Goal: Task Accomplishment & Management: Complete application form

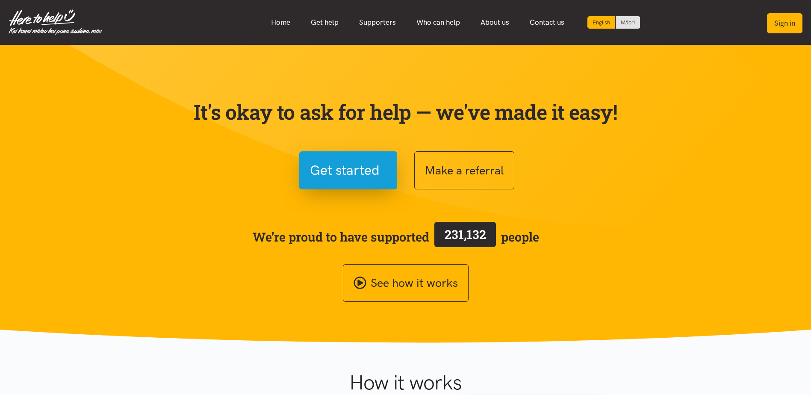
click at [775, 18] on button "Sign in" at bounding box center [784, 23] width 35 height 20
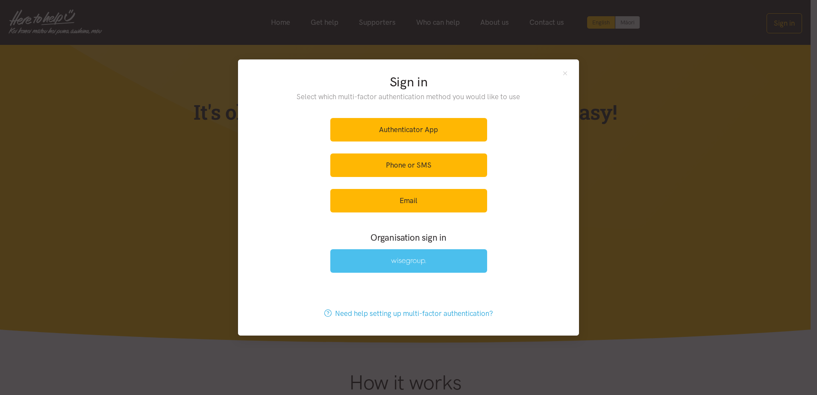
click at [394, 260] on img at bounding box center [408, 261] width 35 height 7
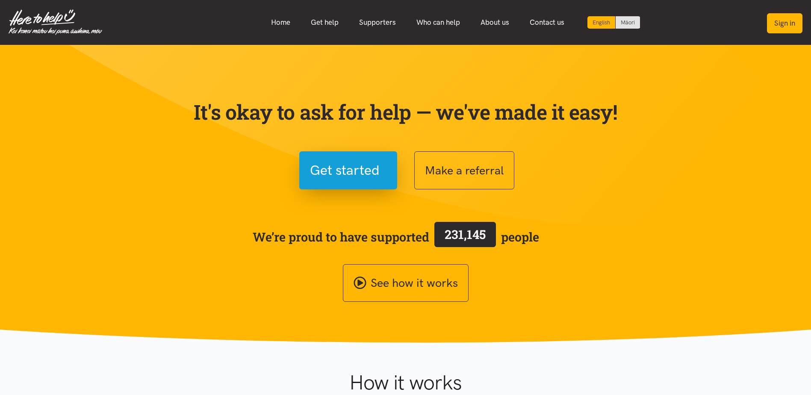
click at [782, 26] on button "Sign in" at bounding box center [784, 23] width 35 height 20
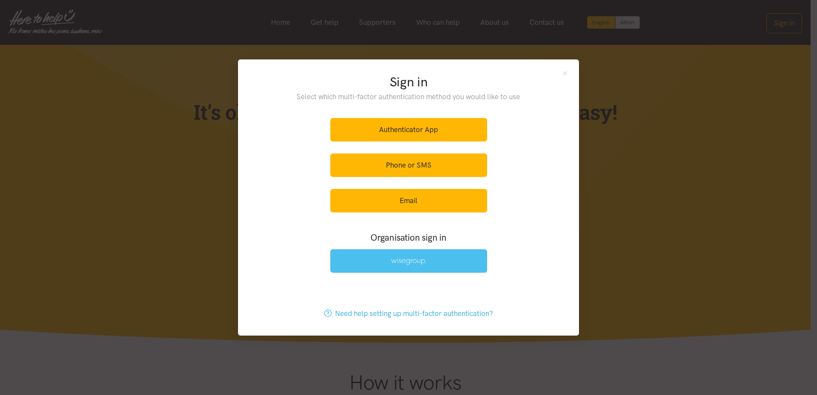
click at [447, 259] on link at bounding box center [408, 261] width 157 height 24
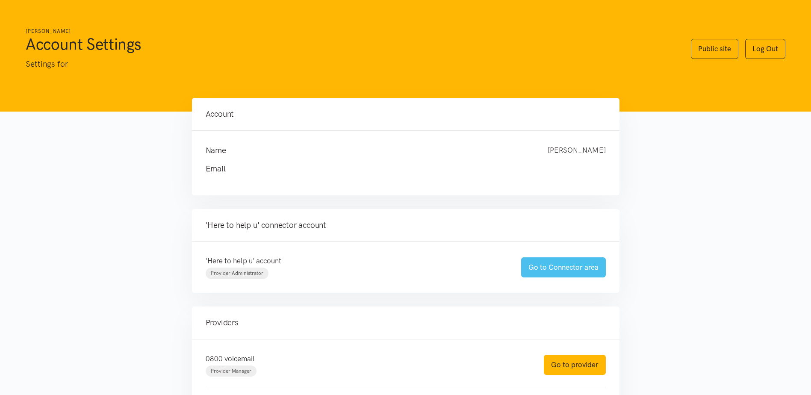
click at [570, 264] on link "Go to Connector area" at bounding box center [563, 267] width 85 height 20
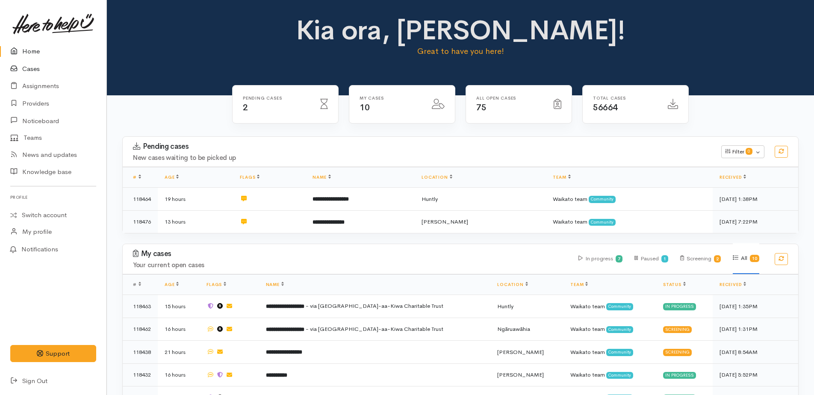
click at [33, 68] on link "Cases" at bounding box center [53, 69] width 106 height 18
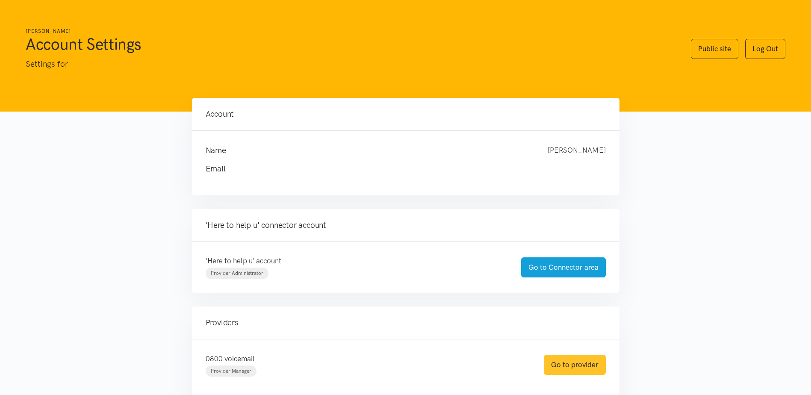
click at [593, 367] on link "Go to provider" at bounding box center [575, 365] width 62 height 20
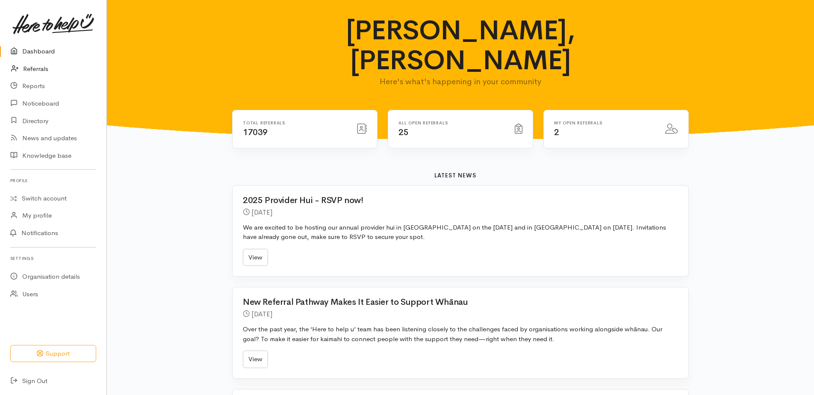
click at [38, 72] on link "Referrals" at bounding box center [53, 69] width 106 height 18
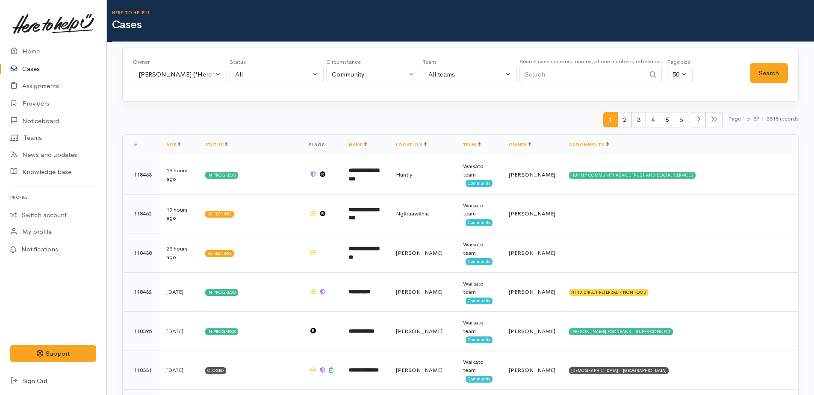
click at [535, 74] on input "Search" at bounding box center [582, 75] width 126 height 18
type input "0211666906"
click at [760, 72] on button "Search" at bounding box center [769, 73] width 38 height 21
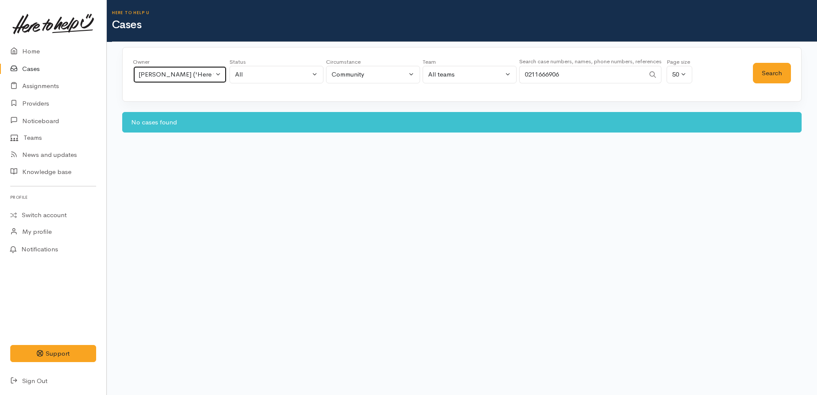
click at [214, 75] on button "Kyleigh Pike ('Here to help u')" at bounding box center [180, 75] width 94 height 18
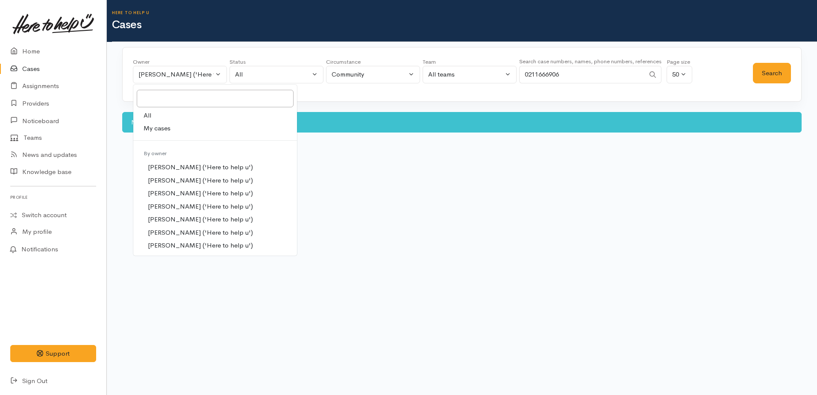
click at [156, 119] on link "All" at bounding box center [215, 115] width 164 height 13
select select "-1"
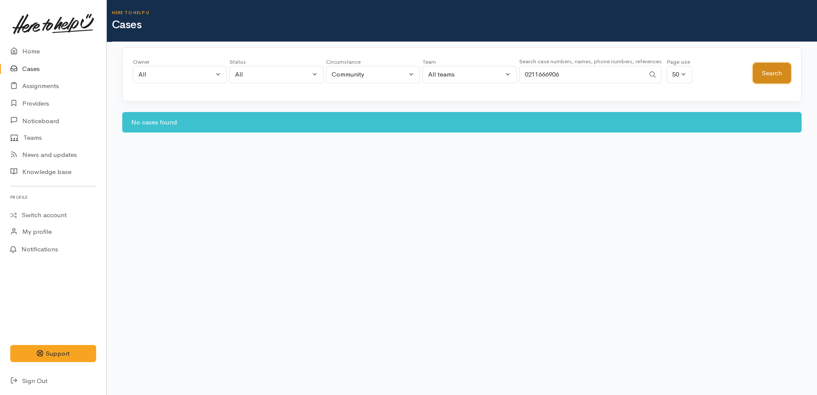
click at [774, 71] on button "Search" at bounding box center [772, 73] width 38 height 21
click at [576, 74] on input "0211666906" at bounding box center [582, 75] width 126 height 18
type input "0"
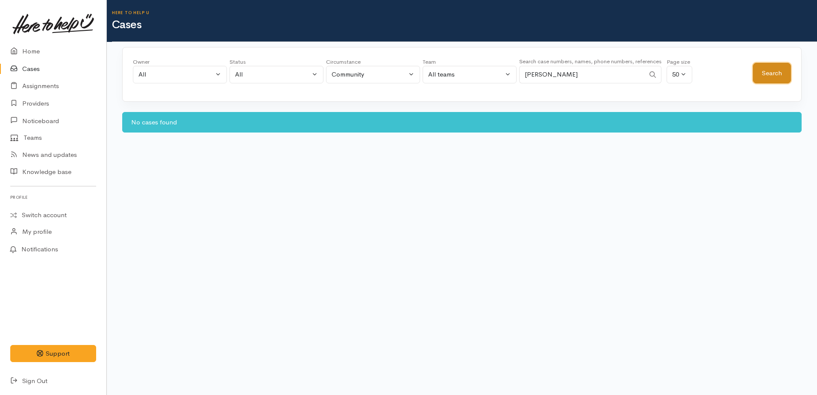
click at [765, 71] on button "Search" at bounding box center [772, 73] width 38 height 21
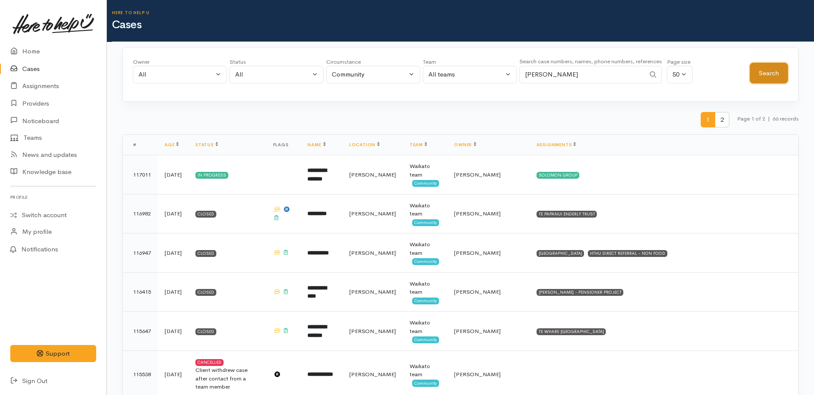
click at [768, 74] on button "Search" at bounding box center [769, 73] width 38 height 21
click at [550, 78] on input "brian" at bounding box center [582, 75] width 126 height 18
click at [780, 71] on button "Search" at bounding box center [769, 73] width 38 height 21
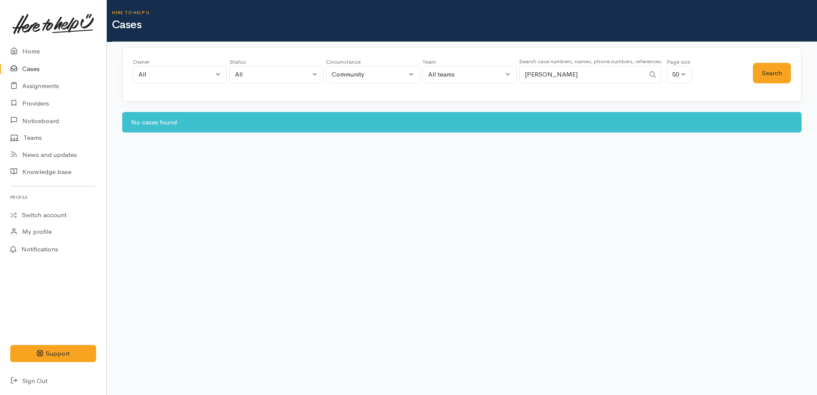
click at [580, 73] on input "brian prestige" at bounding box center [582, 75] width 126 height 18
type input "b"
paste input "64273012167."
click at [765, 77] on button "Search" at bounding box center [772, 73] width 38 height 21
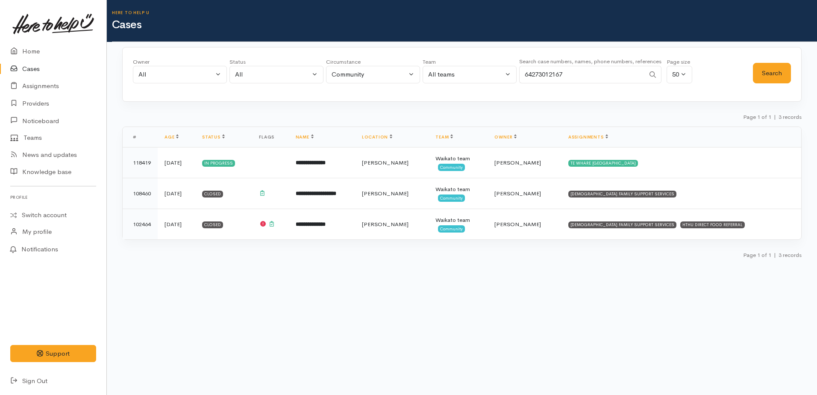
click at [575, 73] on input "64273012167" at bounding box center [582, 75] width 126 height 18
type input "6"
click at [756, 74] on button "Search" at bounding box center [772, 73] width 38 height 21
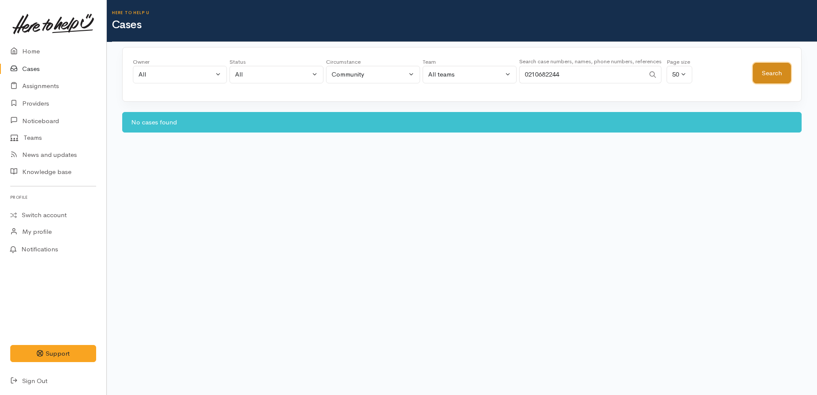
click at [770, 74] on button "Search" at bounding box center [772, 73] width 38 height 21
click at [579, 71] on input "0210682244" at bounding box center [582, 75] width 126 height 18
type input "0"
type input "vanessa"
click at [777, 75] on button "Search" at bounding box center [772, 73] width 38 height 21
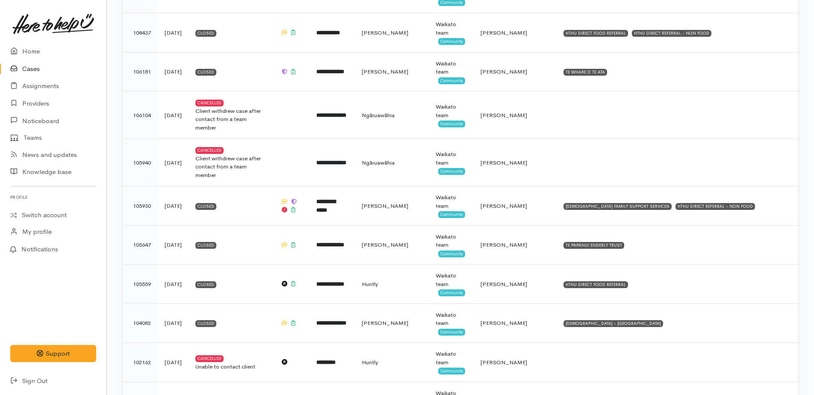
scroll to position [385, 0]
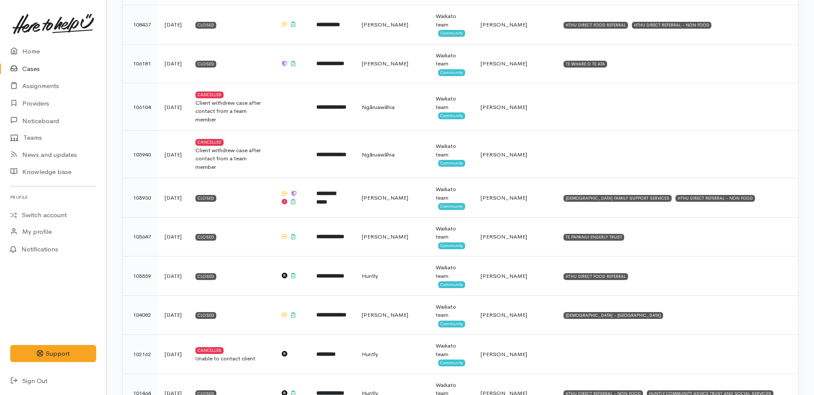
click at [35, 68] on link "Cases" at bounding box center [53, 69] width 106 height 18
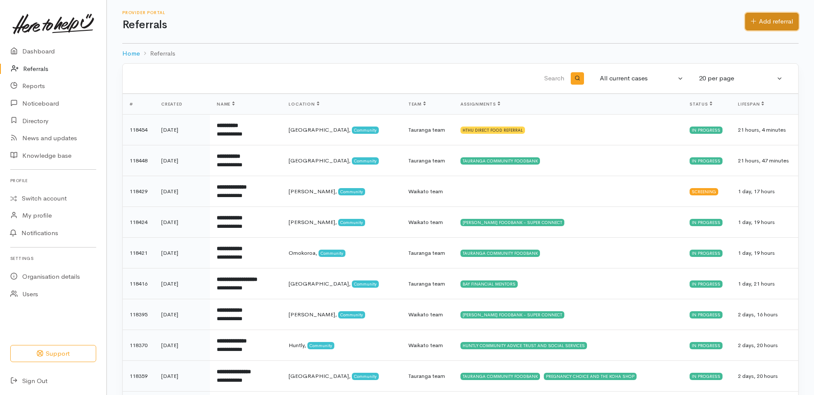
click at [756, 21] on link "Add referral" at bounding box center [771, 22] width 53 height 18
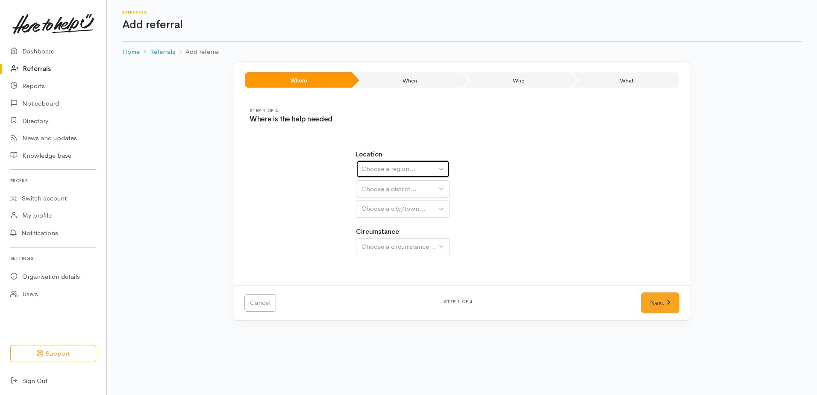
click at [385, 162] on button "Choose a region..." at bounding box center [403, 169] width 94 height 18
click at [387, 223] on span "Waikato" at bounding box center [401, 223] width 68 height 10
select select "3"
select select
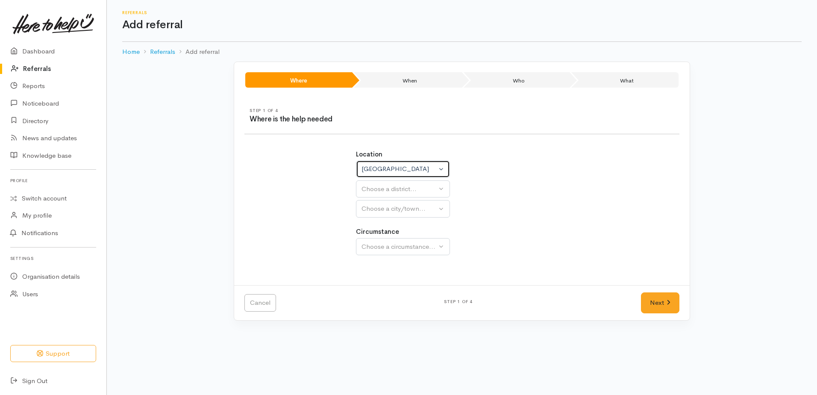
select select
click at [378, 194] on button "Choose a district..." at bounding box center [425, 189] width 139 height 18
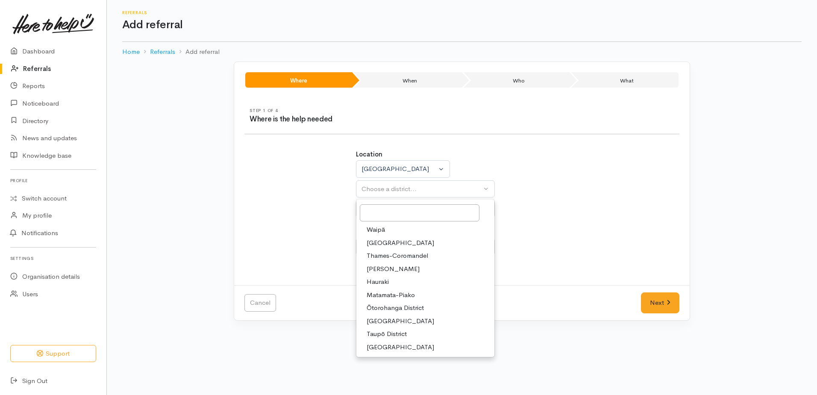
click at [385, 265] on span "Hamilton" at bounding box center [393, 269] width 53 height 10
select select "4"
select select
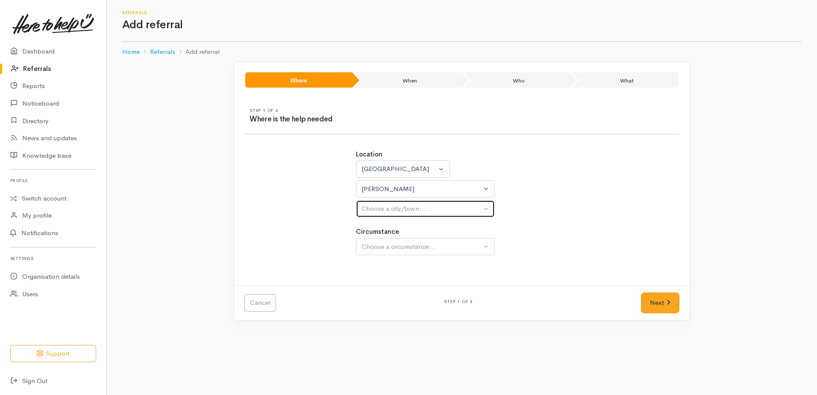
click at [380, 214] on button "Choose a city/town..." at bounding box center [425, 209] width 139 height 18
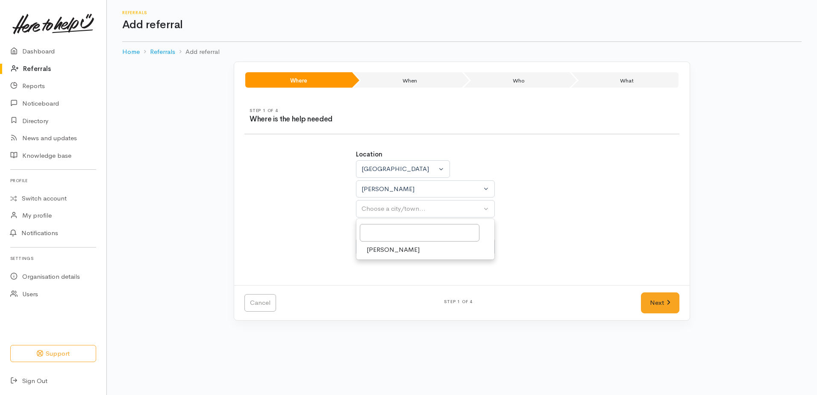
click at [382, 255] on link "Hamilton" at bounding box center [425, 249] width 138 height 13
select select "1"
click at [379, 247] on div "Choose a circumstance..." at bounding box center [422, 247] width 120 height 10
click at [385, 285] on span "Community" at bounding box center [383, 287] width 32 height 10
select select "2"
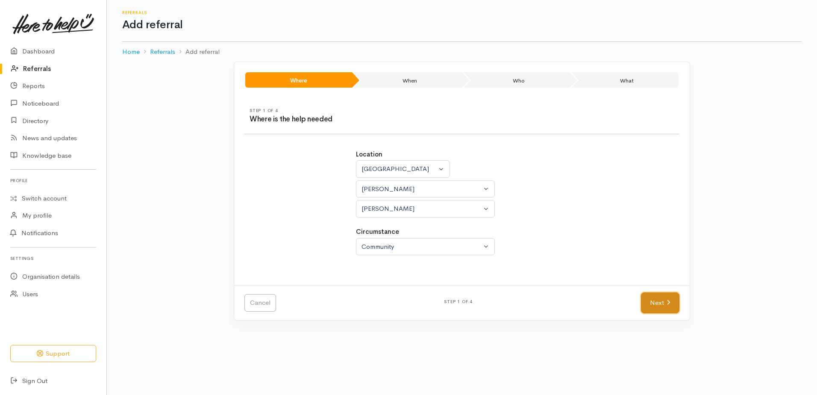
click at [668, 306] on link "Next" at bounding box center [660, 302] width 38 height 21
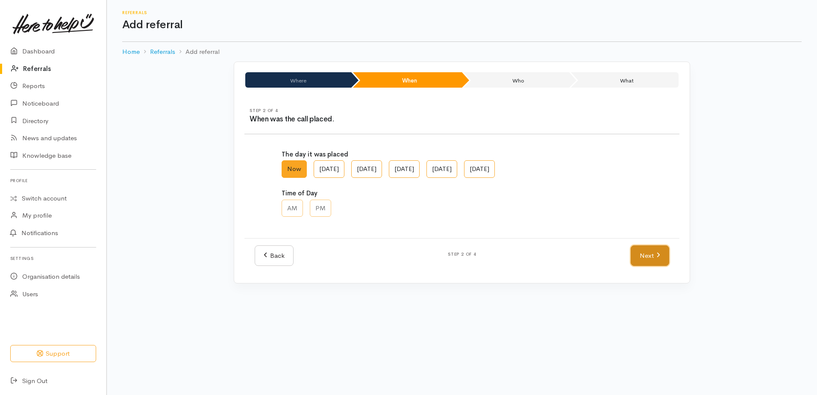
click at [645, 254] on link "Next" at bounding box center [650, 255] width 38 height 21
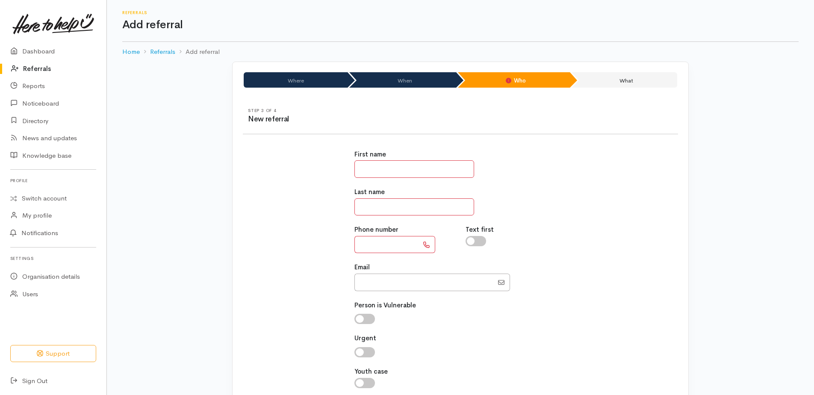
click at [379, 173] on input "text" at bounding box center [414, 169] width 120 height 18
type input "*****"
click at [363, 207] on input "text" at bounding box center [414, 207] width 120 height 18
type input "********"
paste input "**********"
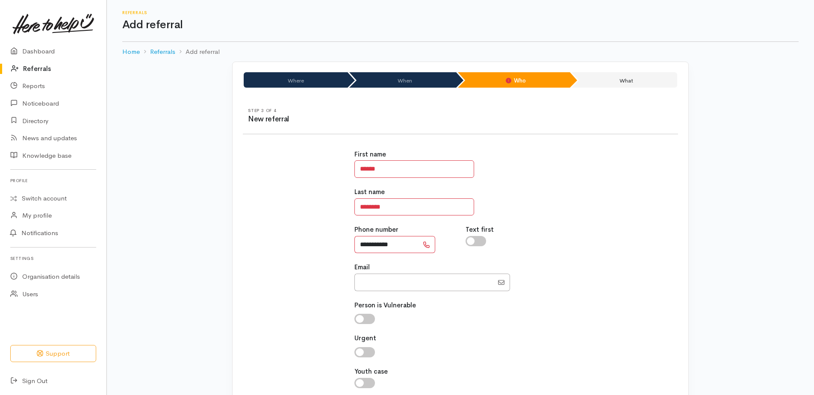
click at [367, 244] on input "**********" at bounding box center [386, 245] width 64 height 18
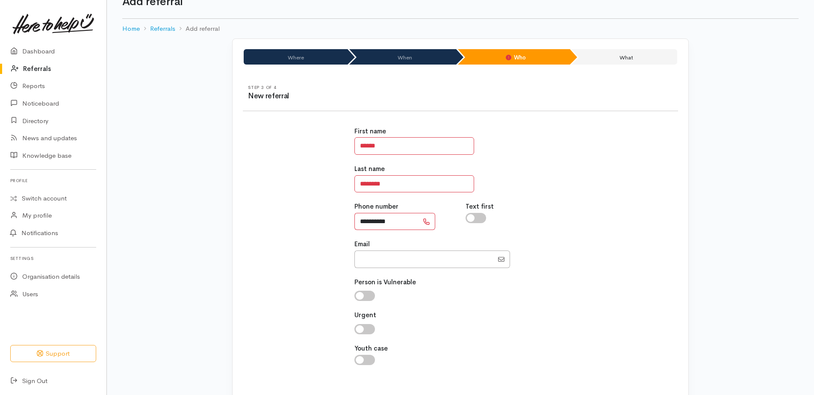
scroll to position [43, 0]
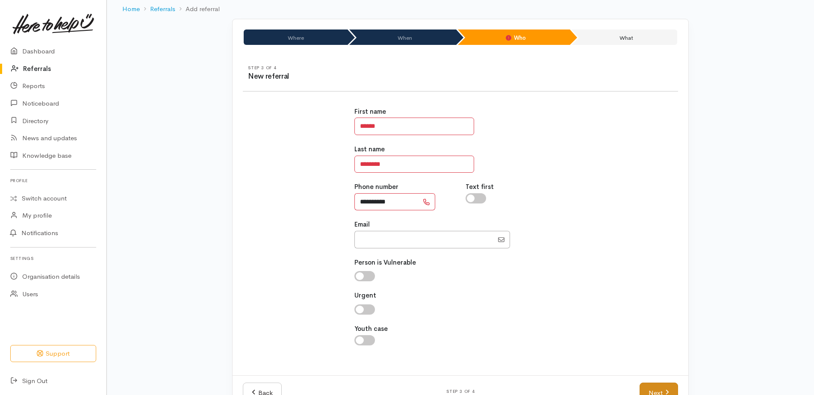
type input "**********"
click at [662, 385] on link "Next" at bounding box center [658, 392] width 38 height 21
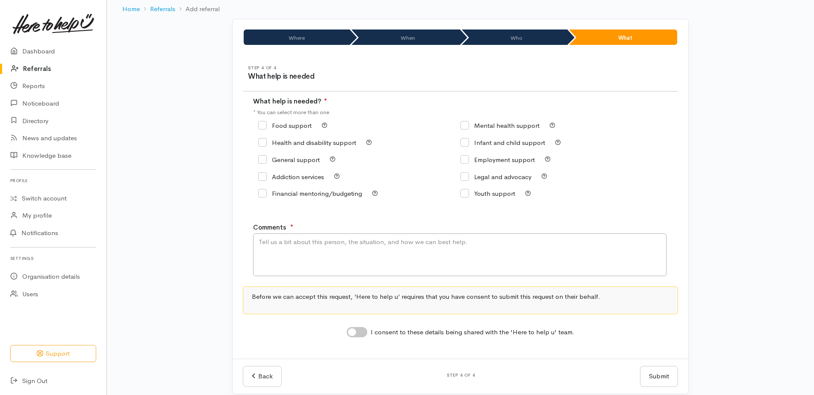
click at [262, 124] on input "Food support" at bounding box center [284, 125] width 53 height 6
checkbox input "true"
click at [306, 243] on textarea "Comments" at bounding box center [459, 254] width 413 height 43
type textarea "S"
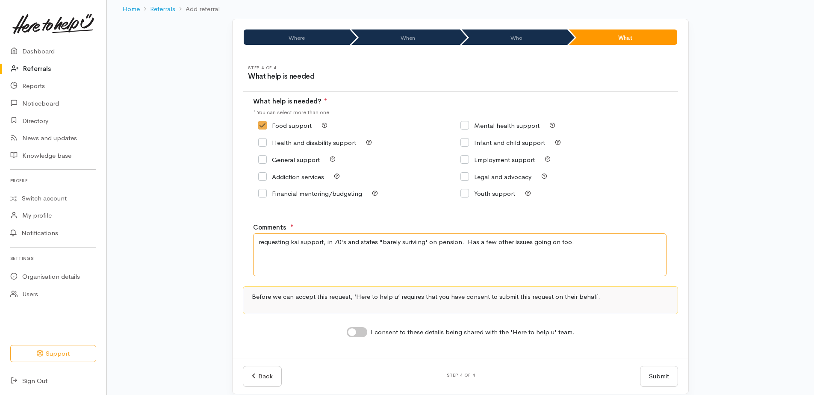
click at [262, 242] on textarea "requesting kai support, in 70's and states "barely suriviing' on pension. Has a…" at bounding box center [459, 254] width 413 height 43
type textarea "Requesting kai support, in 70's and states "barely suriviing' on pension. Has a…"
click at [260, 159] on input "General support" at bounding box center [289, 159] width 62 height 6
checkbox input "true"
click at [588, 243] on textarea "Requesting kai support, in 70's and states "barely surviving' on pension. Has a…" at bounding box center [459, 254] width 413 height 43
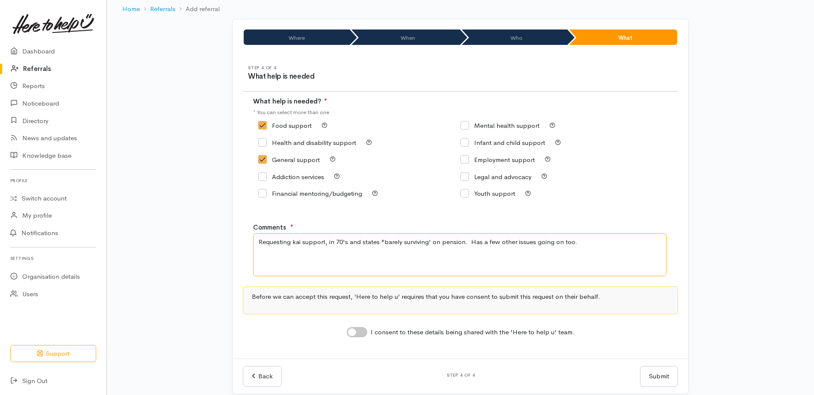
type textarea "Requesting kai support, in 70's and states "barely surviving' on pension. Has a…"
click at [356, 330] on input "I consent to these details being shared with the 'Here to help u' team." at bounding box center [357, 332] width 21 height 10
checkbox input "true"
click at [653, 375] on button "Submit" at bounding box center [659, 376] width 38 height 21
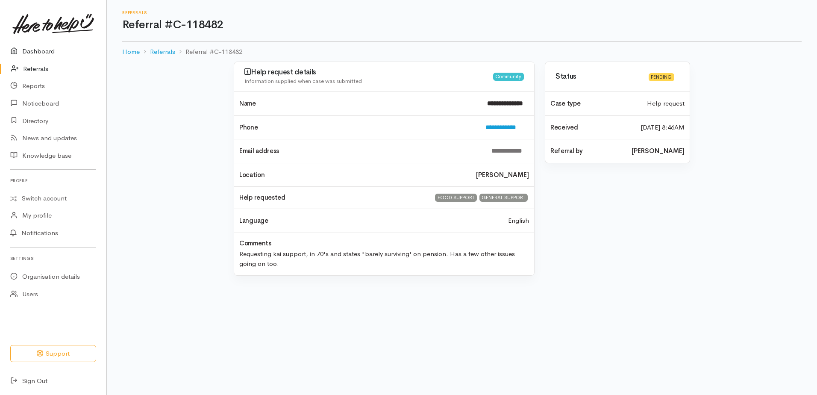
click at [35, 52] on link "Dashboard" at bounding box center [53, 52] width 106 height 18
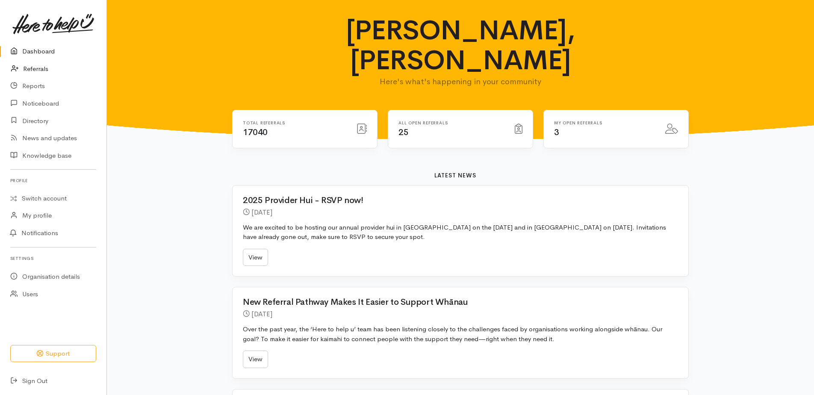
click at [44, 71] on link "Referrals" at bounding box center [53, 69] width 106 height 18
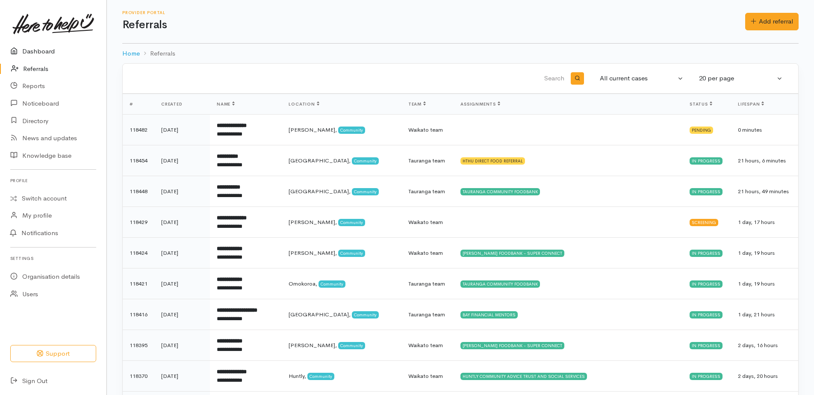
click at [35, 52] on link "Dashboard" at bounding box center [53, 52] width 106 height 18
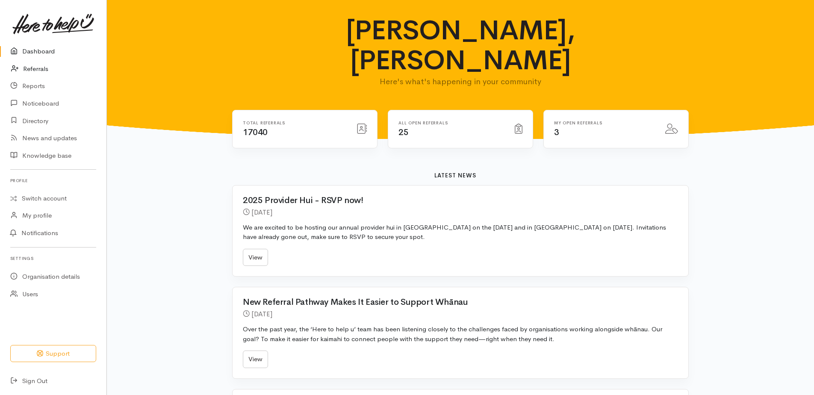
click at [38, 72] on link "Referrals" at bounding box center [53, 69] width 106 height 18
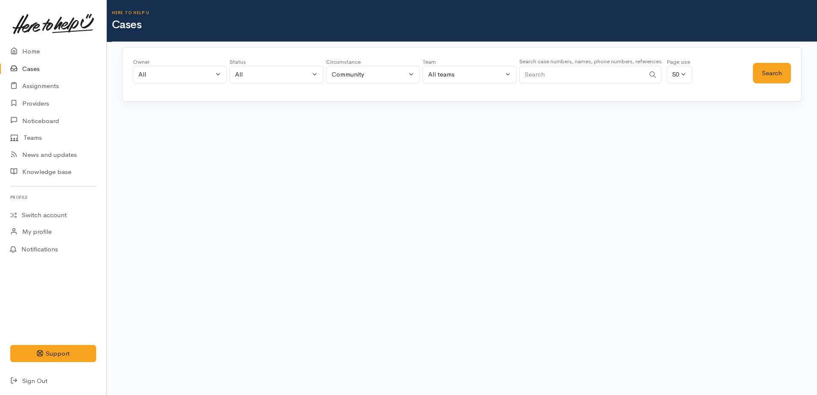
paste input "64210682244."
click at [773, 74] on button "Search" at bounding box center [772, 73] width 38 height 21
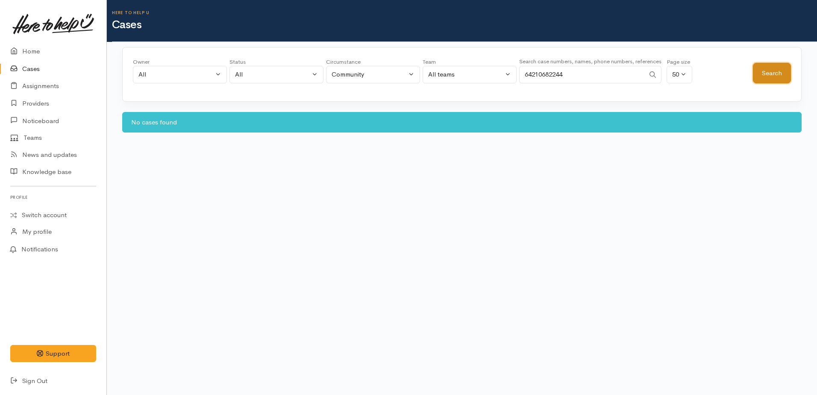
click at [773, 74] on button "Search" at bounding box center [772, 73] width 38 height 21
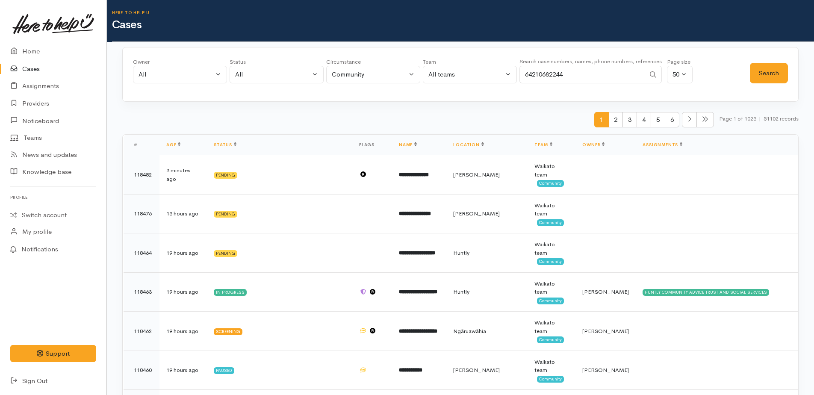
click at [582, 76] on input "64210682244" at bounding box center [582, 75] width 126 height 18
type input "6"
paste input "6472420587"
click at [774, 80] on button "Search" at bounding box center [769, 73] width 38 height 21
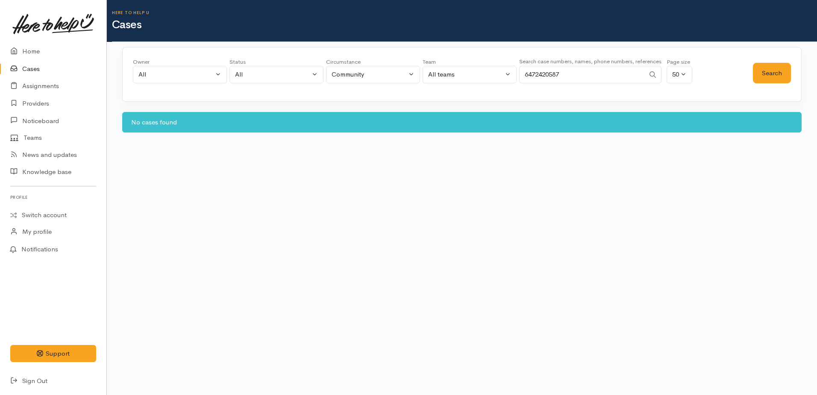
click at [531, 74] on input "6472420587" at bounding box center [582, 75] width 126 height 18
click at [770, 74] on button "Search" at bounding box center [772, 73] width 38 height 21
click at [566, 76] on input "072420587" at bounding box center [582, 75] width 126 height 18
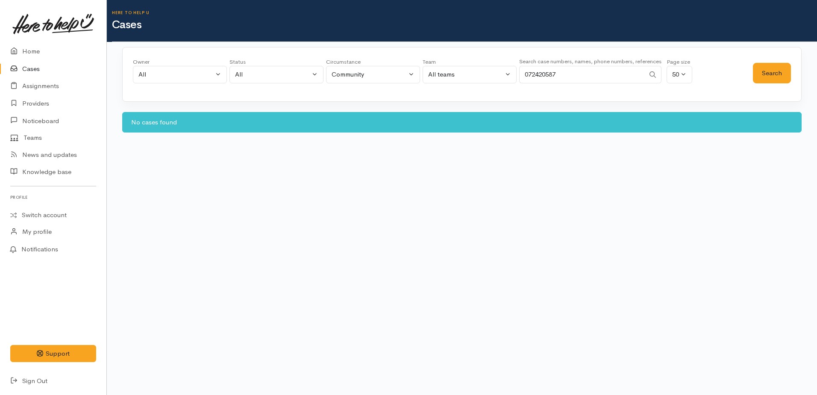
click at [603, 73] on input "072420587" at bounding box center [582, 75] width 126 height 18
type input "0"
type input "02108804217"
click at [763, 73] on button "Search" at bounding box center [772, 73] width 38 height 21
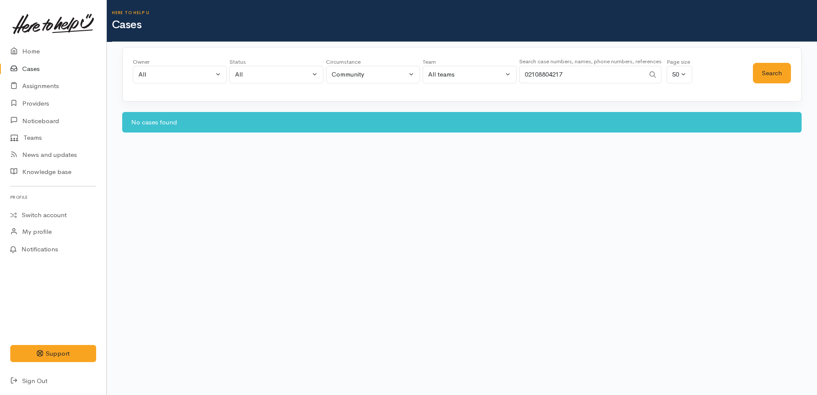
drag, startPoint x: 577, startPoint y: 76, endPoint x: 525, endPoint y: 72, distance: 51.9
click at [525, 72] on input "02108804217" at bounding box center [582, 75] width 126 height 18
click at [30, 52] on link "Home" at bounding box center [53, 52] width 106 height 18
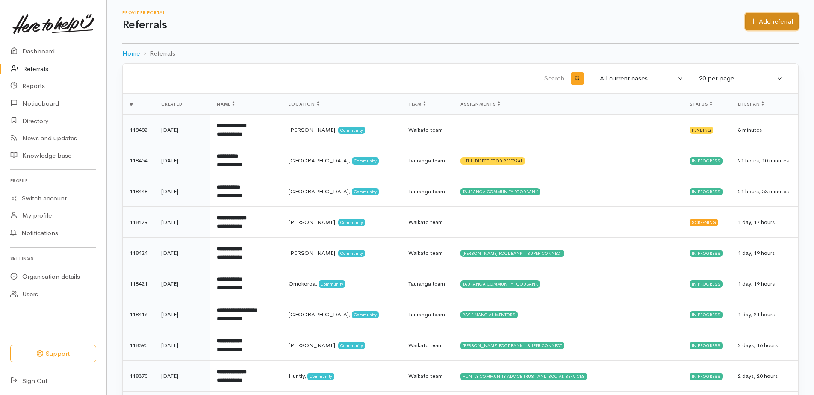
click at [787, 19] on link "Add referral" at bounding box center [771, 22] width 53 height 18
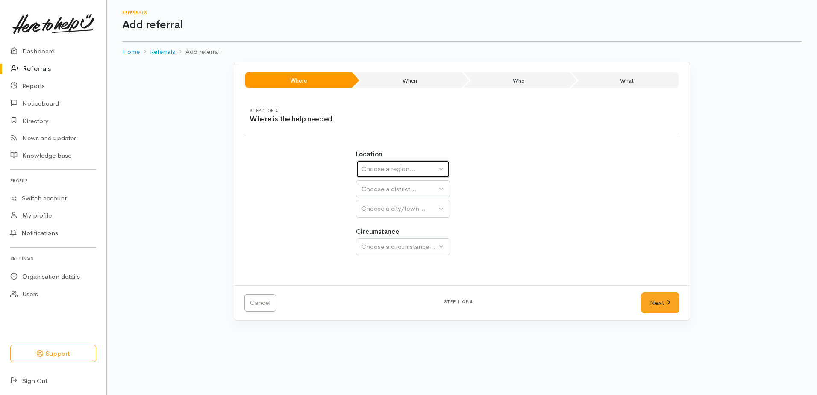
click at [415, 162] on button "Choose a region..." at bounding box center [403, 169] width 94 height 18
click at [381, 226] on span "[GEOGRAPHIC_DATA]" at bounding box center [401, 223] width 68 height 10
select select "3"
select select
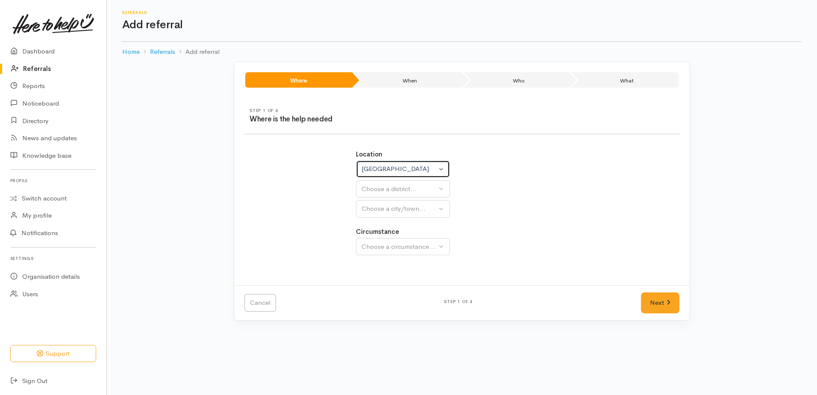
select select
click at [379, 195] on button "Choose a district..." at bounding box center [425, 189] width 139 height 18
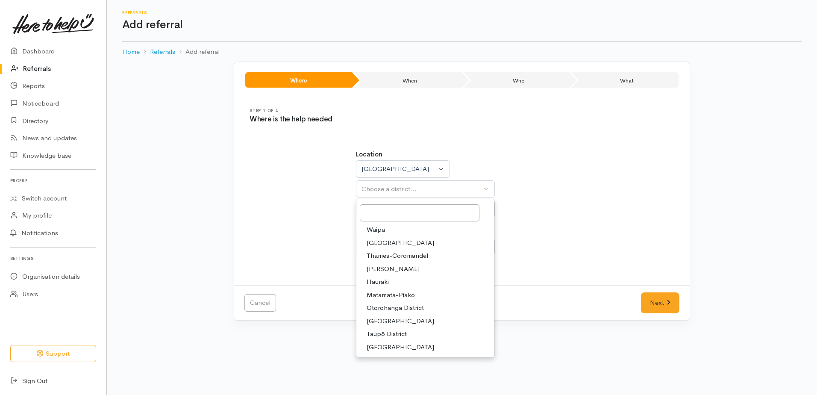
click at [381, 273] on span "[PERSON_NAME]" at bounding box center [393, 269] width 53 height 10
select select "4"
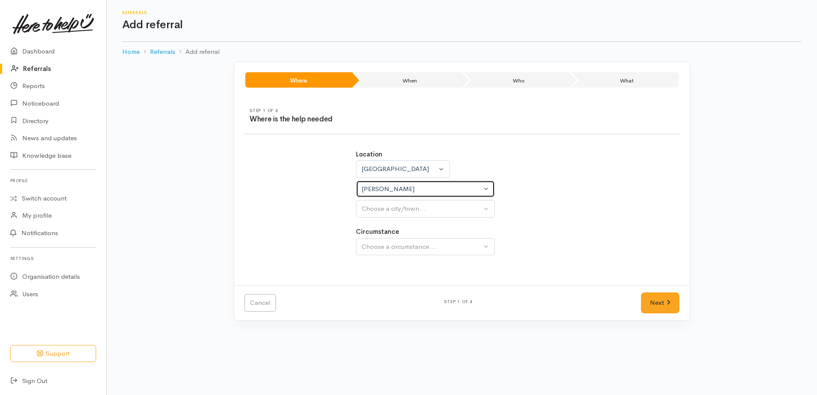
select select
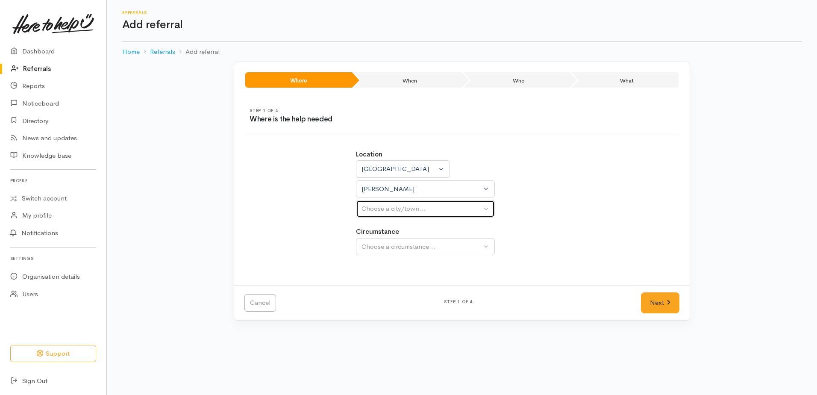
click at [377, 203] on button "Choose a city/town..." at bounding box center [425, 209] width 139 height 18
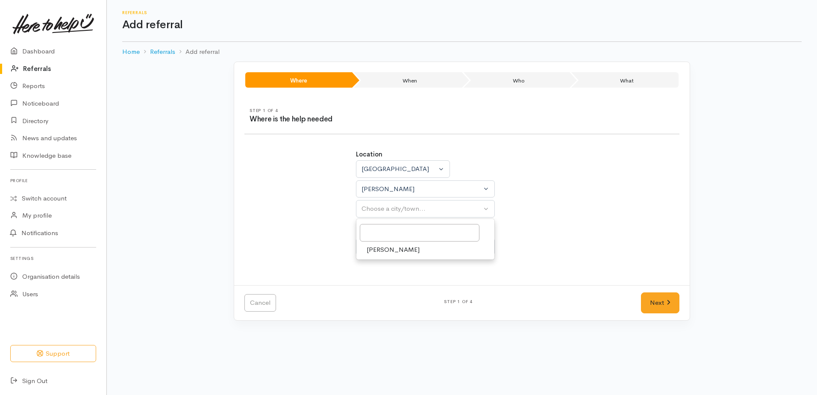
click at [368, 249] on span "[PERSON_NAME]" at bounding box center [393, 250] width 53 height 10
select select "1"
click at [368, 249] on div "Choose a circumstance..." at bounding box center [422, 247] width 120 height 10
click at [378, 285] on span "Community" at bounding box center [383, 287] width 32 height 10
select select "2"
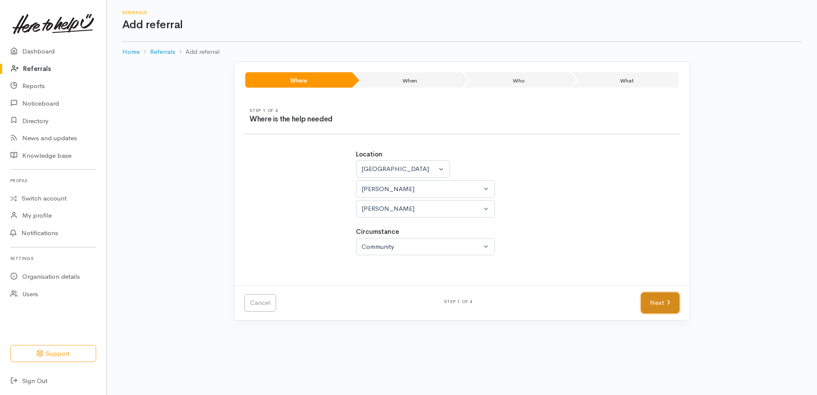
drag, startPoint x: 663, startPoint y: 307, endPoint x: 659, endPoint y: 305, distance: 4.6
click at [662, 307] on link "Next" at bounding box center [660, 302] width 38 height 21
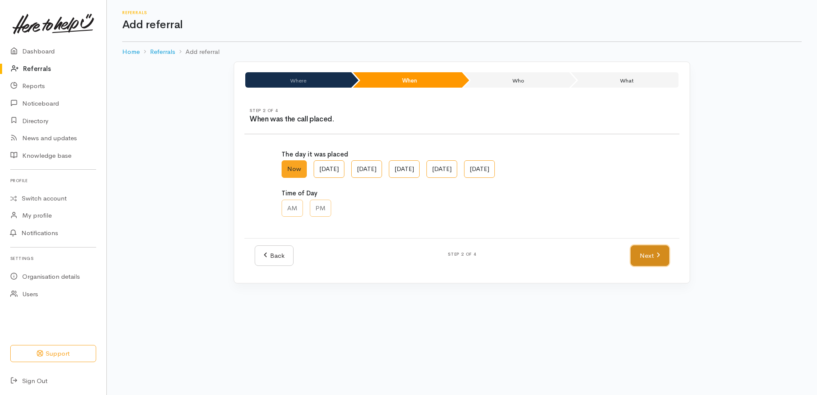
click at [651, 261] on link "Next" at bounding box center [650, 255] width 38 height 21
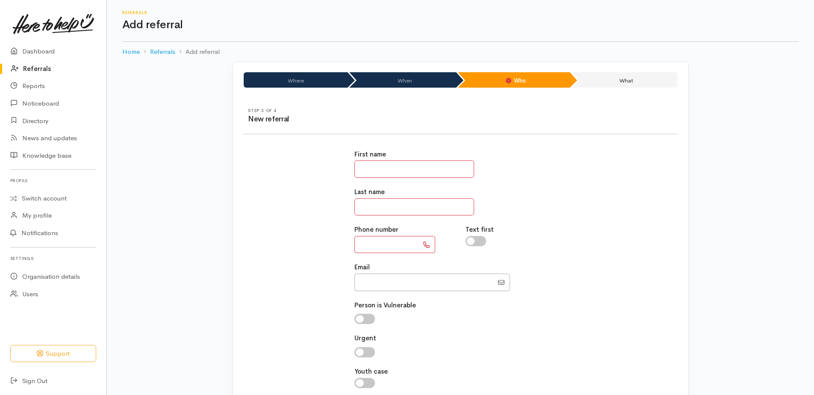
click at [452, 171] on input "text" at bounding box center [414, 169] width 120 height 18
type input "*******"
click at [361, 206] on input "text" at bounding box center [414, 207] width 120 height 18
type input "********"
paste input "**********"
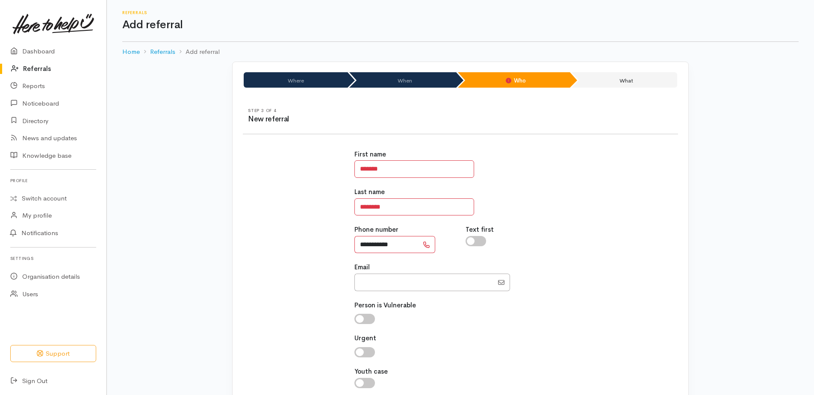
click at [366, 247] on input "**********" at bounding box center [386, 245] width 64 height 18
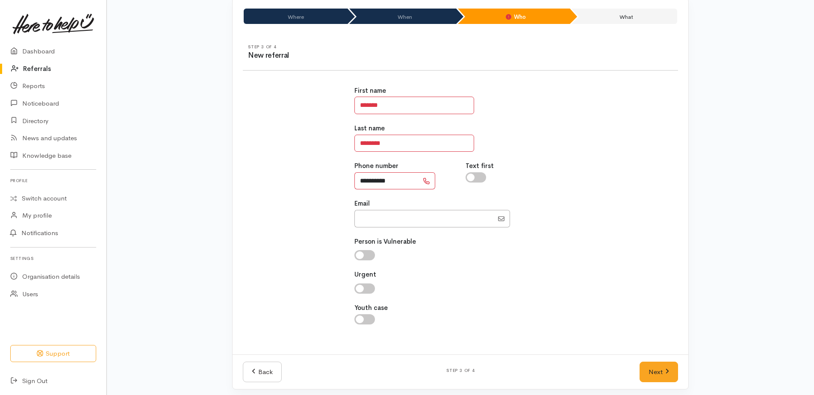
scroll to position [68, 0]
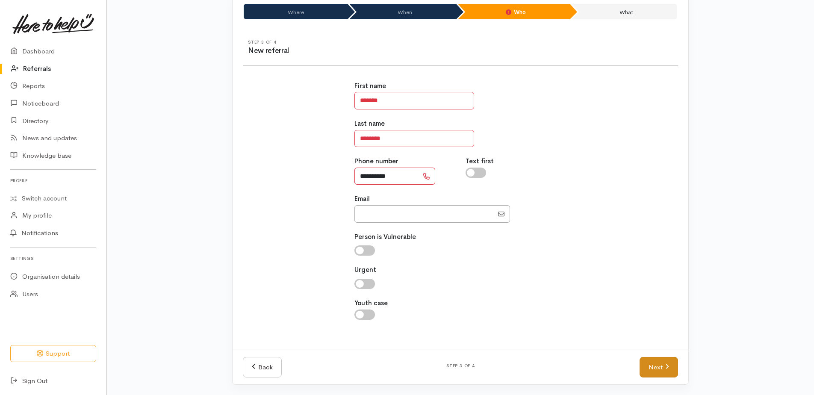
type input "**********"
click at [647, 365] on link "Next" at bounding box center [658, 367] width 38 height 21
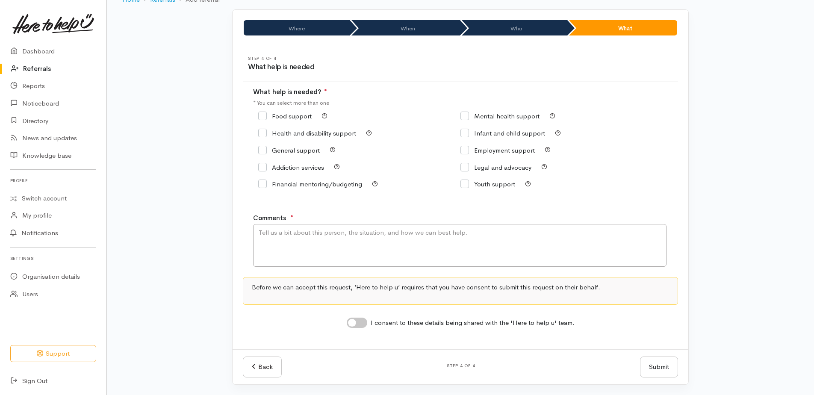
scroll to position [52, 0]
click at [262, 111] on div "Food support" at bounding box center [359, 116] width 202 height 12
click at [272, 242] on textarea "Comments" at bounding box center [459, 245] width 413 height 43
type textarea "Requesting food supprt, recently moved out of emergency housing and struggling …"
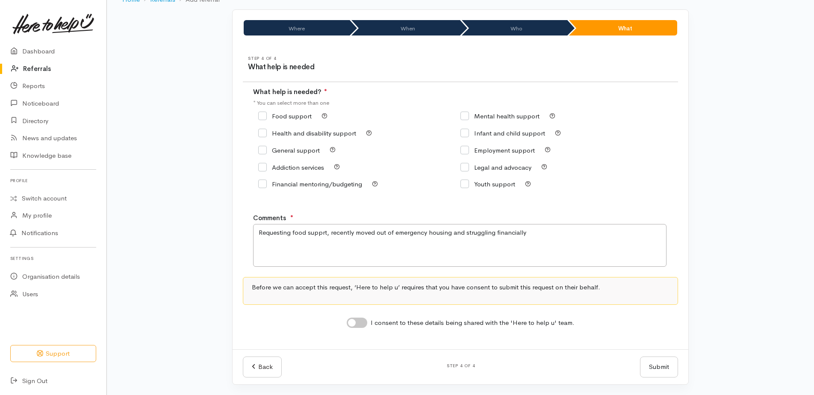
click at [357, 320] on input "I consent to these details being shared with the 'Here to help u' team." at bounding box center [357, 323] width 21 height 10
checkbox input "true"
click at [528, 235] on textarea "Requesting food supprt, recently moved out of emergency housing and struggling …" at bounding box center [459, 245] width 413 height 43
type textarea "Requesting food supprt, recently moved out of emergency housing and struggling …"
click at [649, 360] on button "Submit" at bounding box center [659, 366] width 38 height 21
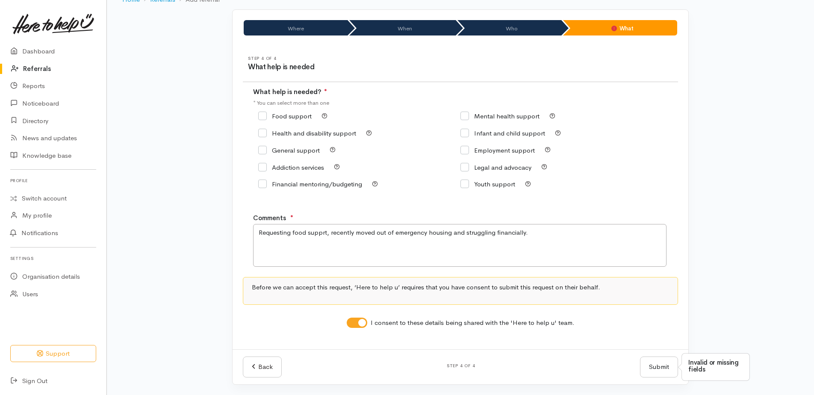
click at [265, 117] on input "Food support" at bounding box center [284, 116] width 53 height 6
checkbox input "true"
click at [650, 362] on button "Submit" at bounding box center [659, 366] width 38 height 21
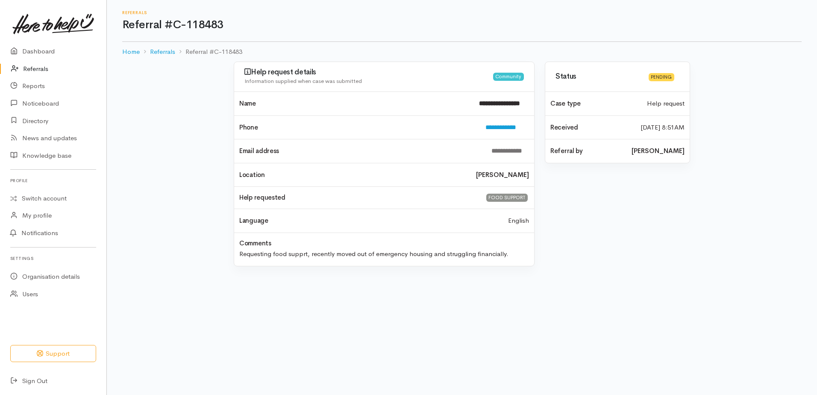
click at [32, 66] on link "Referrals" at bounding box center [53, 69] width 106 height 18
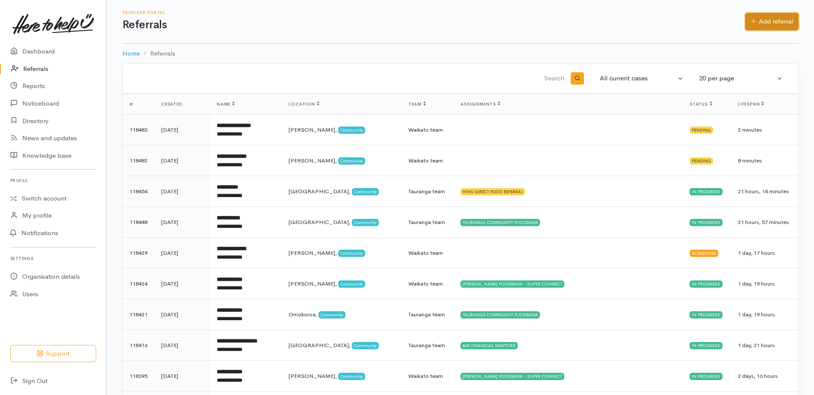
click at [764, 24] on link "Add referral" at bounding box center [771, 22] width 53 height 18
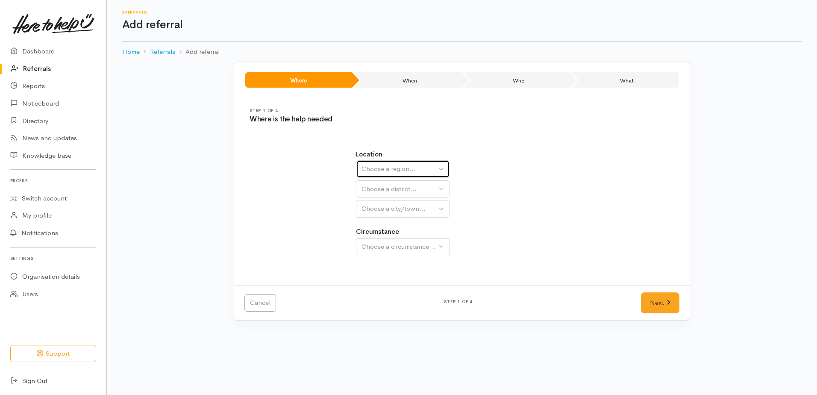
click at [362, 165] on div "Choose a region..." at bounding box center [399, 169] width 75 height 10
click at [373, 219] on span "Waikato" at bounding box center [401, 223] width 68 height 10
select select "3"
select select
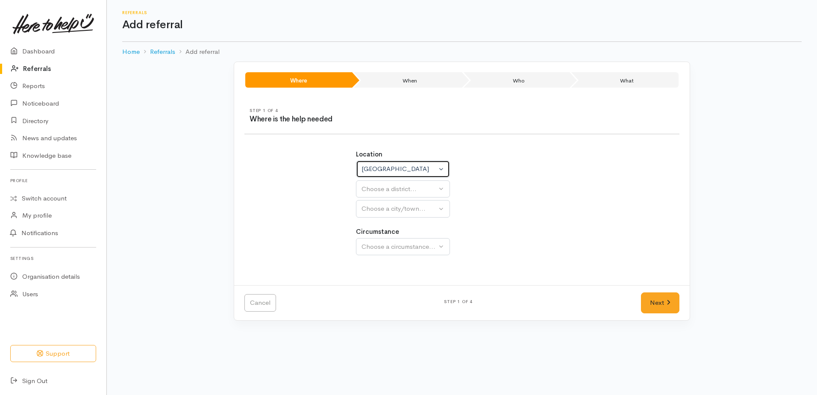
select select
click at [369, 190] on div "Choose a district..." at bounding box center [422, 189] width 120 height 10
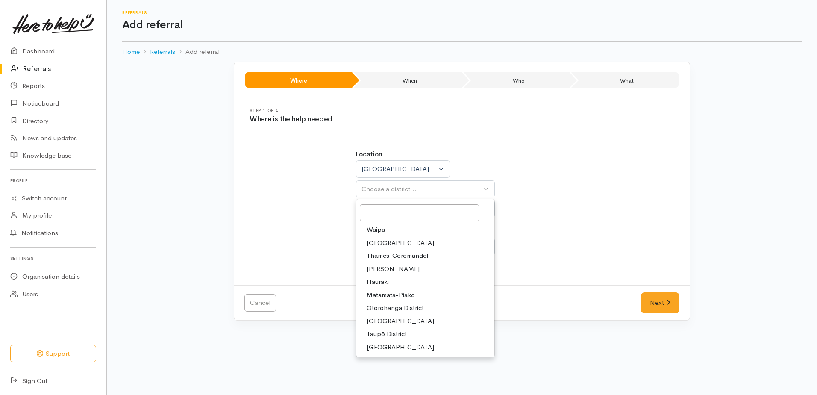
click at [380, 272] on span "[PERSON_NAME]" at bounding box center [393, 269] width 53 height 10
select select "4"
select select
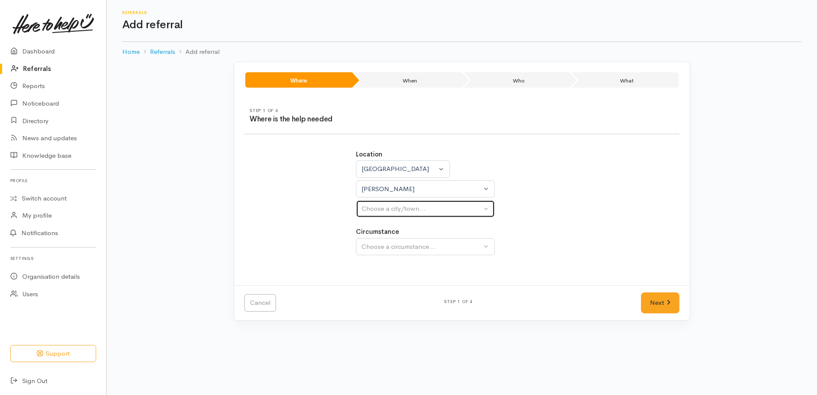
click at [362, 207] on div "Choose a city/town..." at bounding box center [422, 209] width 120 height 10
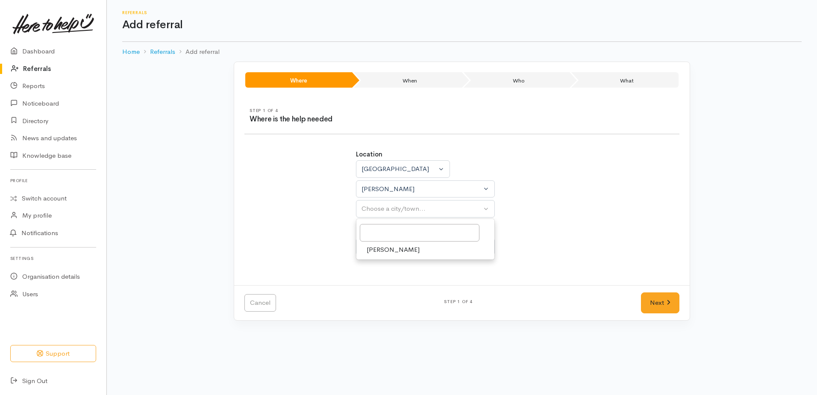
click at [364, 251] on link "Hamilton" at bounding box center [425, 249] width 138 height 13
select select "1"
click at [367, 241] on button "Choose a circumstance..." at bounding box center [425, 247] width 139 height 18
click at [378, 288] on span "Community" at bounding box center [383, 287] width 32 height 10
select select "2"
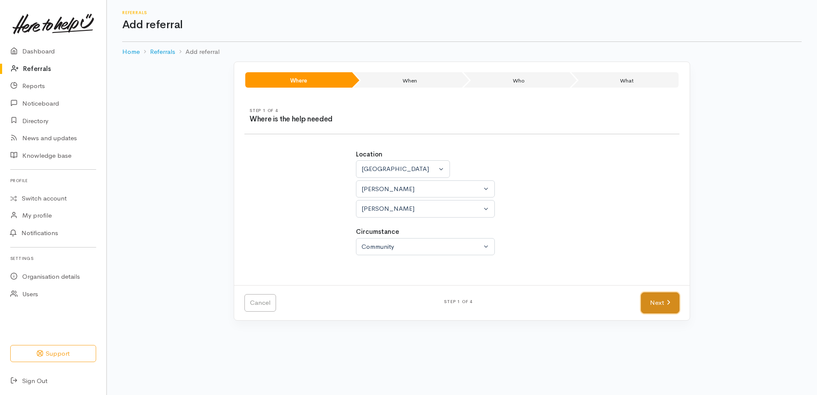
click at [647, 303] on link "Next" at bounding box center [660, 302] width 38 height 21
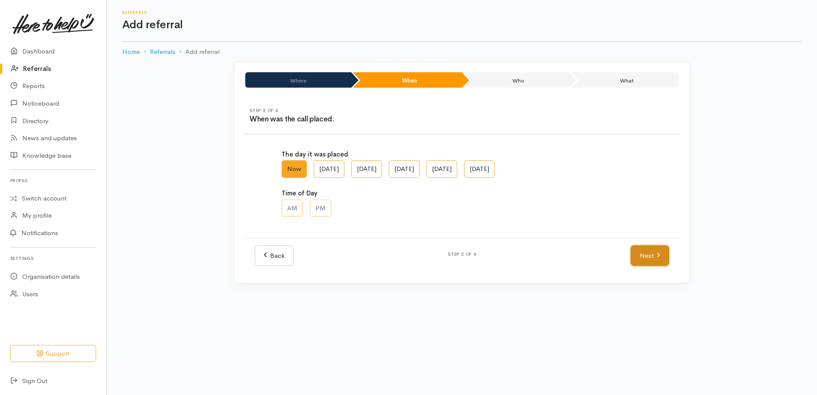
drag, startPoint x: 649, startPoint y: 262, endPoint x: 618, endPoint y: 244, distance: 36.8
click at [649, 262] on link "Next" at bounding box center [650, 255] width 38 height 21
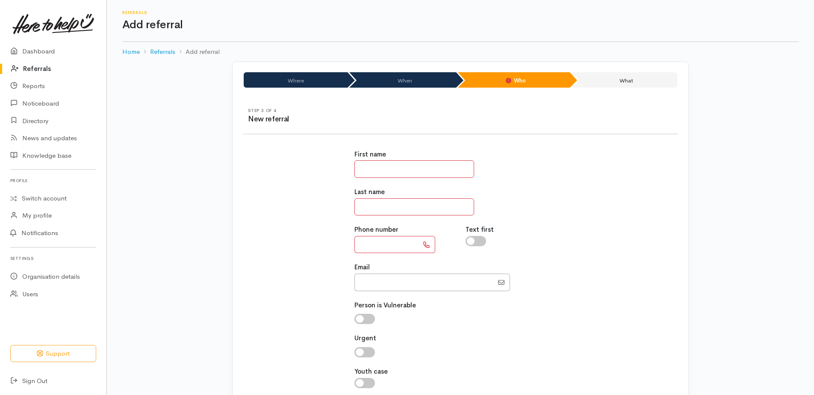
click at [385, 165] on input "text" at bounding box center [414, 169] width 120 height 18
type input "******"
click at [390, 201] on input "text" at bounding box center [414, 207] width 120 height 18
type input "********"
paste input "**********"
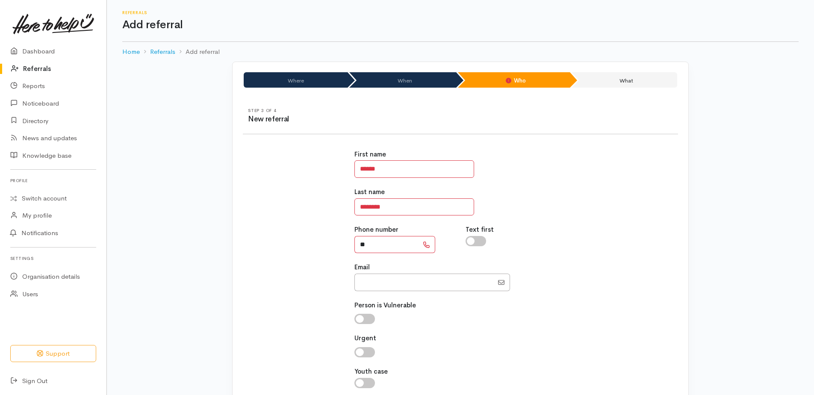
type input "*"
paste input "**********"
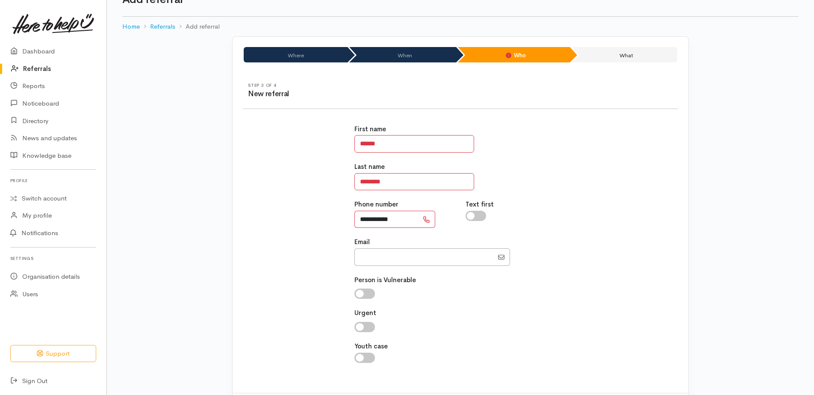
scroll to position [68, 0]
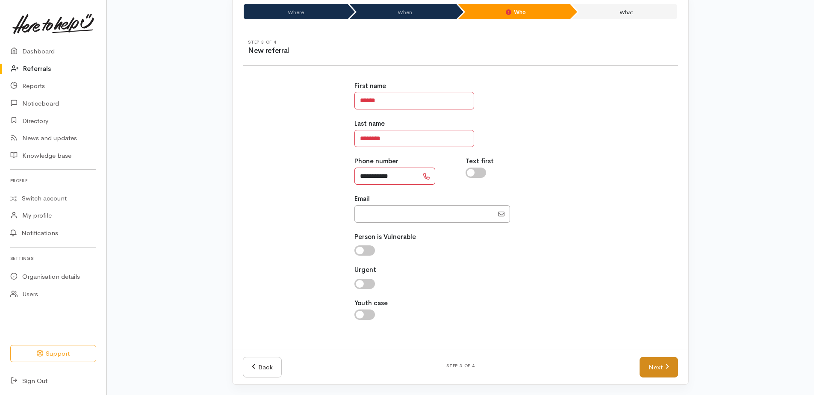
type input "**********"
click at [659, 366] on link "Next" at bounding box center [658, 367] width 38 height 21
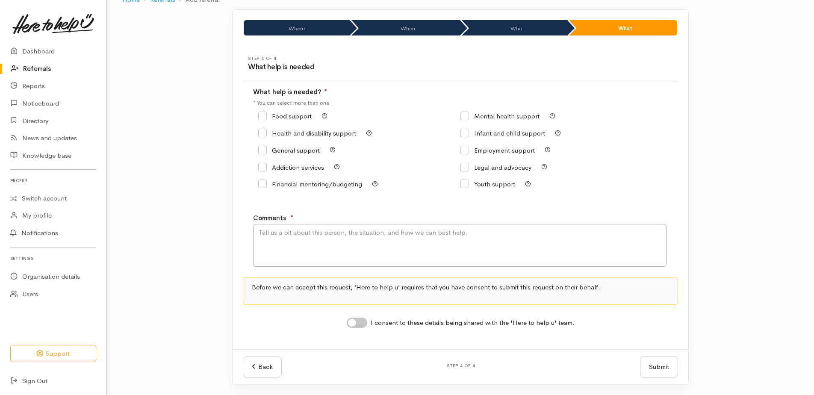
scroll to position [52, 0]
click at [266, 115] on input "Food support" at bounding box center [284, 116] width 53 height 6
checkbox input "true"
click at [300, 232] on textarea "Comments" at bounding box center [459, 245] width 413 height 43
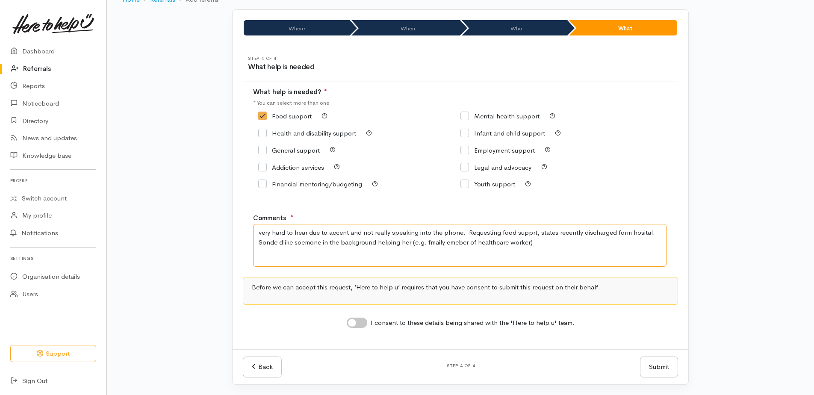
drag, startPoint x: 636, startPoint y: 238, endPoint x: 622, endPoint y: 243, distance: 15.2
click at [609, 249] on textarea "very hard to hear due to accent and not really speaking into the phone. Request…" at bounding box center [459, 245] width 413 height 43
click at [526, 241] on textarea "very hard to hear due to accent and not really speaking into the phone. Request…" at bounding box center [459, 245] width 413 height 43
paste textarea "02108804217"
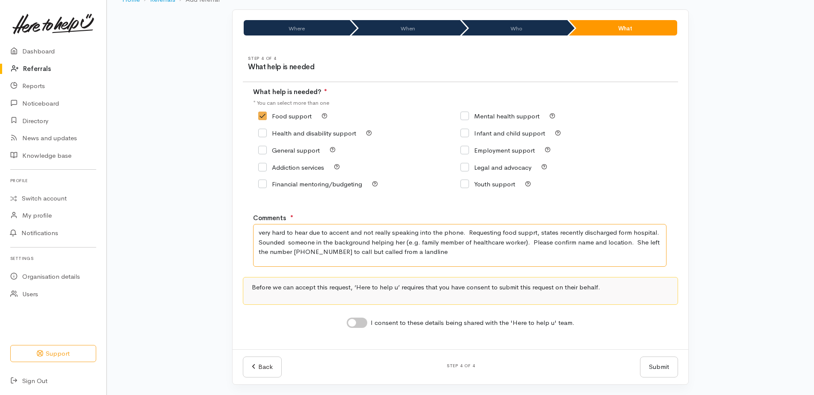
paste textarea "6472420587"
click at [426, 247] on textarea "very hard to hear due to accent and not really speaking into the phone. Request…" at bounding box center [459, 245] width 413 height 43
click at [450, 250] on textarea "very hard to hear due to accent and not really speaking into the phone. Request…" at bounding box center [459, 245] width 413 height 43
type textarea "very hard to hear due to accent and not really speaking into the phone. Request…"
click at [356, 320] on input "I consent to these details being shared with the 'Here to help u' team." at bounding box center [357, 323] width 21 height 10
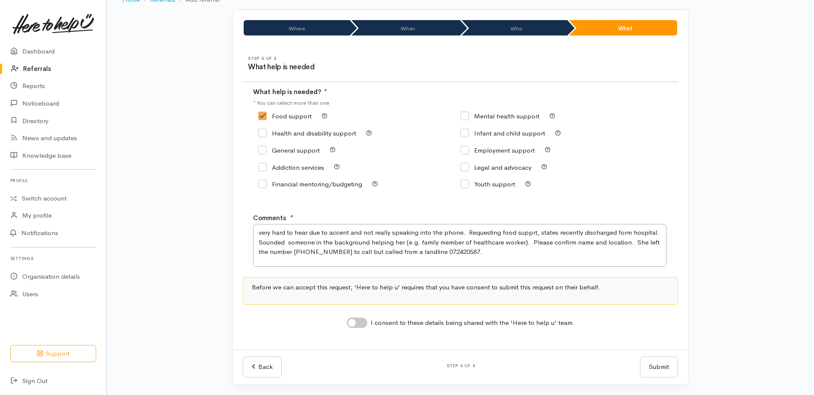
checkbox input "true"
click at [664, 370] on button "Submit" at bounding box center [659, 366] width 38 height 21
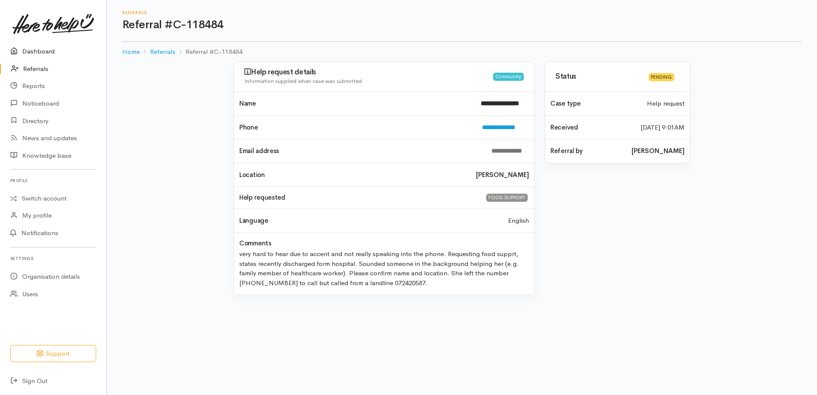
click at [32, 50] on link "Dashboard" at bounding box center [53, 52] width 106 height 18
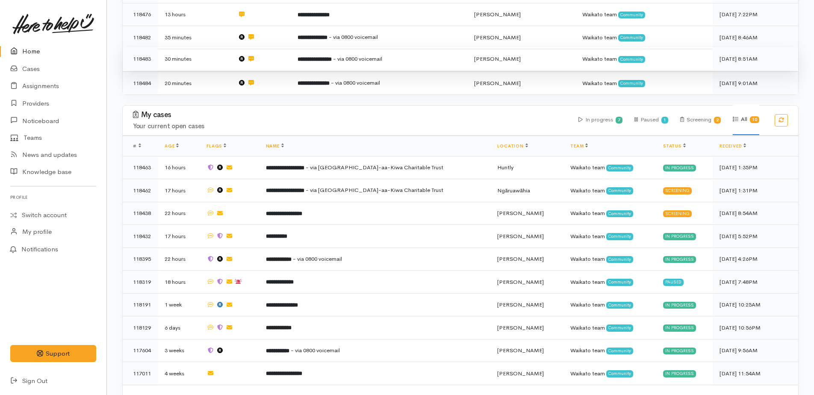
scroll to position [223, 0]
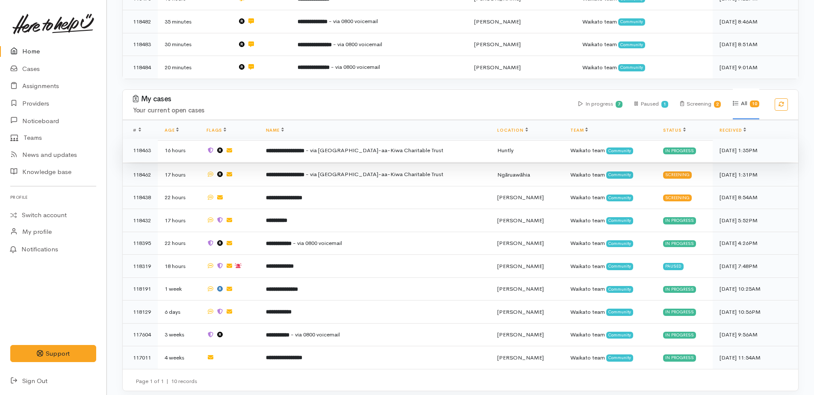
click at [304, 148] on b "**********" at bounding box center [285, 151] width 38 height 6
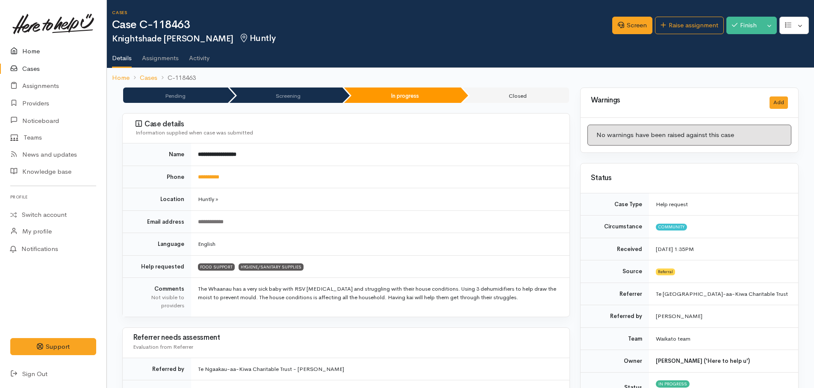
click at [28, 53] on link "Home" at bounding box center [53, 52] width 106 height 18
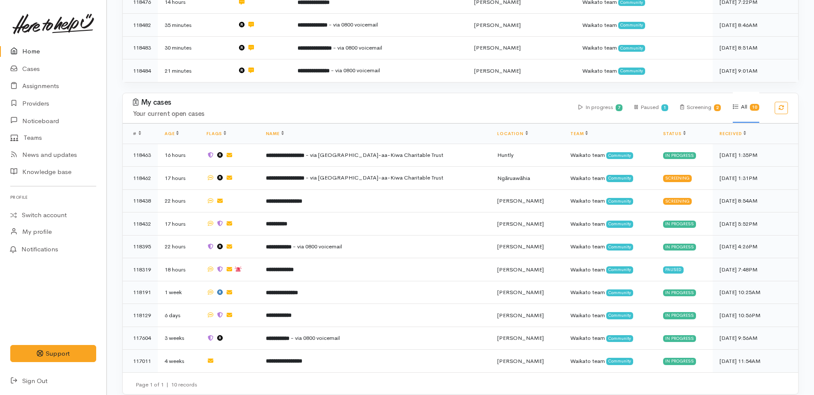
scroll to position [223, 0]
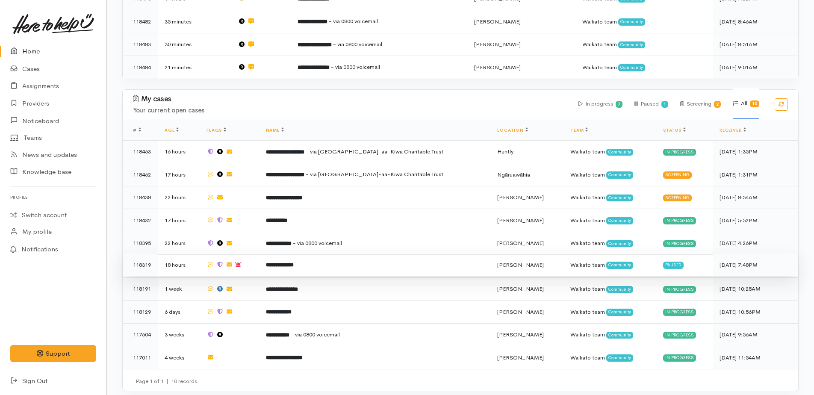
click at [294, 262] on b "**********" at bounding box center [280, 265] width 28 height 6
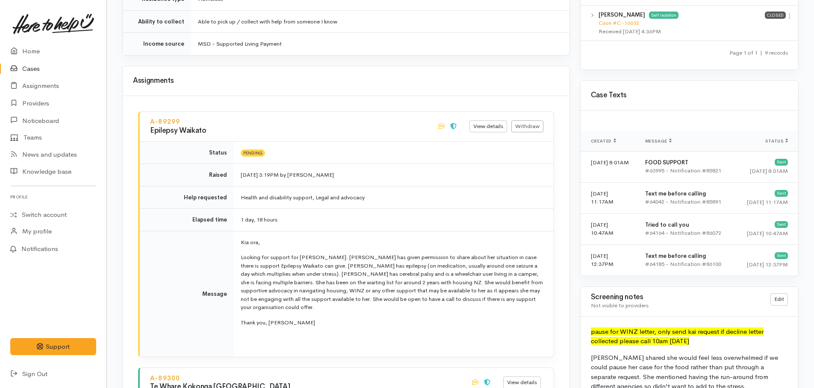
scroll to position [598, 0]
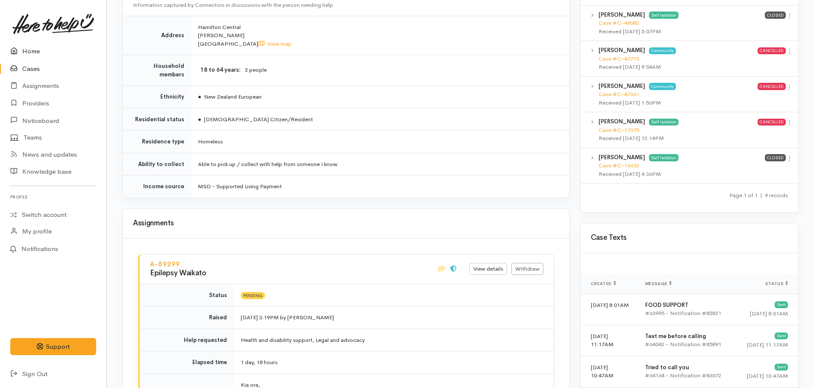
click at [27, 50] on link "Home" at bounding box center [53, 52] width 106 height 18
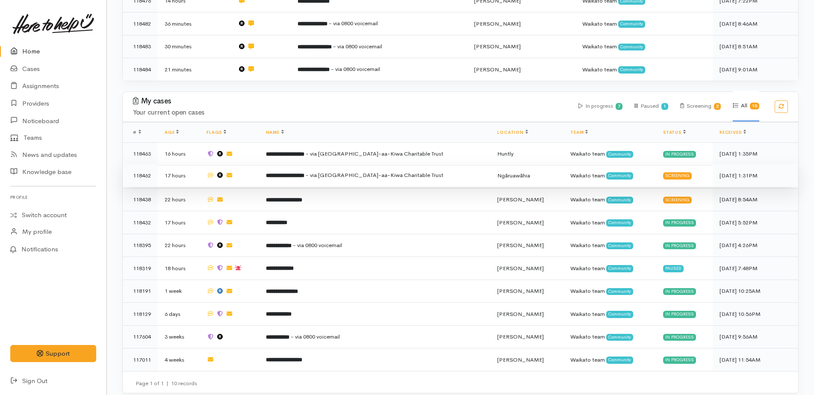
scroll to position [223, 0]
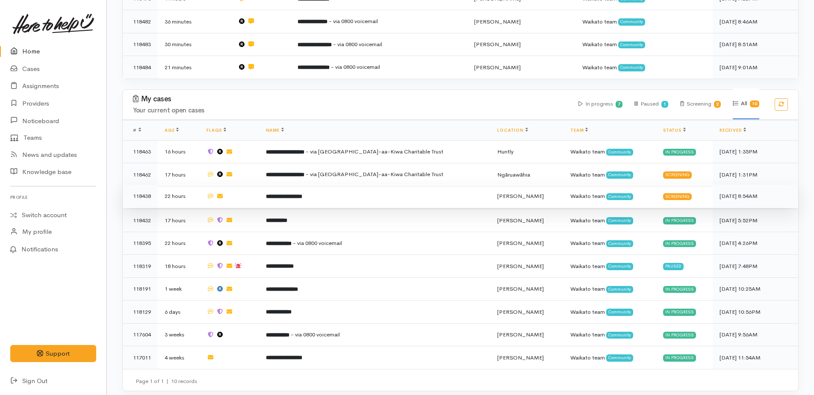
click at [297, 195] on b "**********" at bounding box center [284, 197] width 36 height 6
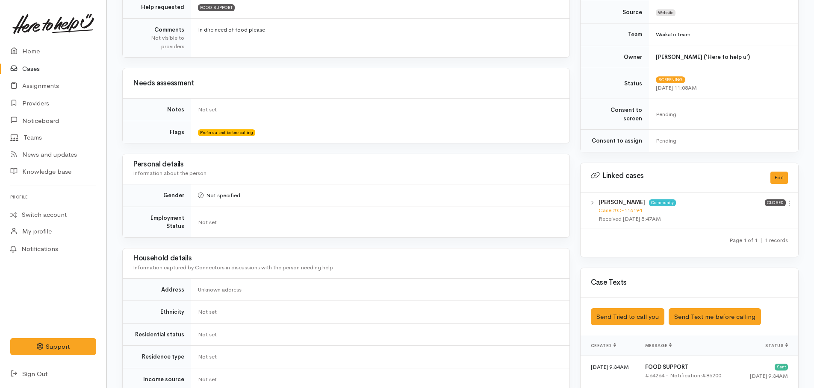
scroll to position [385, 0]
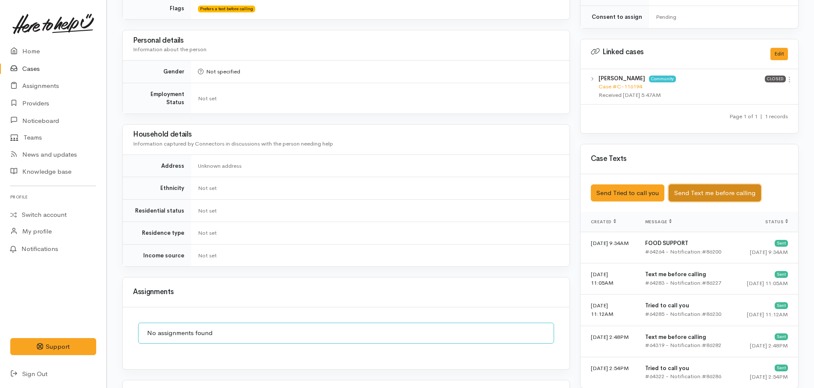
click at [692, 190] on button "Send Text me before calling" at bounding box center [714, 194] width 92 height 18
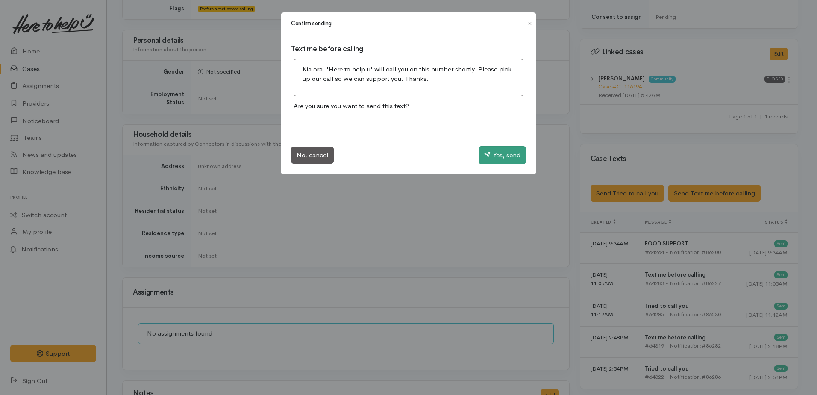
click at [505, 164] on div "No, cancel Yes, send" at bounding box center [409, 154] width 256 height 39
click at [503, 153] on button "Yes, send" at bounding box center [502, 155] width 47 height 18
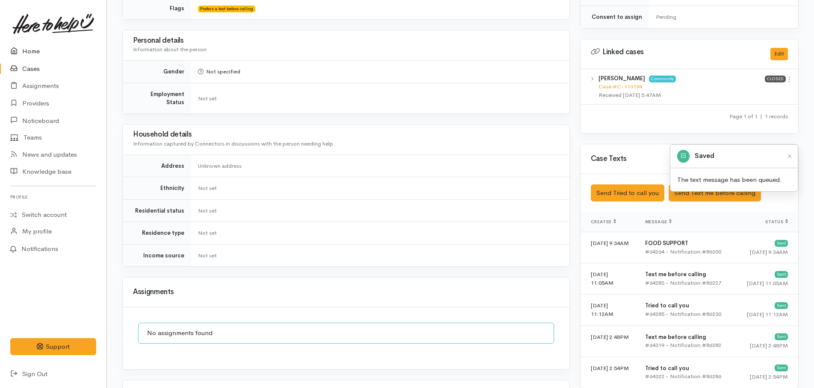
click at [31, 52] on link "Home" at bounding box center [53, 52] width 106 height 18
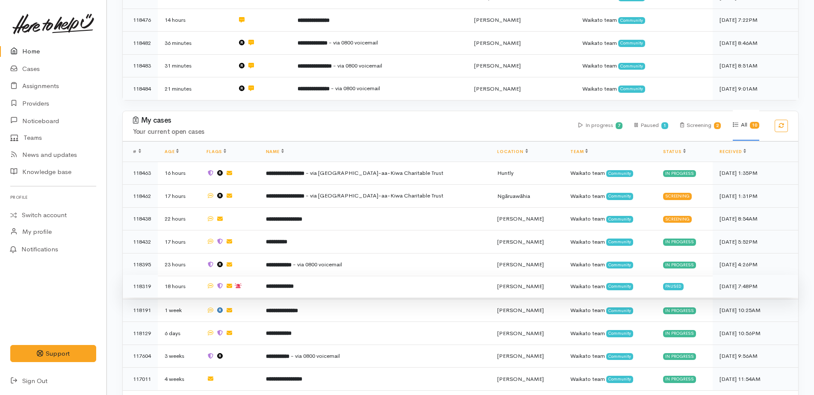
scroll to position [223, 0]
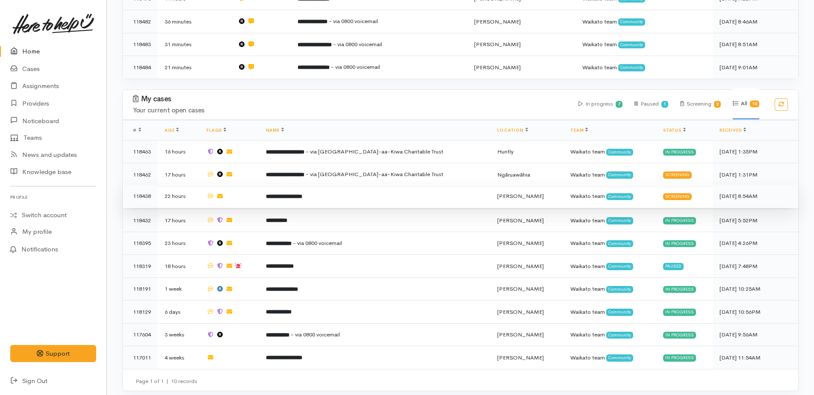
click at [302, 194] on b "**********" at bounding box center [284, 197] width 36 height 6
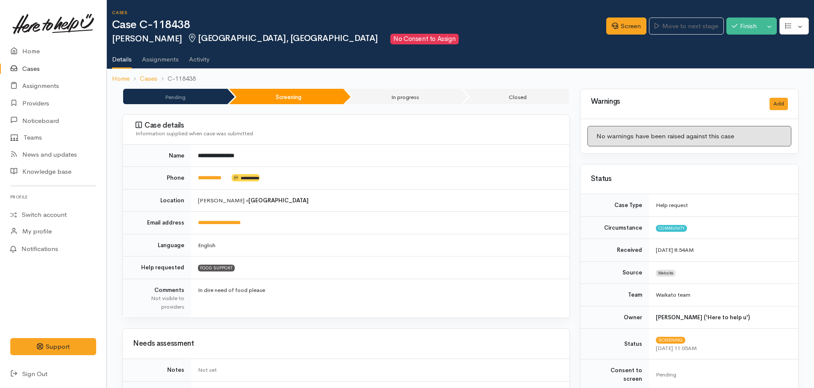
click at [31, 64] on link "Cases" at bounding box center [53, 69] width 106 height 18
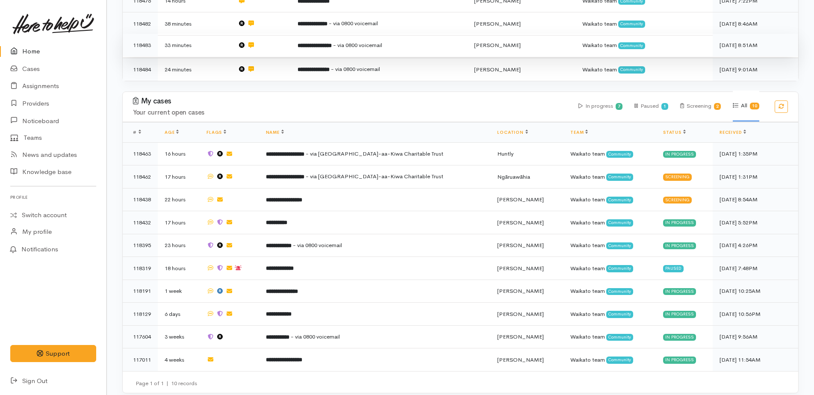
scroll to position [223, 0]
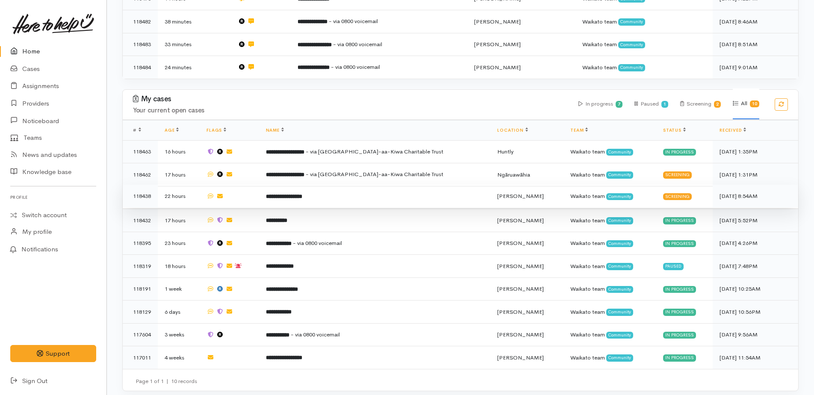
click at [296, 194] on b "**********" at bounding box center [284, 197] width 36 height 6
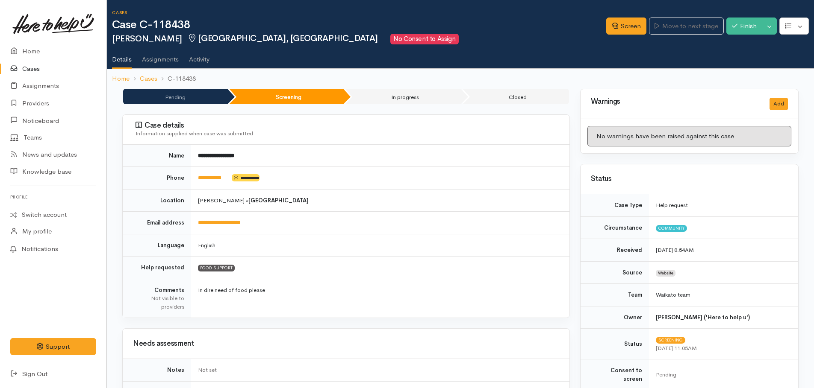
click at [324, 184] on td "**********" at bounding box center [380, 178] width 378 height 23
click at [38, 54] on link "Home" at bounding box center [53, 52] width 106 height 18
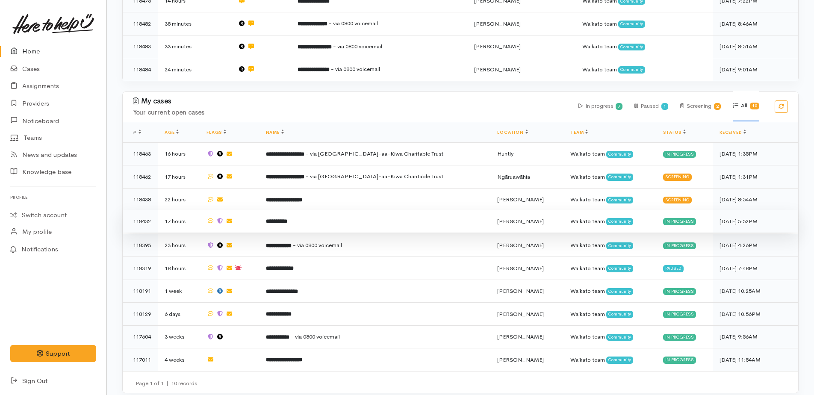
scroll to position [223, 0]
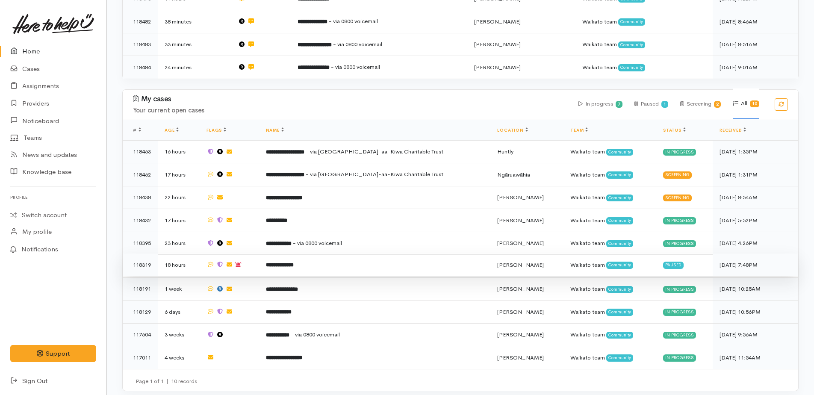
click at [294, 262] on b "**********" at bounding box center [280, 265] width 28 height 6
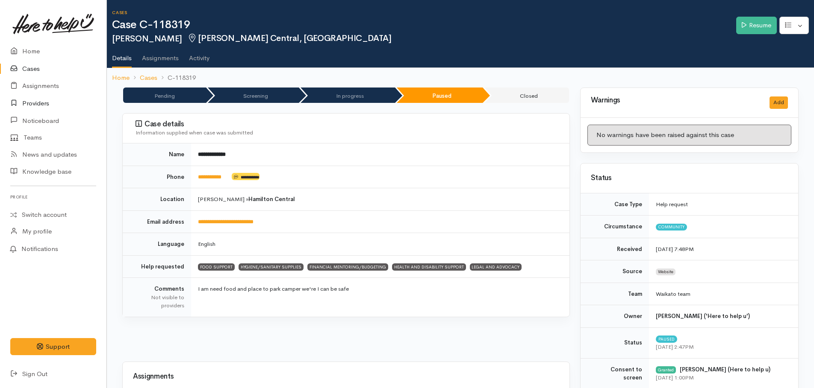
click at [36, 105] on link "Providers" at bounding box center [53, 104] width 106 height 18
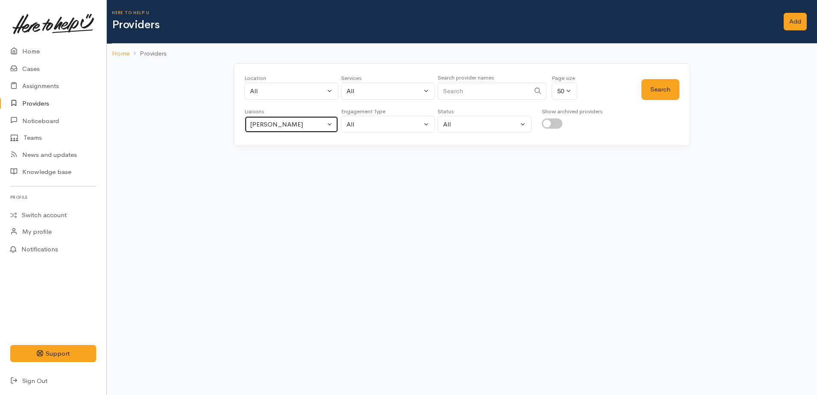
click at [287, 121] on div "[PERSON_NAME]" at bounding box center [287, 125] width 75 height 10
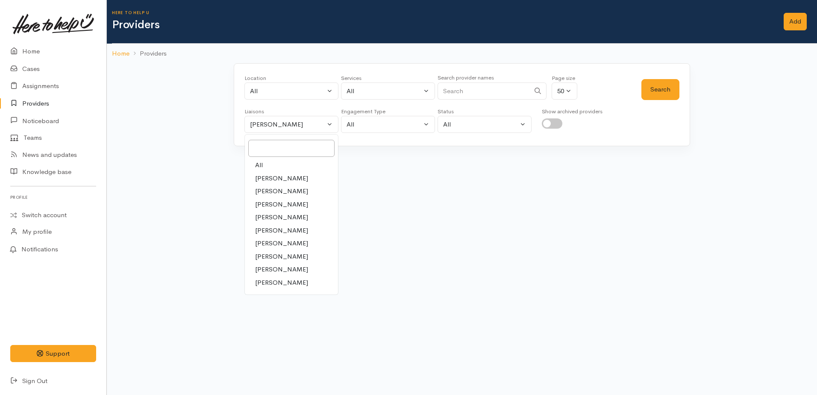
click at [262, 168] on span "All" at bounding box center [259, 165] width 8 height 10
select select "null"
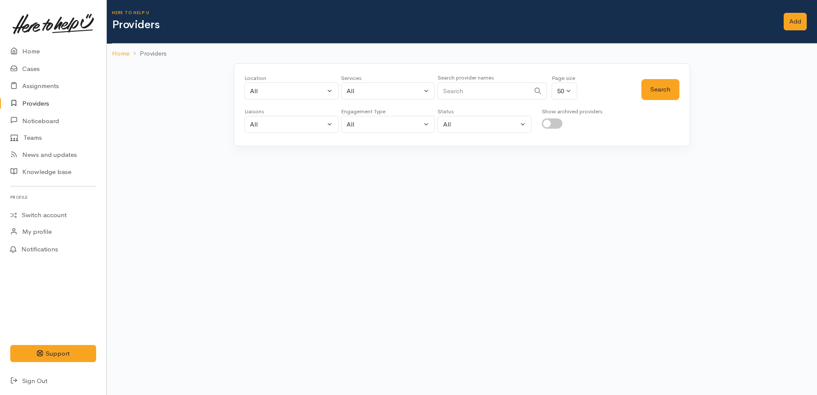
click at [452, 87] on input "Search" at bounding box center [484, 91] width 92 height 18
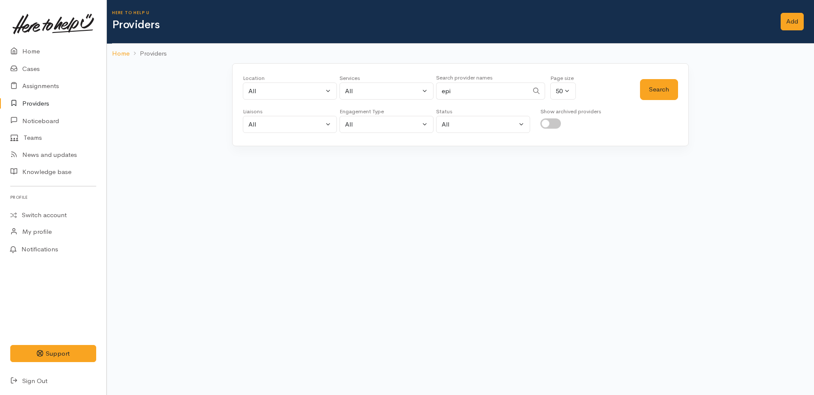
type input "[MEDICAL_DATA]"
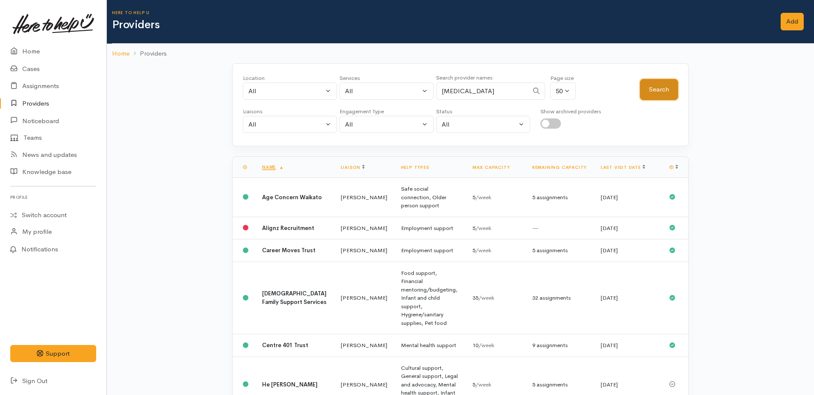
click at [645, 87] on button "Search" at bounding box center [659, 89] width 38 height 21
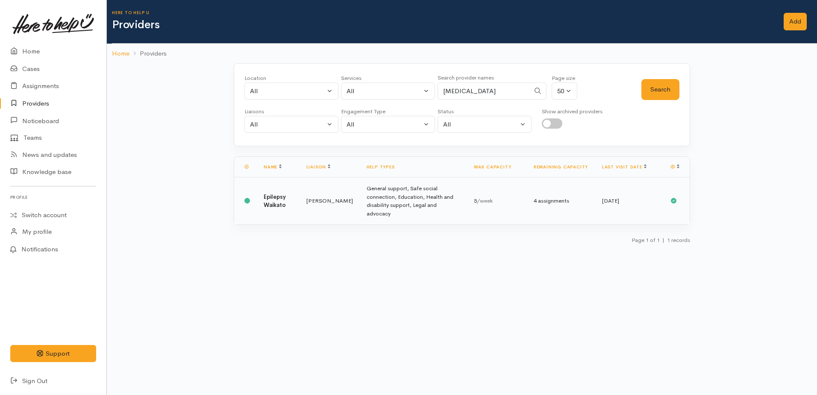
click at [403, 195] on td "General support, Safe social connection, Education, Health and disability suppo…" at bounding box center [413, 200] width 107 height 47
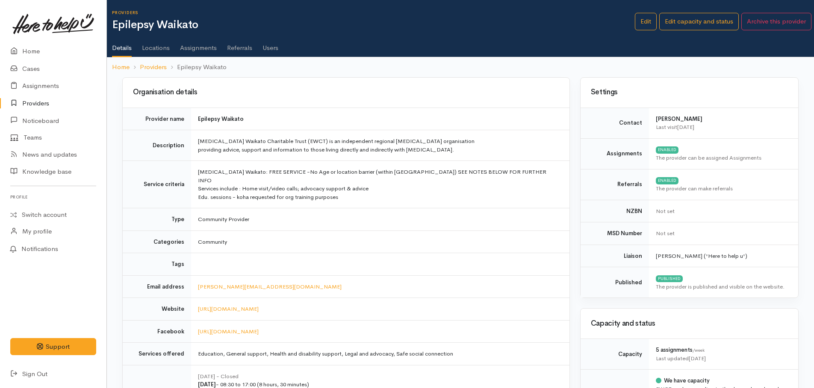
click at [199, 49] on link "Assignments" at bounding box center [198, 45] width 37 height 24
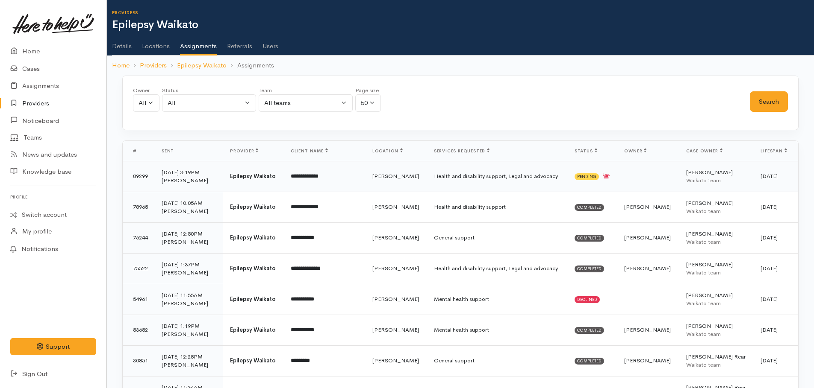
click at [491, 175] on td "Health and disability support, Legal and advocacy" at bounding box center [497, 176] width 141 height 31
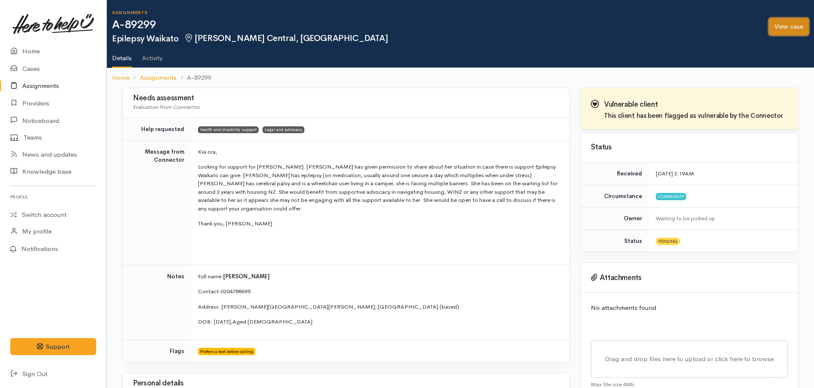
click at [793, 27] on link "View case" at bounding box center [788, 27] width 40 height 18
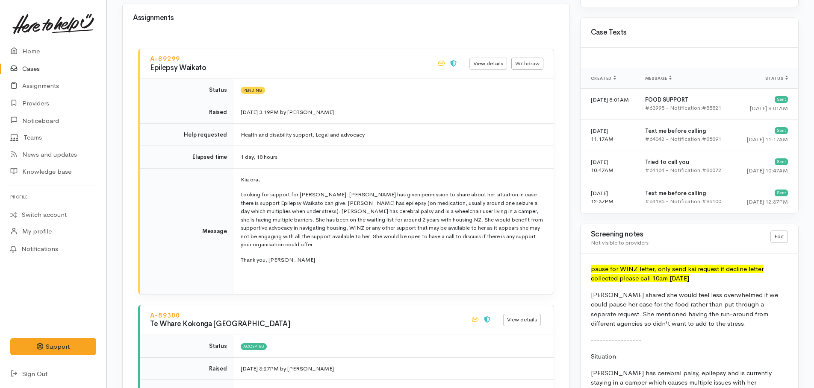
scroll to position [855, 0]
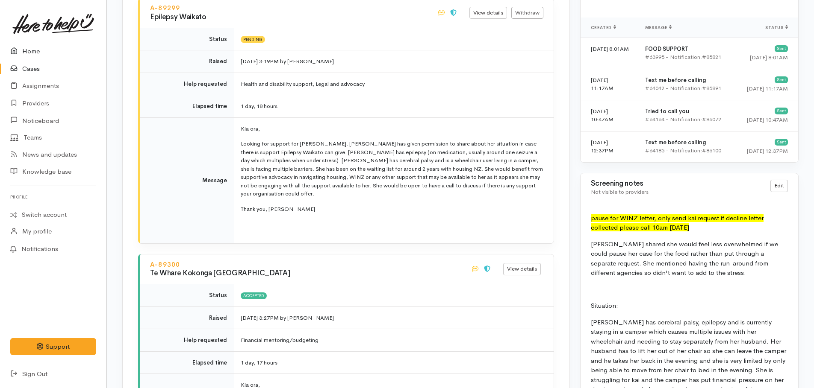
click at [29, 53] on link "Home" at bounding box center [53, 52] width 106 height 18
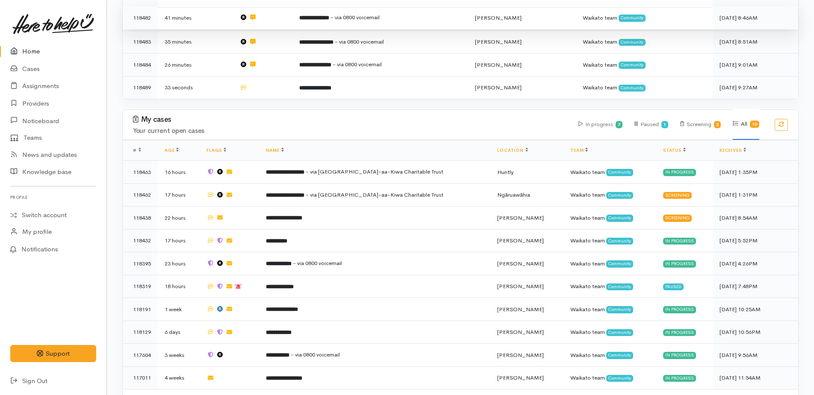
scroll to position [246, 0]
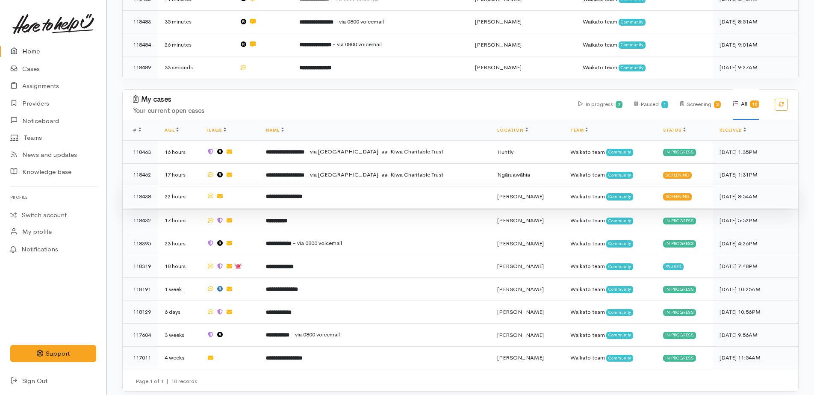
click at [299, 194] on b "**********" at bounding box center [284, 197] width 36 height 6
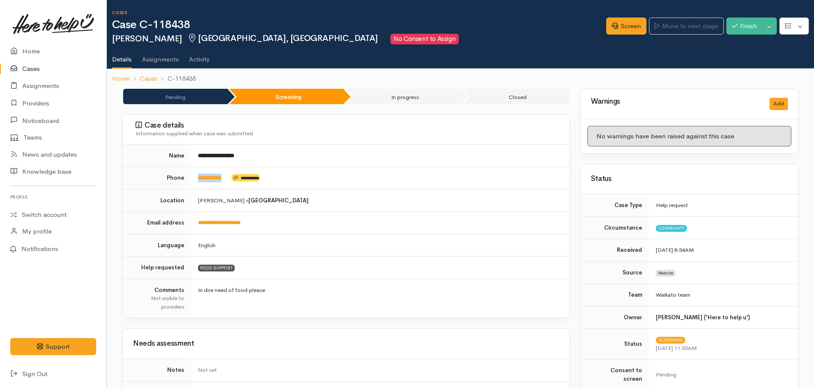
drag, startPoint x: 232, startPoint y: 174, endPoint x: 196, endPoint y: 177, distance: 36.0
click at [196, 177] on td "**********" at bounding box center [380, 178] width 378 height 23
drag, startPoint x: 196, startPoint y: 177, endPoint x: 200, endPoint y: 178, distance: 4.4
copy td "**********"
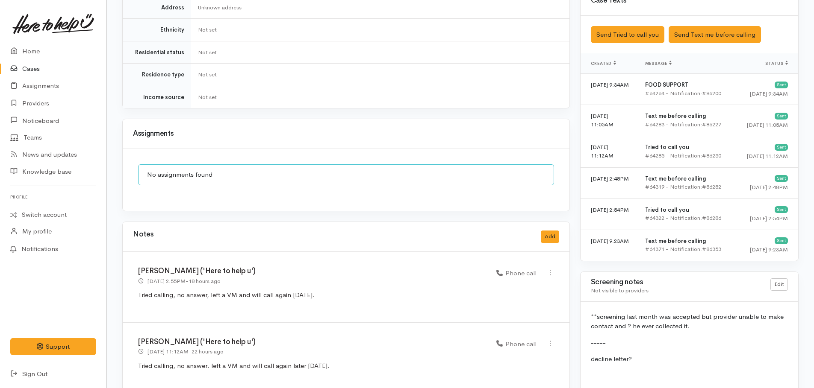
scroll to position [556, 0]
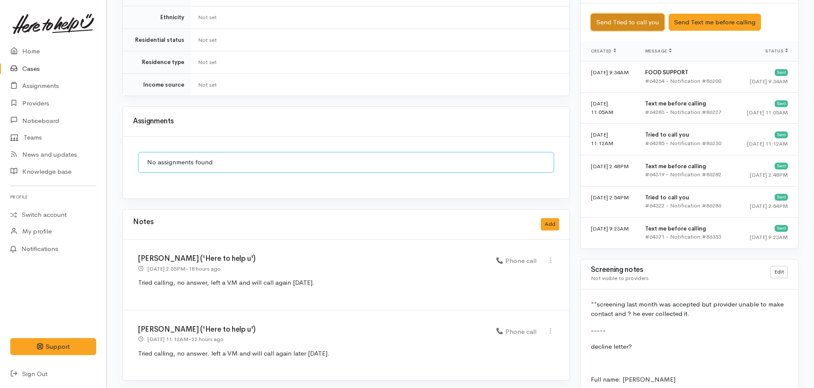
click at [636, 17] on button "Send Tried to call you" at bounding box center [628, 23] width 74 height 18
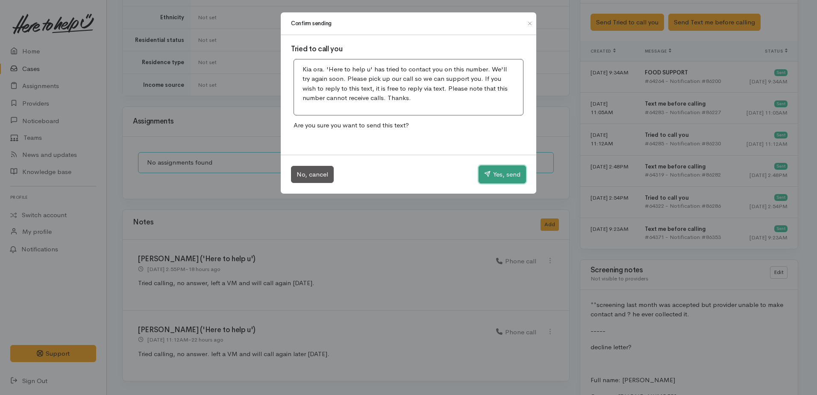
click at [513, 171] on button "Yes, send" at bounding box center [502, 174] width 47 height 18
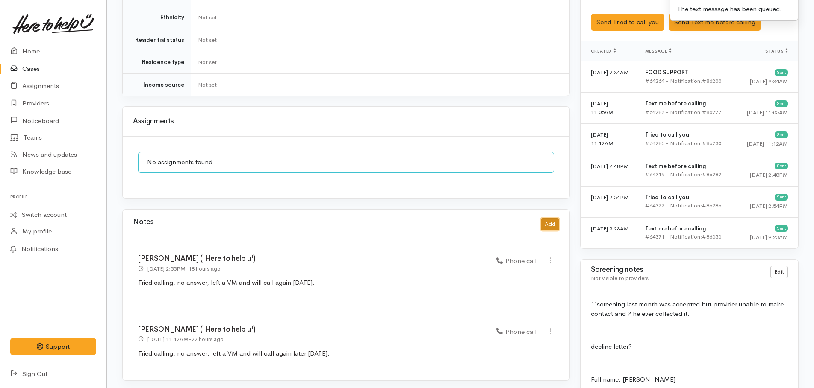
click at [552, 218] on button "Add" at bounding box center [550, 224] width 18 height 12
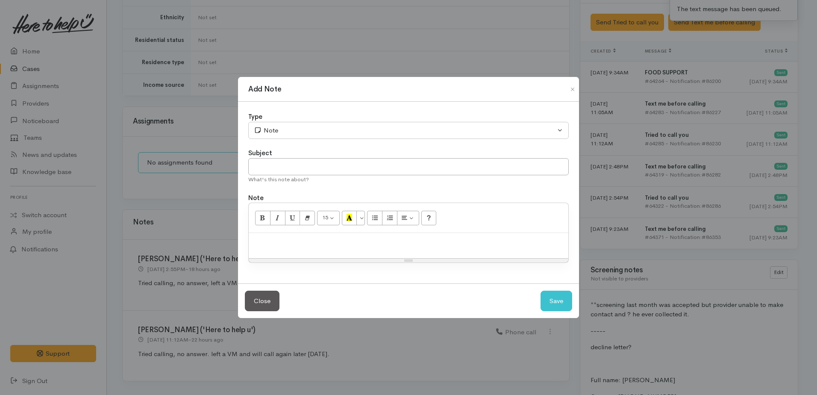
click at [208, 300] on div "Add Note Type Correspondence Discussion Email Note Phone call SMS text message …" at bounding box center [408, 197] width 817 height 395
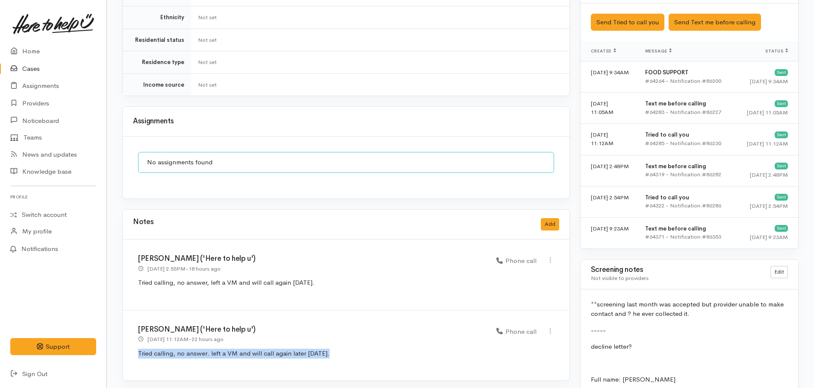
drag, startPoint x: 134, startPoint y: 341, endPoint x: 327, endPoint y: 350, distance: 193.4
click at [327, 350] on div "Kyleigh Pike ('Here to help u') 1 Oct 2025 11:12AM - 22 hours ago Phone call" at bounding box center [346, 346] width 447 height 71
drag, startPoint x: 327, startPoint y: 350, endPoint x: 306, endPoint y: 348, distance: 21.0
copy p "Tried calling, no answer. left a VM and will call again later today."
click at [558, 218] on button "Add" at bounding box center [550, 224] width 18 height 12
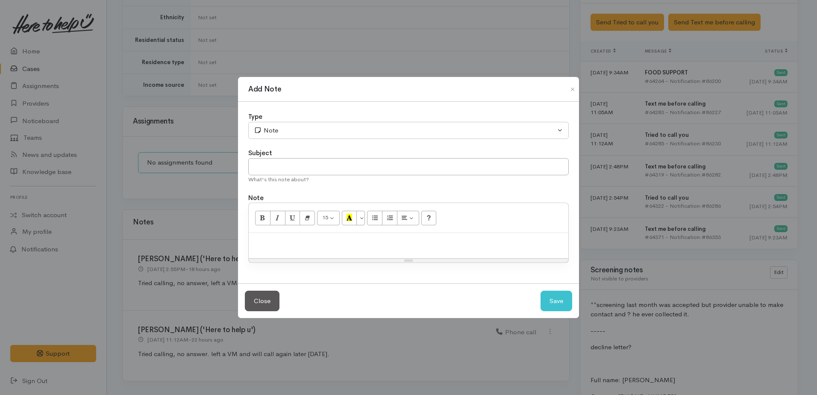
paste div
click at [306, 163] on input "text" at bounding box center [408, 167] width 321 height 18
type input "3rd attempt"
click at [566, 304] on button "Save" at bounding box center [557, 301] width 32 height 21
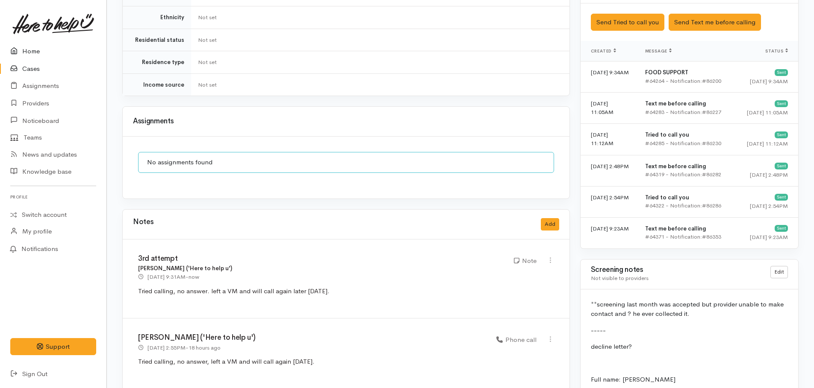
click at [32, 52] on link "Home" at bounding box center [53, 52] width 106 height 18
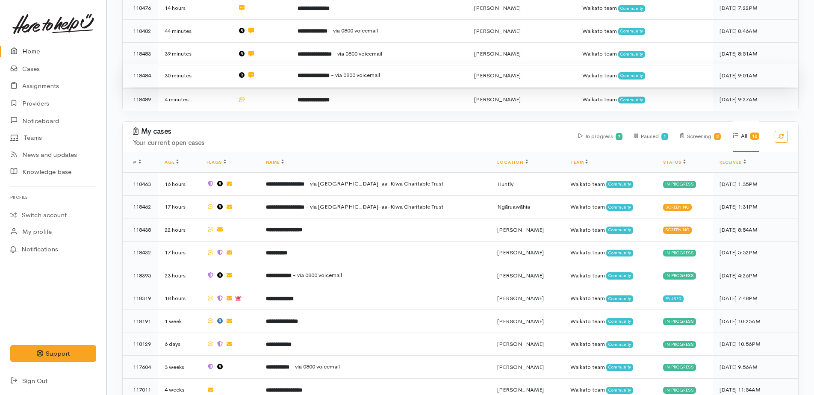
scroll to position [246, 0]
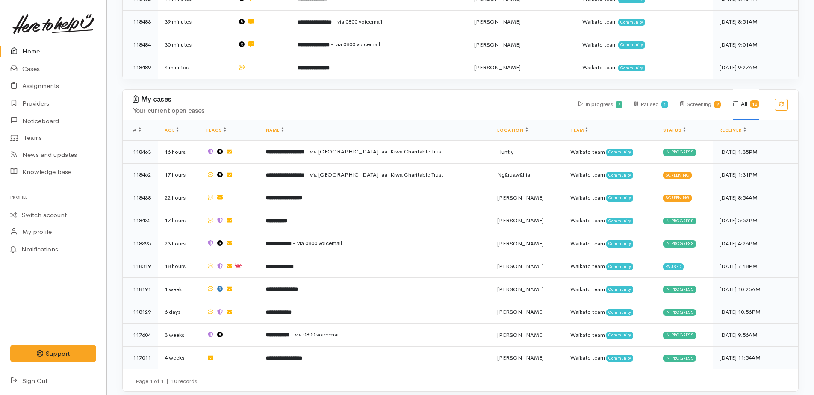
click at [34, 50] on link "Home" at bounding box center [53, 52] width 106 height 18
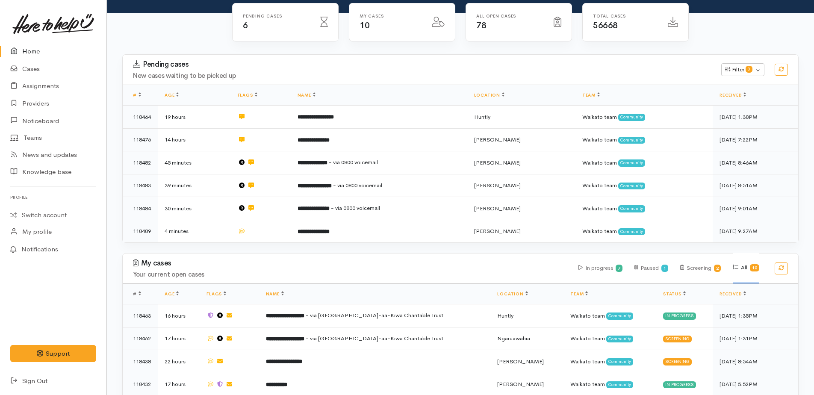
scroll to position [128, 0]
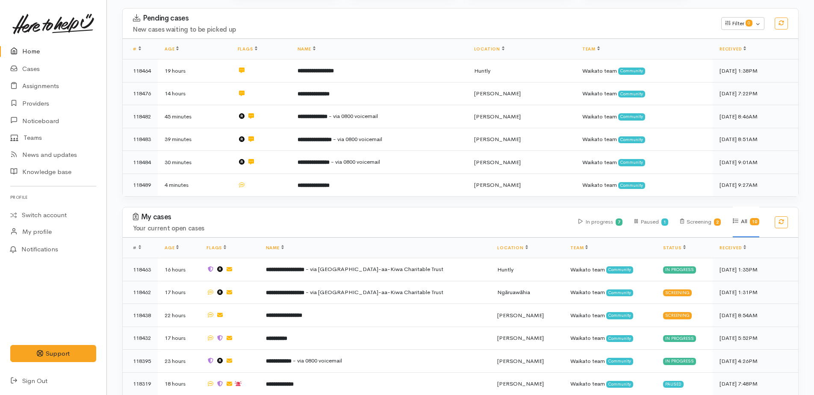
click at [404, 22] on h3 "Pending cases" at bounding box center [422, 18] width 578 height 9
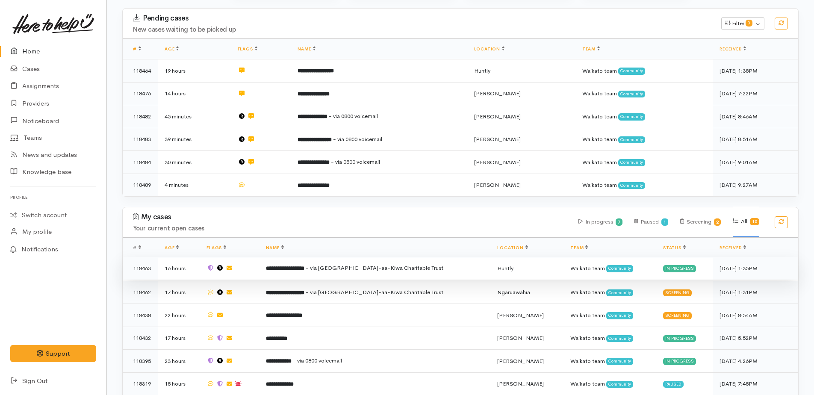
click at [304, 265] on b "**********" at bounding box center [285, 268] width 38 height 6
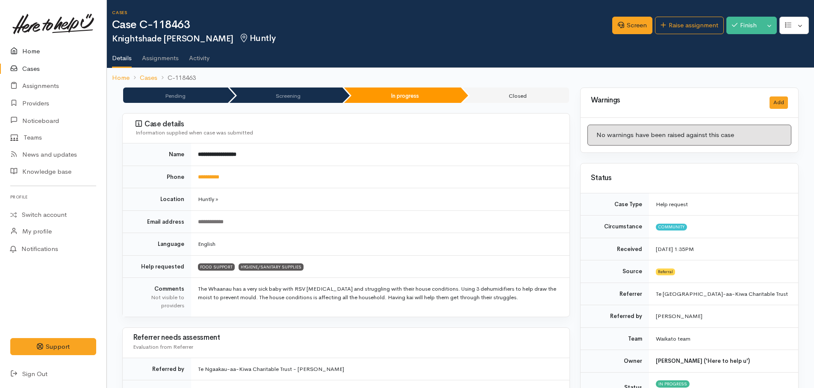
click at [26, 47] on link "Home" at bounding box center [53, 52] width 106 height 18
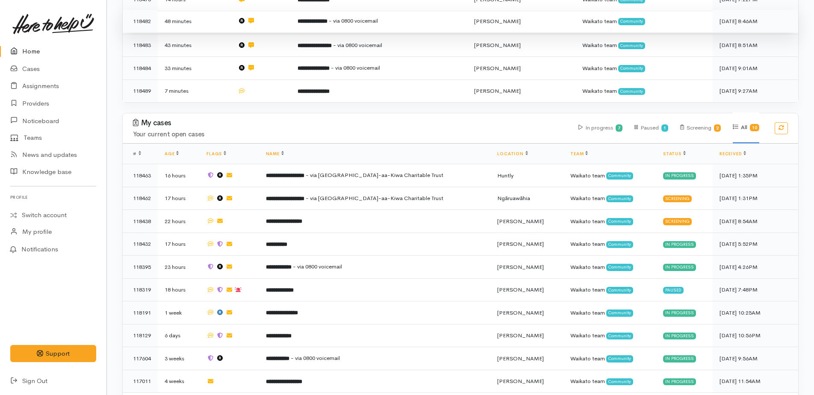
scroll to position [246, 0]
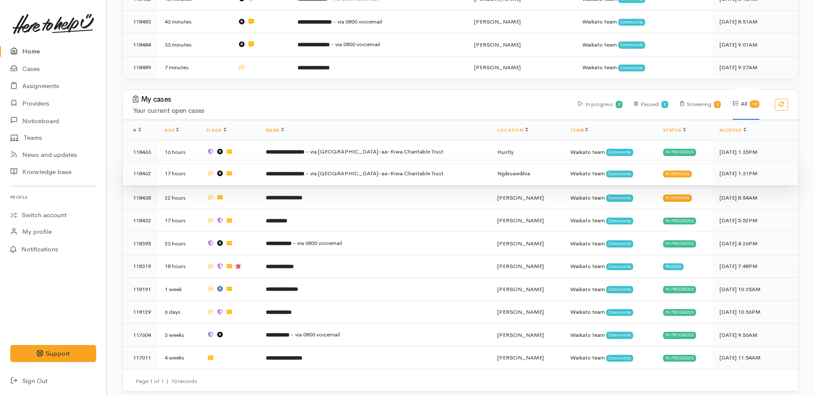
click at [344, 170] on span "- via [GEOGRAPHIC_DATA]-aa-Kiwa Charitable Trust" at bounding box center [375, 173] width 138 height 7
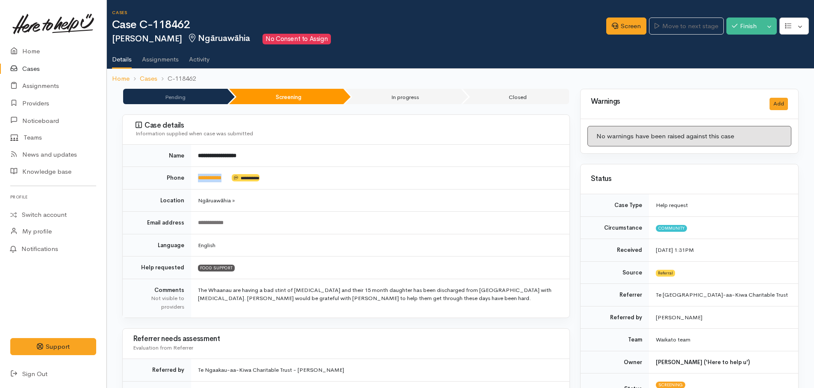
drag, startPoint x: 232, startPoint y: 176, endPoint x: 195, endPoint y: 175, distance: 37.2
click at [195, 175] on td "**********" at bounding box center [380, 178] width 378 height 23
copy td "**********"
drag, startPoint x: 619, startPoint y: 25, endPoint x: 544, endPoint y: 48, distance: 77.9
click at [619, 25] on link "Screen" at bounding box center [626, 27] width 40 height 18
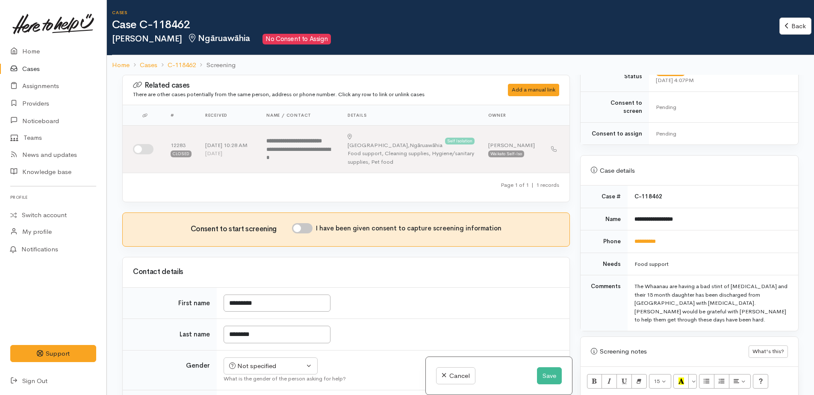
scroll to position [427, 0]
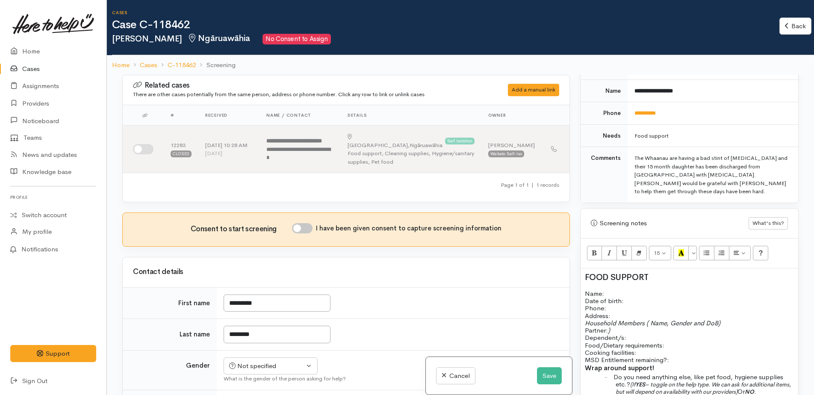
click at [613, 290] on p "Name: Date of birth: Phone:" at bounding box center [689, 301] width 209 height 22
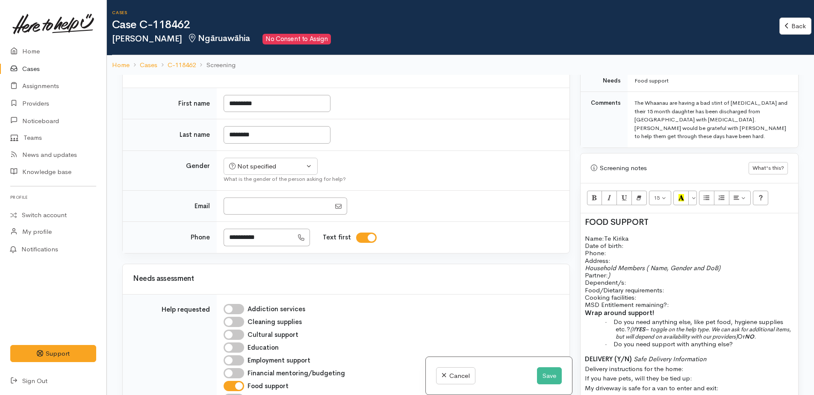
scroll to position [256, 0]
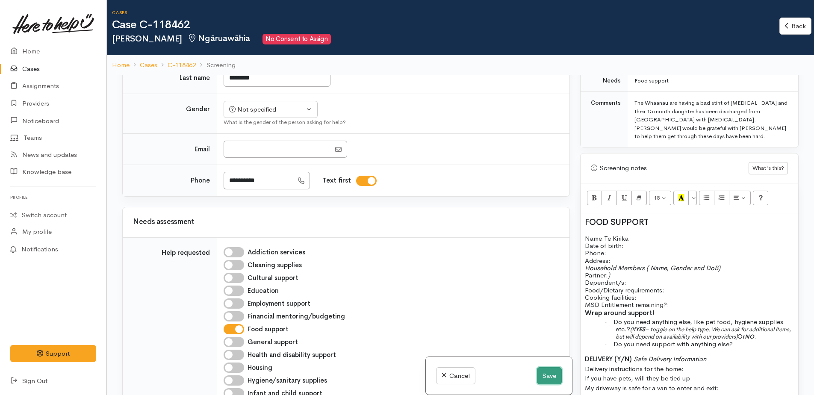
click at [546, 376] on button "Save" at bounding box center [549, 376] width 25 height 18
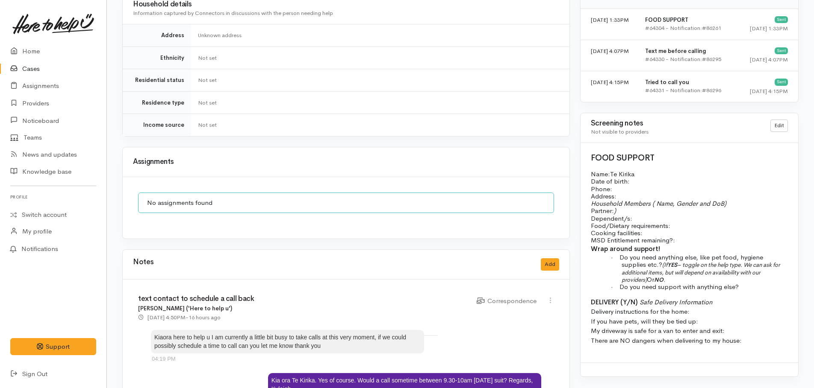
scroll to position [741, 0]
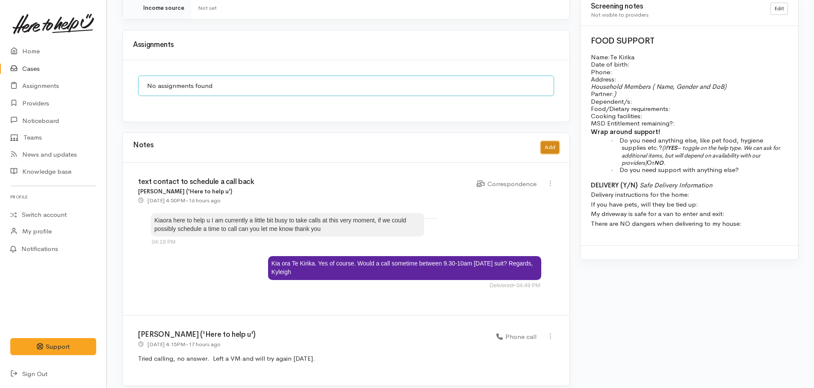
click at [551, 141] on button "Add" at bounding box center [550, 147] width 18 height 12
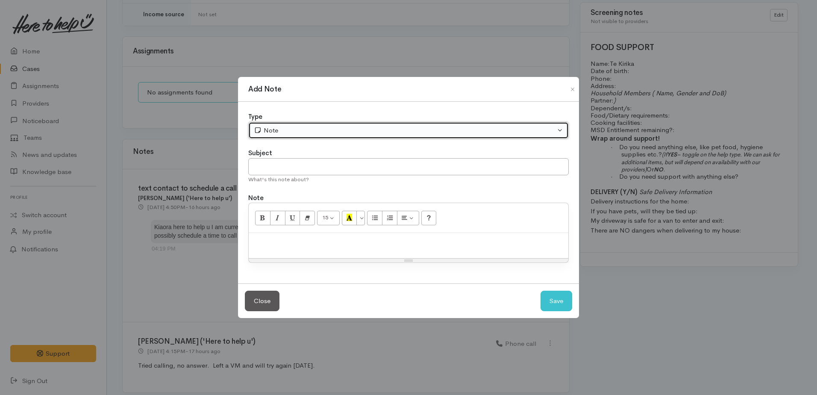
click at [279, 134] on div "Note" at bounding box center [405, 131] width 302 height 10
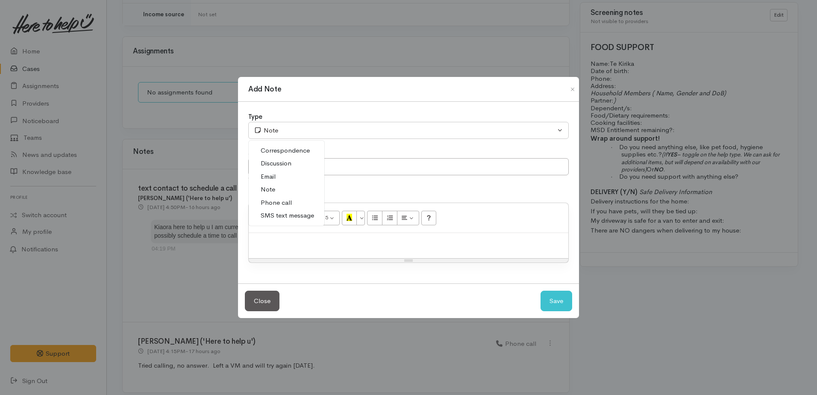
click at [274, 202] on span "Phone call" at bounding box center [276, 203] width 31 height 10
select select "3"
paste div
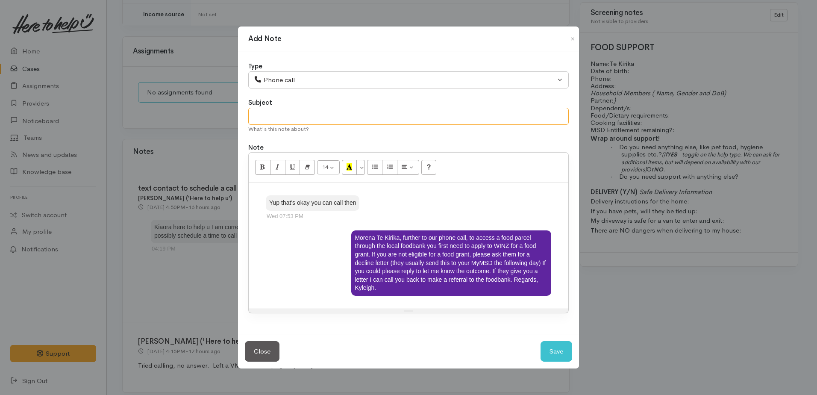
click at [279, 114] on input "text" at bounding box center [408, 117] width 321 height 18
type input "P"
type input "I"
click at [252, 190] on div "Yup that's okay you can call then Wed 07:53 PM Morena Te Kirika, further to our…" at bounding box center [409, 245] width 320 height 126
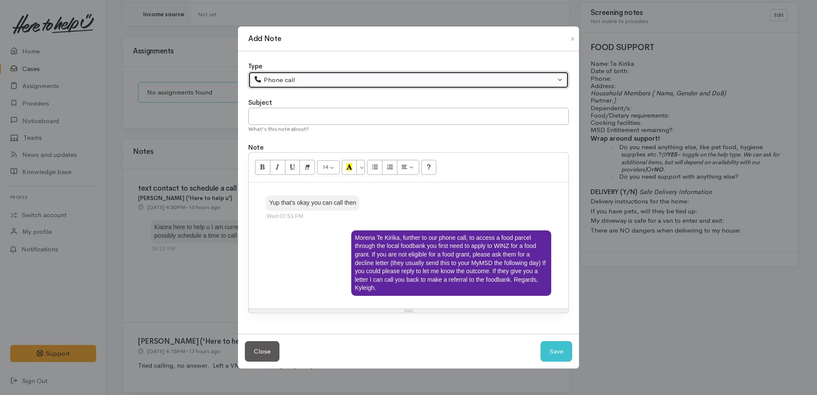
click at [302, 78] on div "Phone call" at bounding box center [405, 80] width 302 height 10
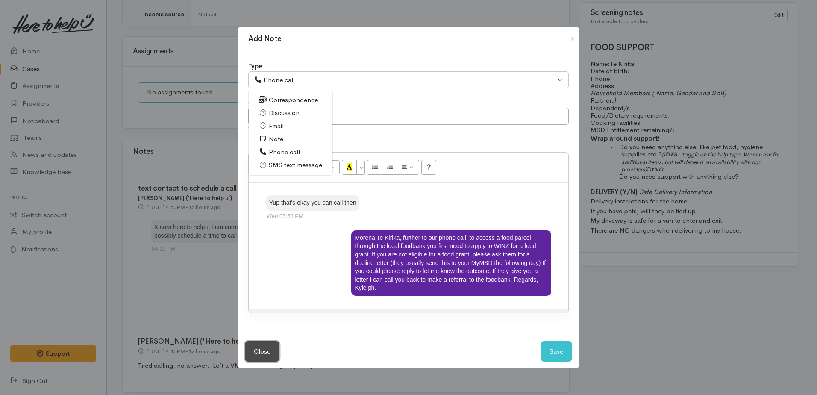
drag, startPoint x: 386, startPoint y: 257, endPoint x: 255, endPoint y: 347, distance: 159.0
click at [255, 347] on button "Close" at bounding box center [262, 351] width 35 height 21
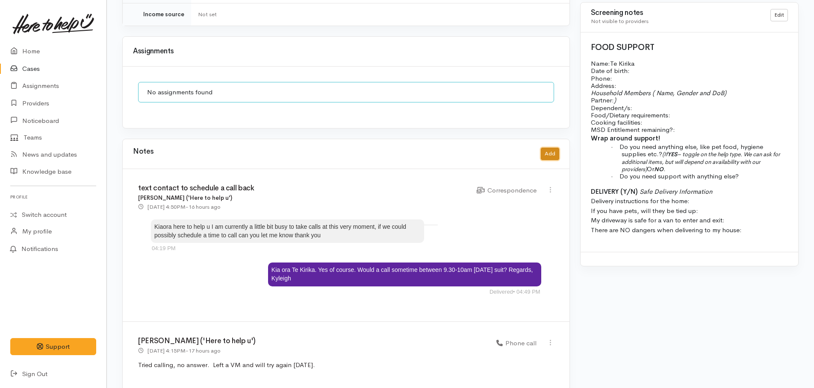
click at [547, 148] on button "Add" at bounding box center [550, 154] width 18 height 12
select select "1"
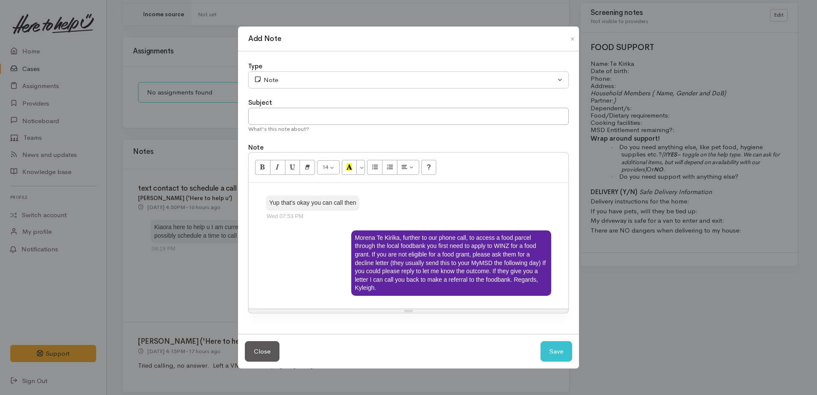
click at [261, 186] on div "Yup that's okay you can call then Wed 07:53 PM Morena Te Kirika, further to our…" at bounding box center [409, 245] width 320 height 126
click at [572, 38] on button "Close" at bounding box center [573, 39] width 14 height 10
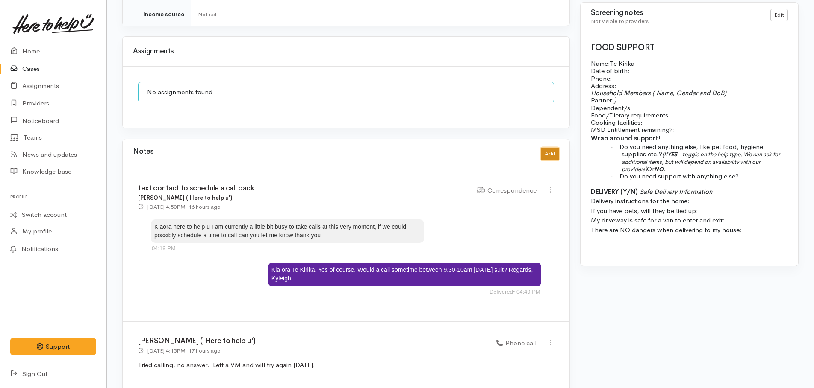
click at [549, 150] on button "Add" at bounding box center [550, 154] width 18 height 12
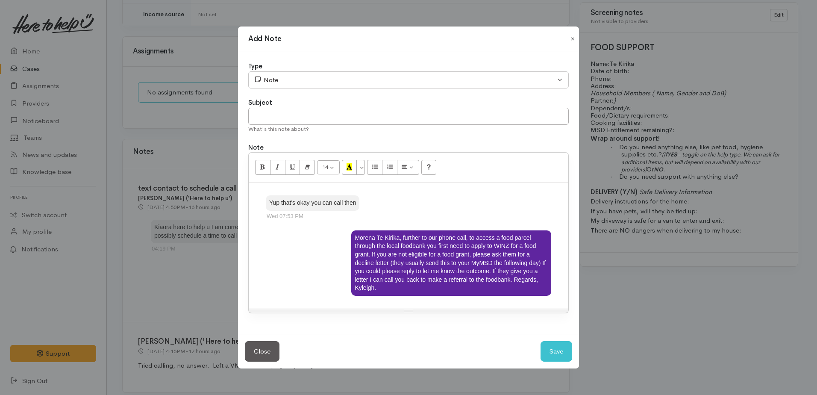
click at [573, 41] on button "Close" at bounding box center [573, 39] width 14 height 10
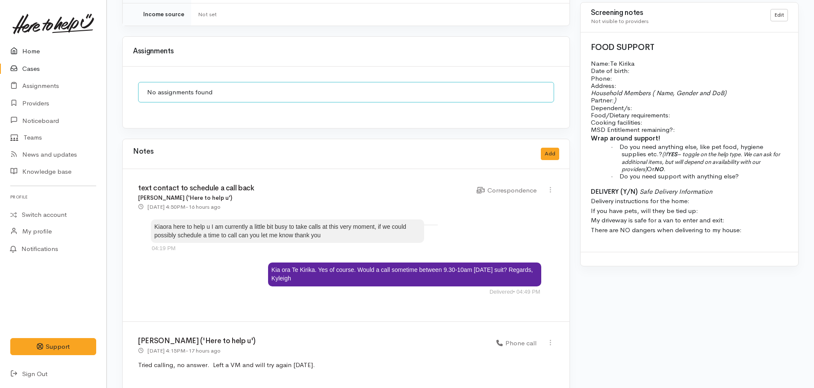
click at [32, 51] on link "Home" at bounding box center [53, 52] width 106 height 18
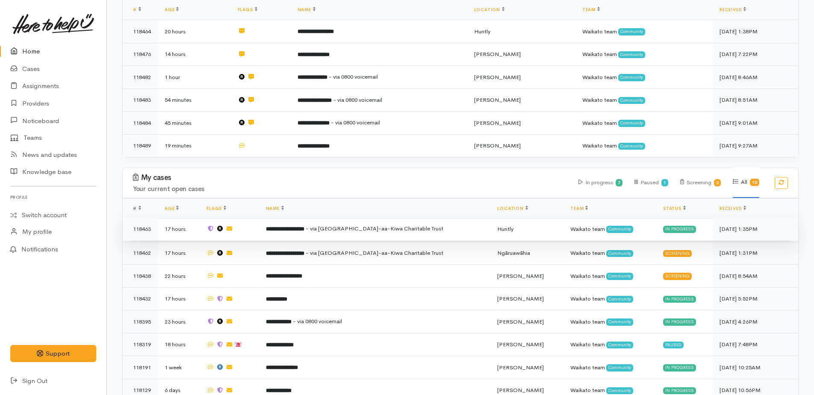
scroll to position [246, 0]
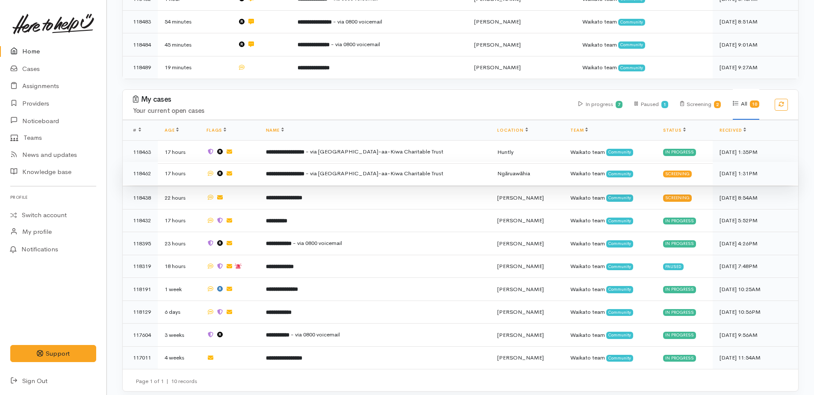
click at [326, 169] on td "**********" at bounding box center [375, 173] width 232 height 23
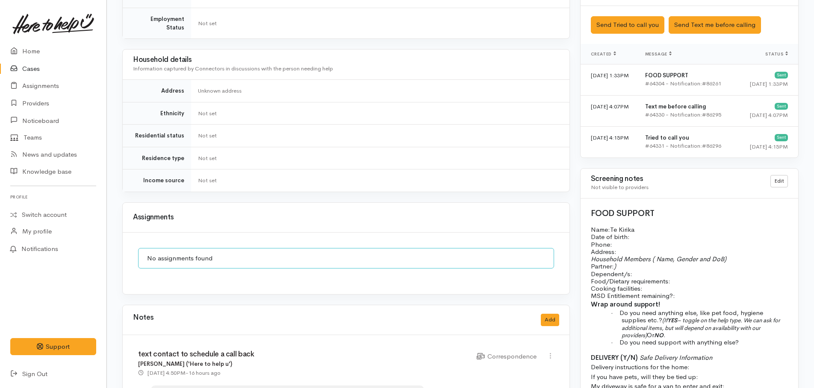
scroll to position [641, 0]
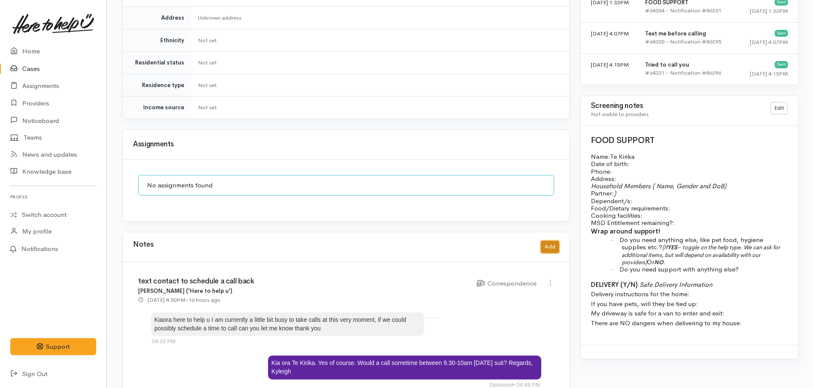
click at [541, 241] on button "Add" at bounding box center [550, 247] width 18 height 12
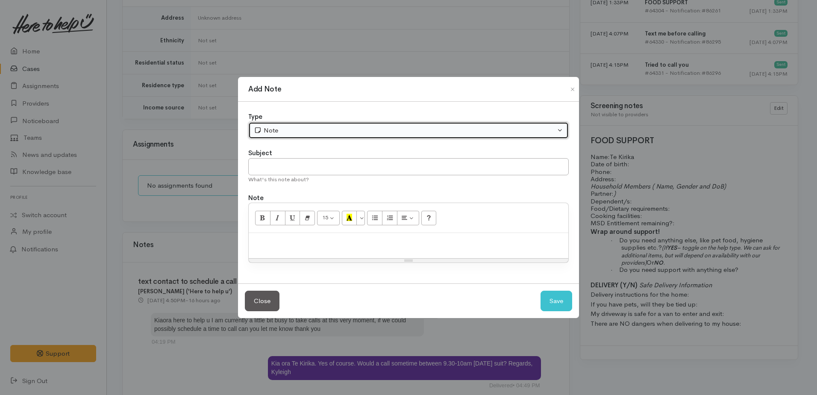
click at [340, 130] on div "Note" at bounding box center [405, 131] width 302 height 10
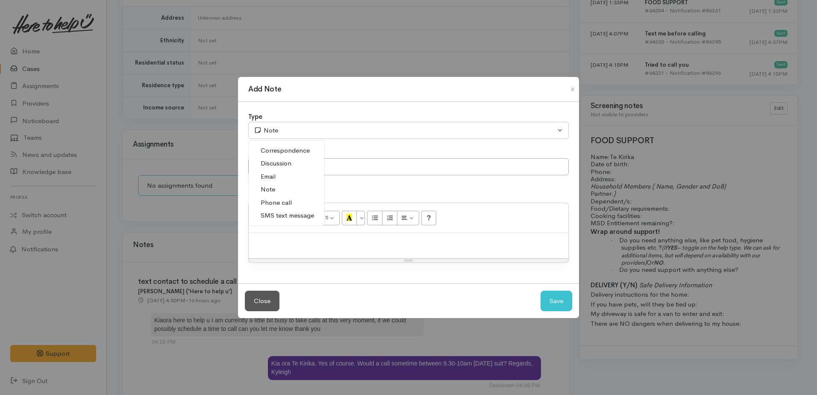
click at [293, 200] on link "Phone call" at bounding box center [287, 202] width 76 height 13
select select "3"
click at [290, 242] on p at bounding box center [408, 242] width 311 height 10
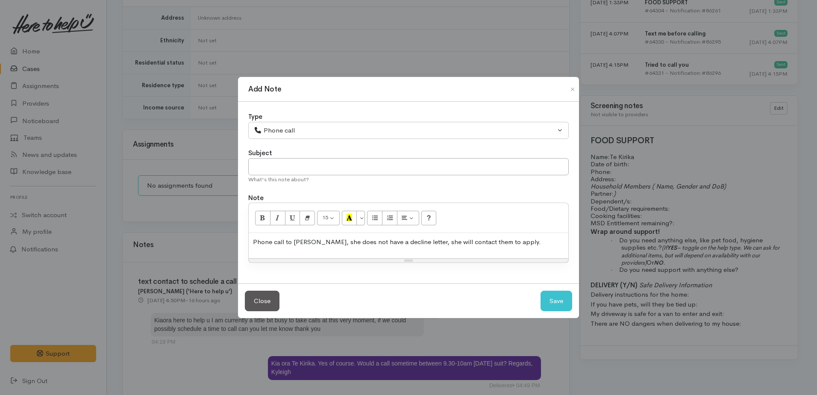
click at [511, 241] on p "Phone call to [PERSON_NAME], she does not have a decline letter, she will conta…" at bounding box center [408, 242] width 311 height 10
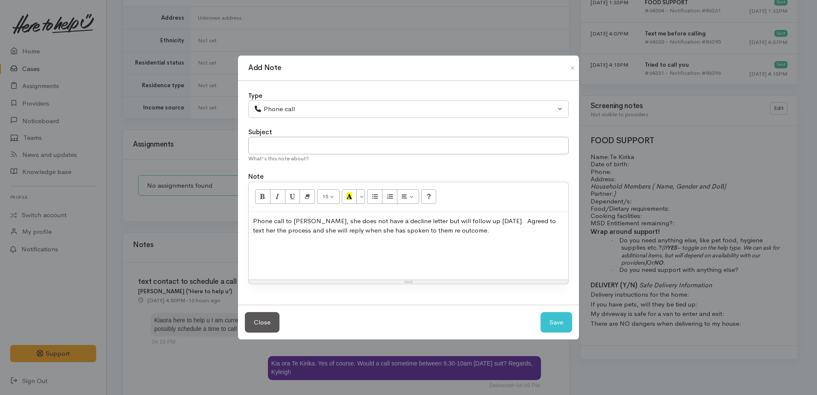
click at [465, 231] on p "Phone call to [PERSON_NAME], she does not have a decline letter but will follow…" at bounding box center [408, 225] width 311 height 19
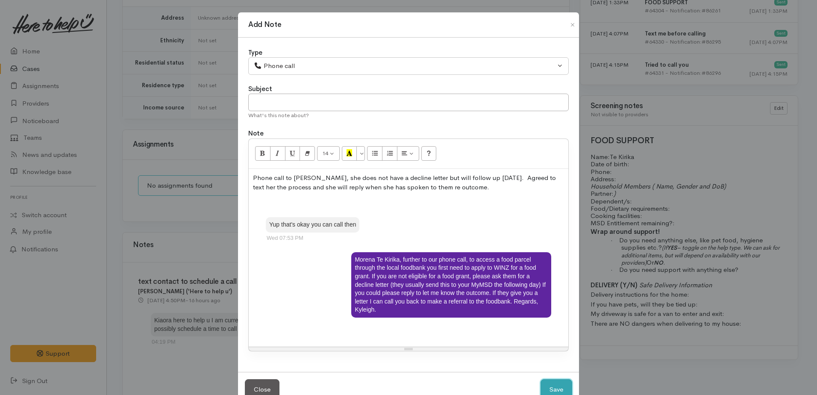
click at [559, 388] on button "Save" at bounding box center [557, 389] width 32 height 21
select select "1"
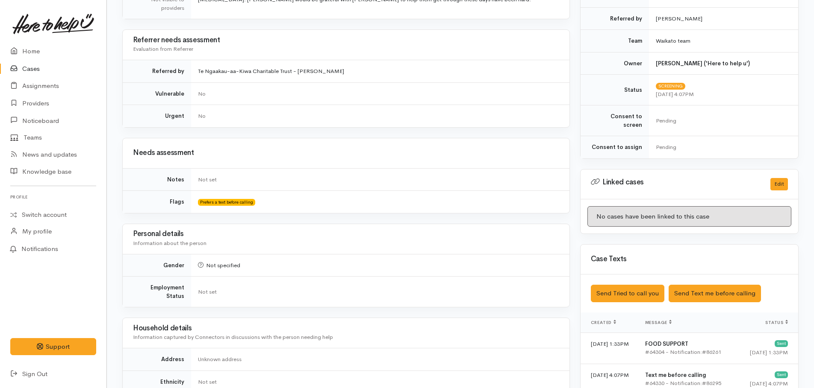
scroll to position [0, 0]
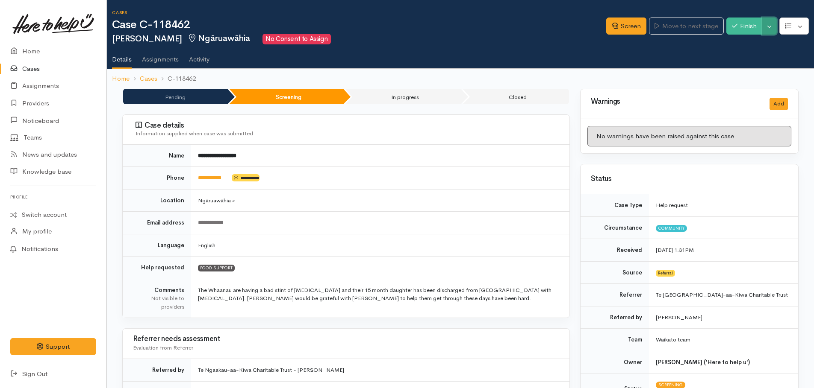
click at [769, 31] on button "Toggle Dropdown" at bounding box center [769, 27] width 15 height 18
drag, startPoint x: 732, startPoint y: 46, endPoint x: 691, endPoint y: 41, distance: 41.3
click at [732, 46] on link "Pause" at bounding box center [743, 46] width 68 height 13
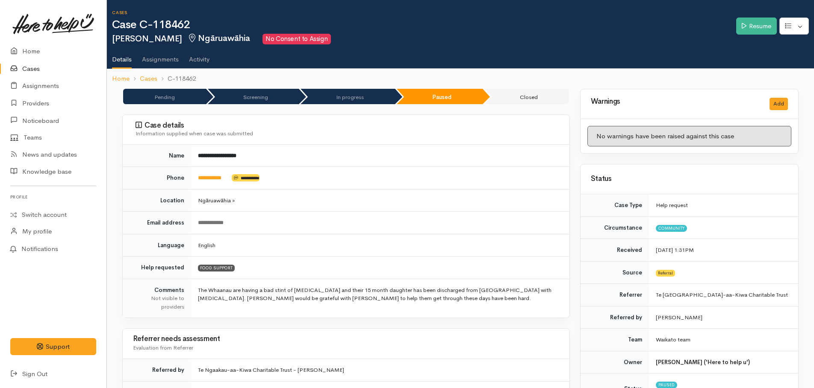
click at [25, 52] on link "Home" at bounding box center [53, 52] width 106 height 18
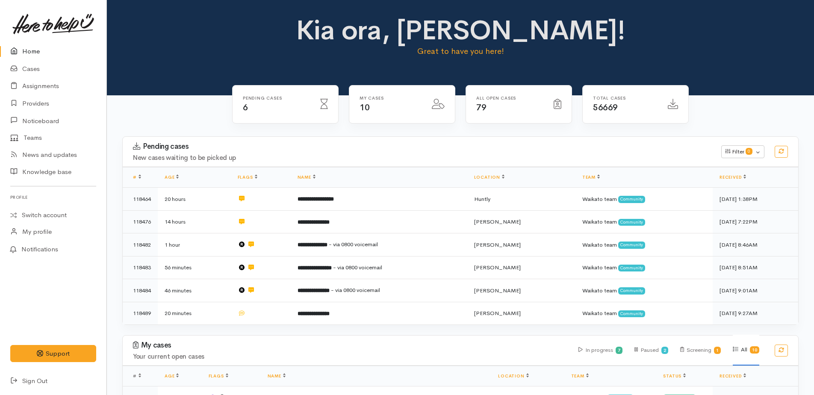
click at [31, 48] on link "Home" at bounding box center [53, 52] width 106 height 18
click at [35, 50] on link "Home" at bounding box center [53, 52] width 106 height 18
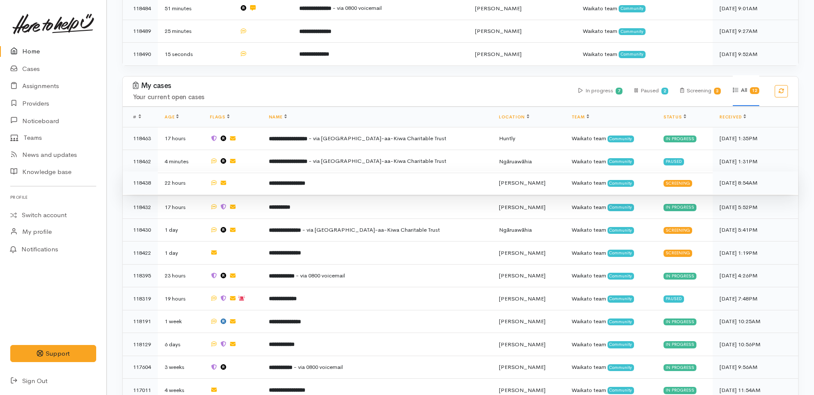
scroll to position [299, 0]
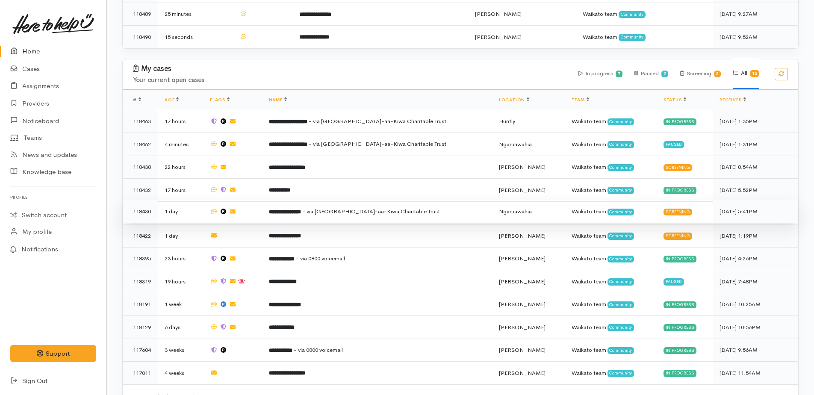
click at [301, 209] on b "**********" at bounding box center [285, 212] width 32 height 6
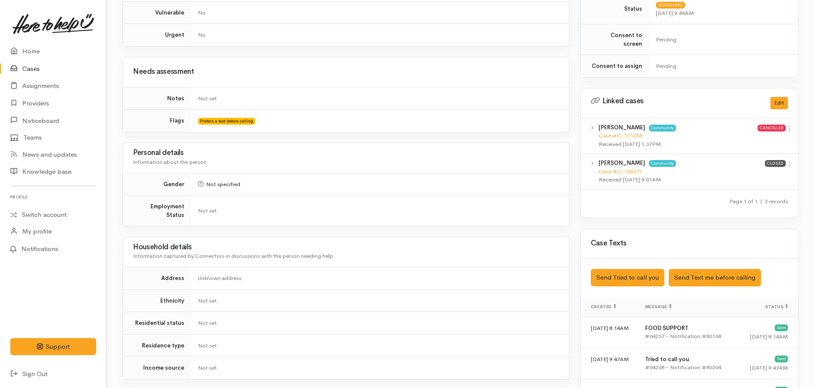
scroll to position [376, 0]
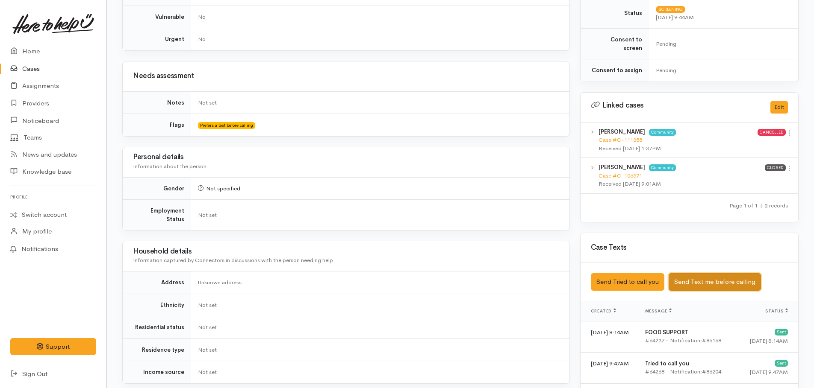
click at [712, 277] on button "Send Text me before calling" at bounding box center [714, 283] width 92 height 18
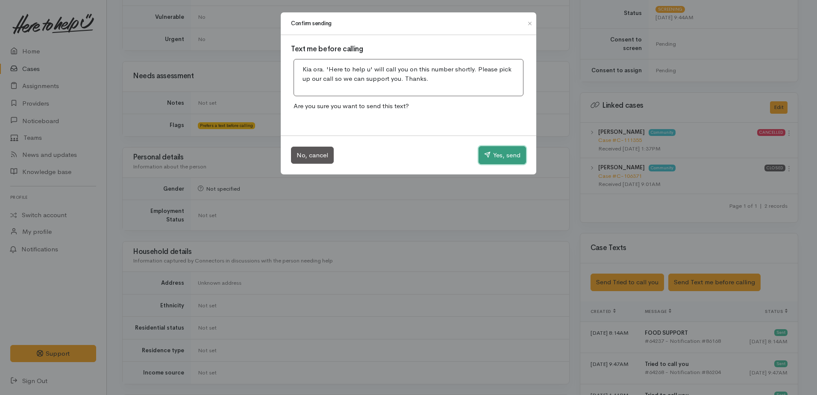
click at [506, 154] on button "Yes, send" at bounding box center [502, 155] width 47 height 18
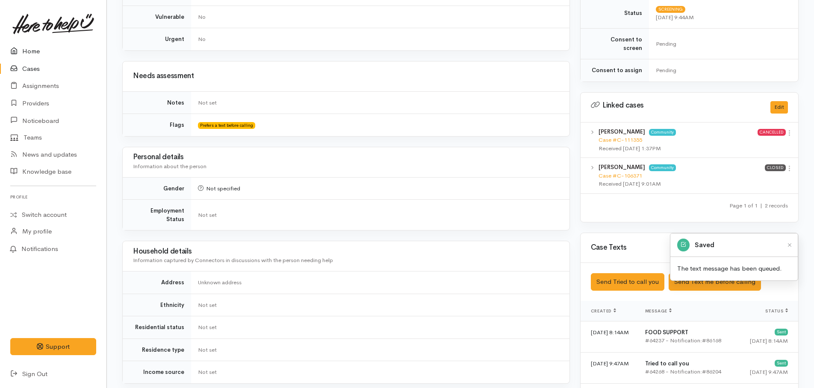
click at [30, 50] on link "Home" at bounding box center [53, 52] width 106 height 18
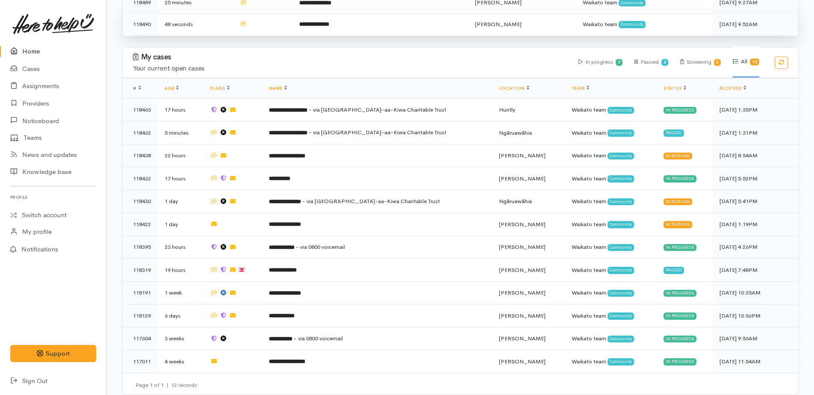
scroll to position [313, 0]
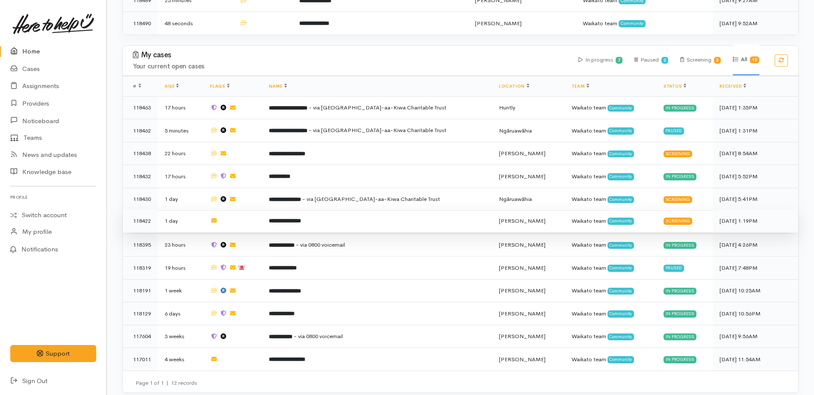
click at [301, 218] on b "**********" at bounding box center [285, 221] width 32 height 6
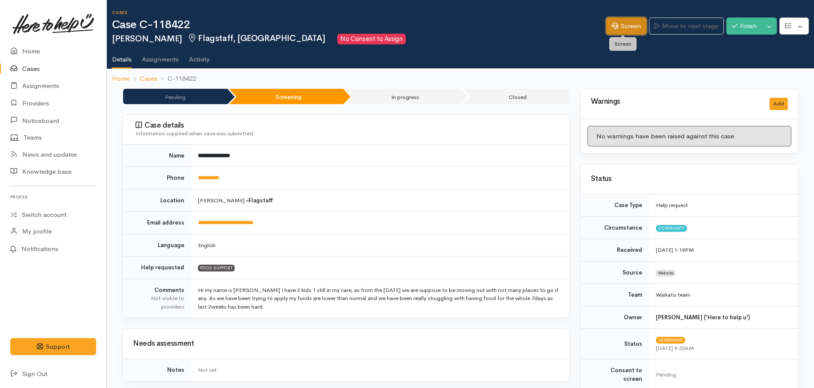
click at [612, 27] on icon at bounding box center [615, 26] width 6 height 6
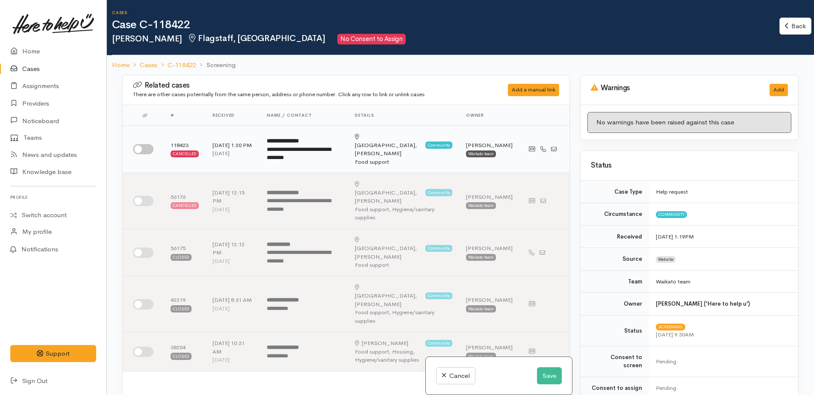
click at [141, 144] on input "checkbox" at bounding box center [143, 149] width 21 height 10
checkbox input "true"
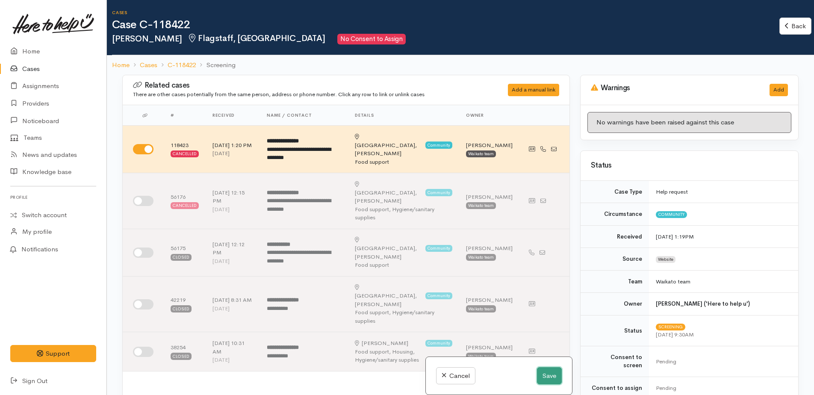
click at [541, 377] on button "Save" at bounding box center [549, 376] width 25 height 18
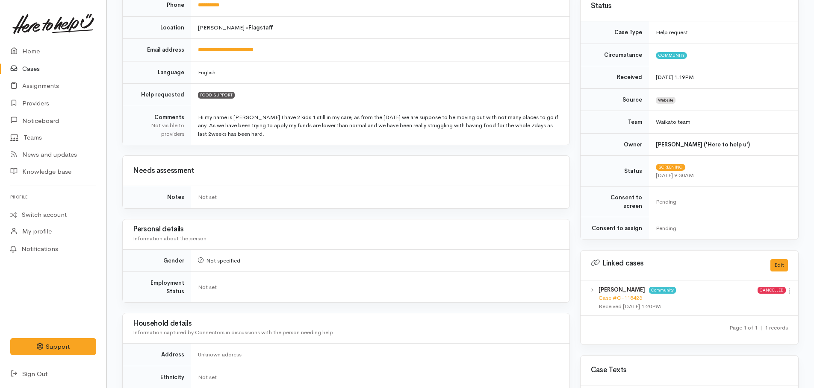
scroll to position [85, 0]
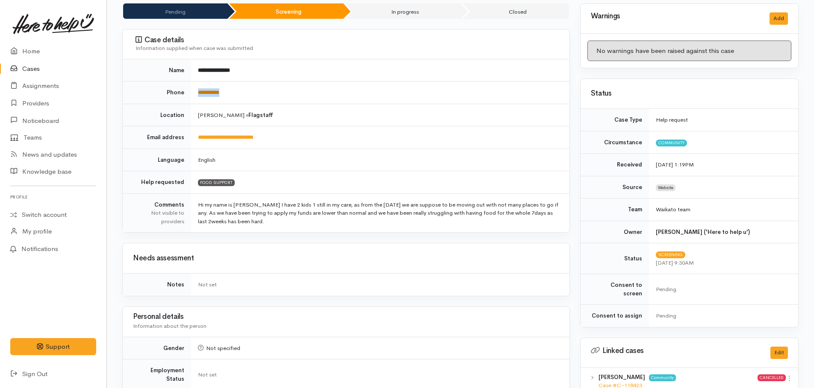
drag, startPoint x: 238, startPoint y: 91, endPoint x: 199, endPoint y: 93, distance: 38.9
click at [199, 93] on td "**********" at bounding box center [380, 93] width 378 height 23
copy link "**********"
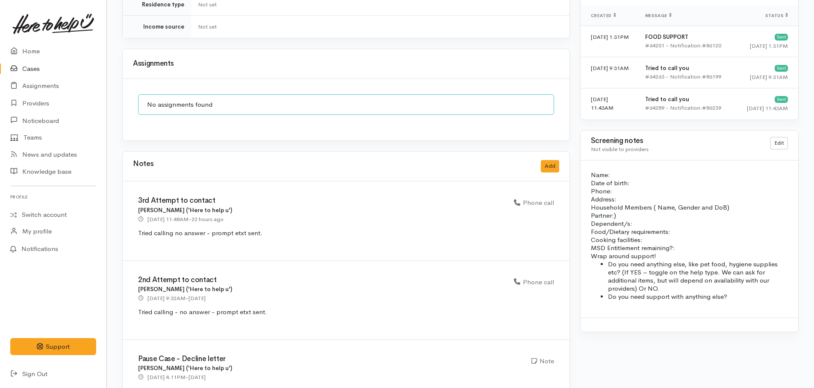
scroll to position [624, 0]
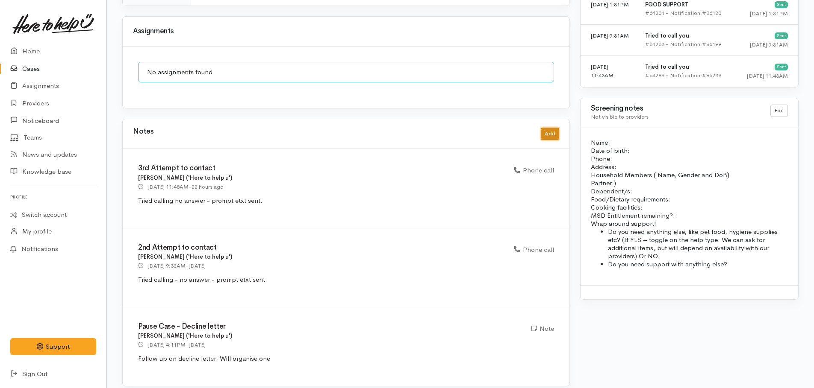
click at [550, 128] on button "Add" at bounding box center [550, 134] width 18 height 12
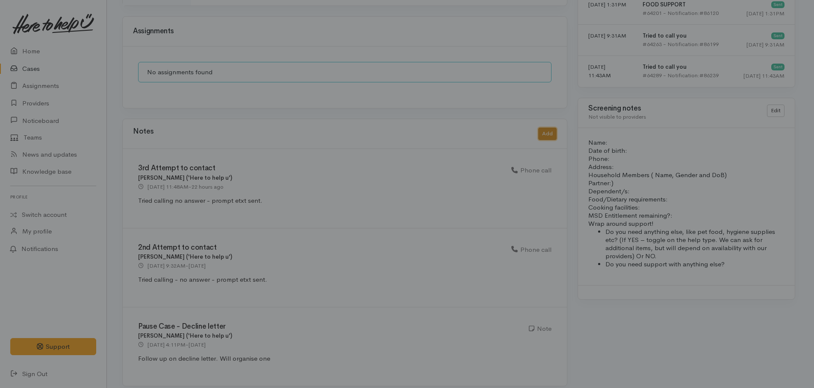
scroll to position [617, 0]
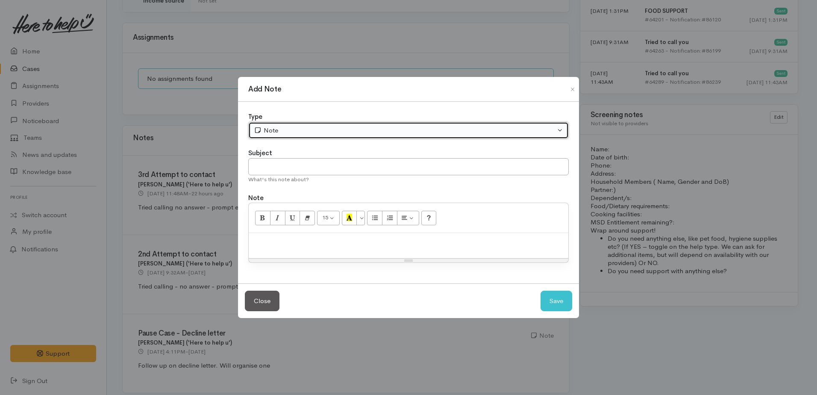
click at [325, 135] on div "Note" at bounding box center [405, 131] width 302 height 10
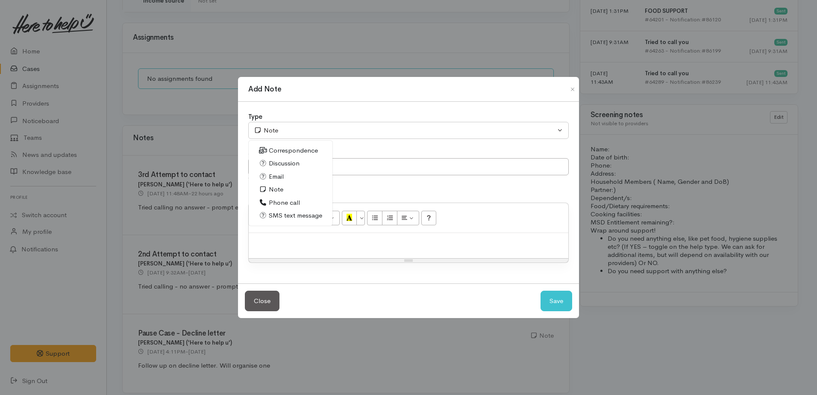
click at [278, 205] on span "Phone call" at bounding box center [284, 203] width 31 height 10
select select "3"
click at [282, 240] on p at bounding box center [408, 242] width 311 height 10
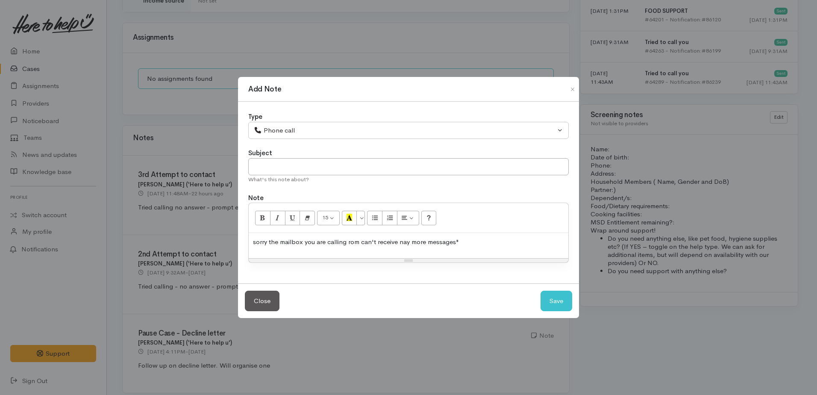
drag, startPoint x: 405, startPoint y: 245, endPoint x: 409, endPoint y: 239, distance: 6.9
click at [254, 244] on p "sorry the mailbox you are calling rom can't receive any more messages"" at bounding box center [408, 242] width 311 height 10
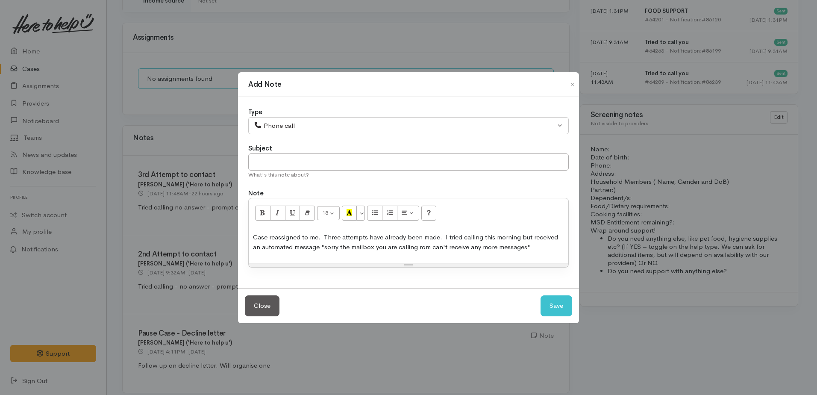
click at [531, 247] on p "Case reassigned to me. Three attempts have already been made. I tried calling t…" at bounding box center [408, 241] width 311 height 19
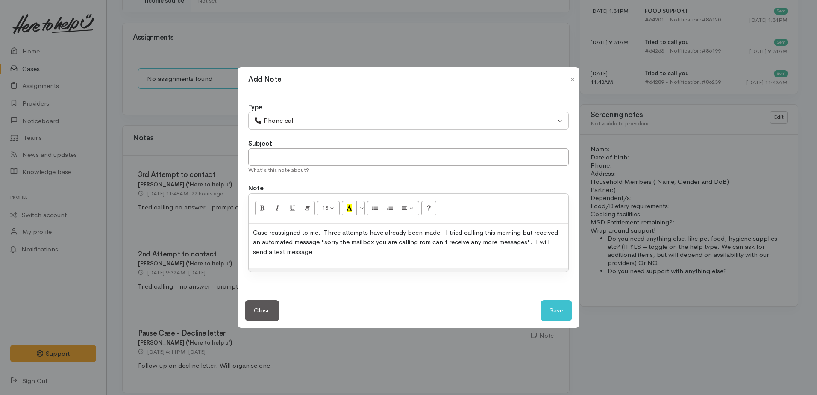
click at [342, 231] on p "Case reassigned to me. Three attempts have already been made. I tried calling t…" at bounding box center [408, 242] width 311 height 29
click at [433, 233] on p "Case reassigned to me. Two attempts have already been made. I tried calling thi…" at bounding box center [408, 242] width 311 height 29
click at [370, 252] on p "Case reassigned to me. Two attempts have already been made re decline letter. I…" at bounding box center [408, 242] width 311 height 29
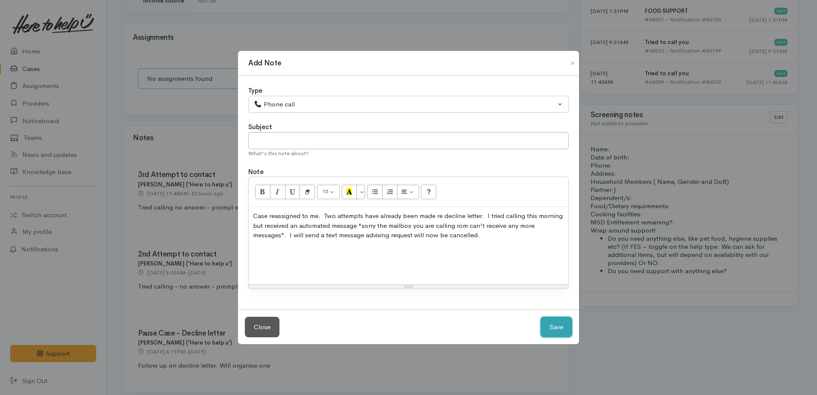
click at [556, 326] on button "Save" at bounding box center [557, 327] width 32 height 21
select select "1"
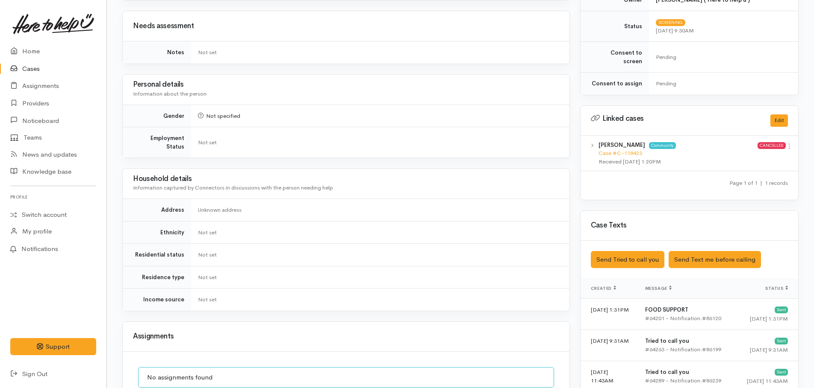
scroll to position [62, 0]
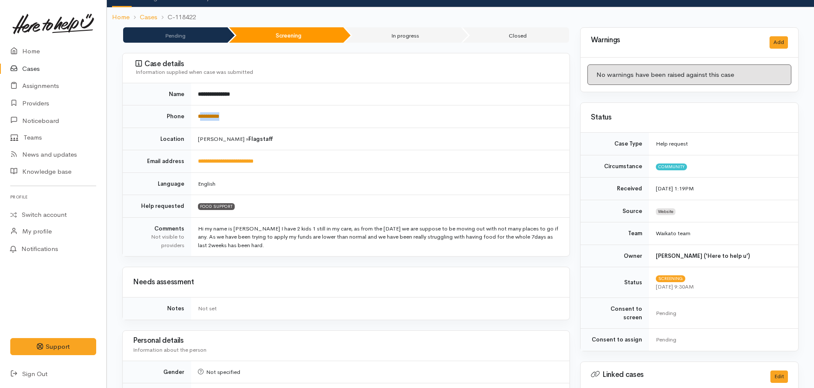
drag, startPoint x: 234, startPoint y: 115, endPoint x: 200, endPoint y: 116, distance: 33.8
click at [200, 116] on td "**********" at bounding box center [380, 117] width 378 height 23
copy link "*********"
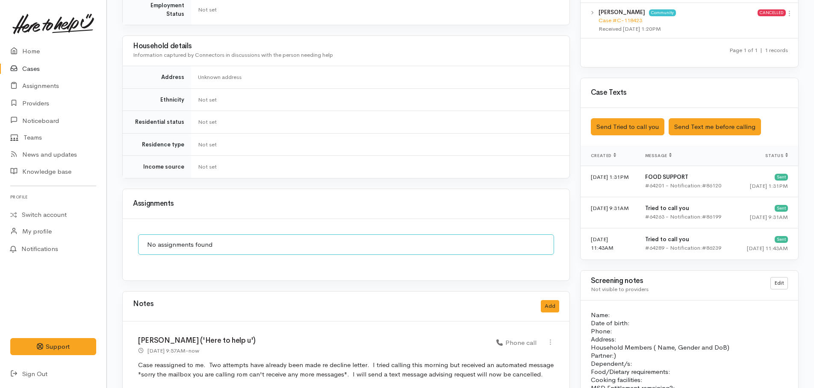
scroll to position [574, 0]
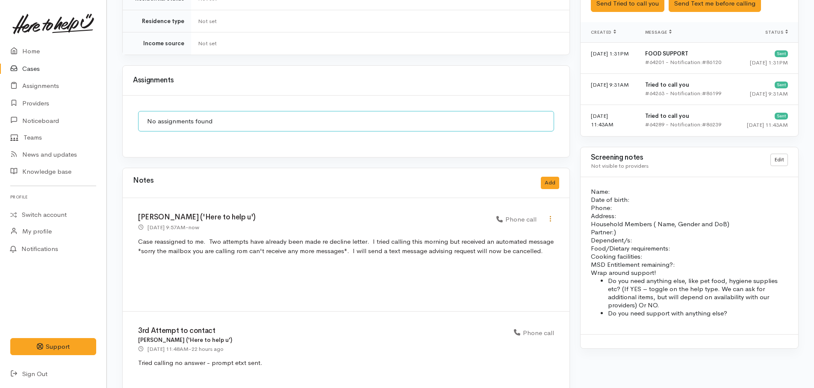
drag, startPoint x: 550, startPoint y: 212, endPoint x: 539, endPoint y: 222, distance: 14.5
click at [550, 215] on icon at bounding box center [550, 218] width 7 height 7
click at [505, 229] on link "Edit" at bounding box center [520, 235] width 68 height 13
select select "3"
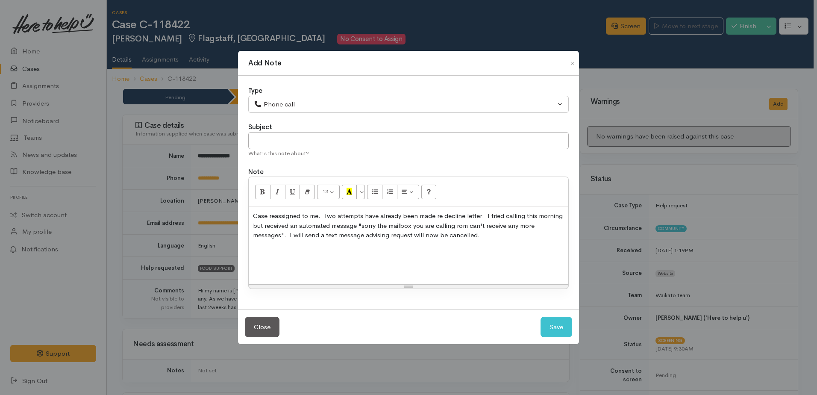
click at [257, 271] on p at bounding box center [408, 268] width 311 height 10
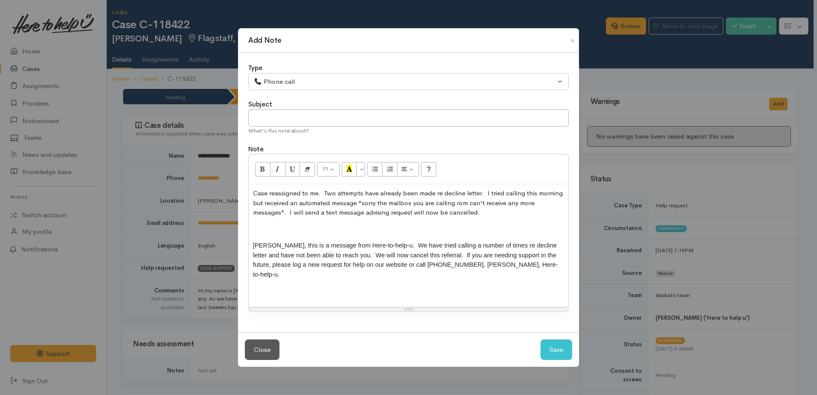
click at [256, 232] on p at bounding box center [408, 229] width 311 height 10
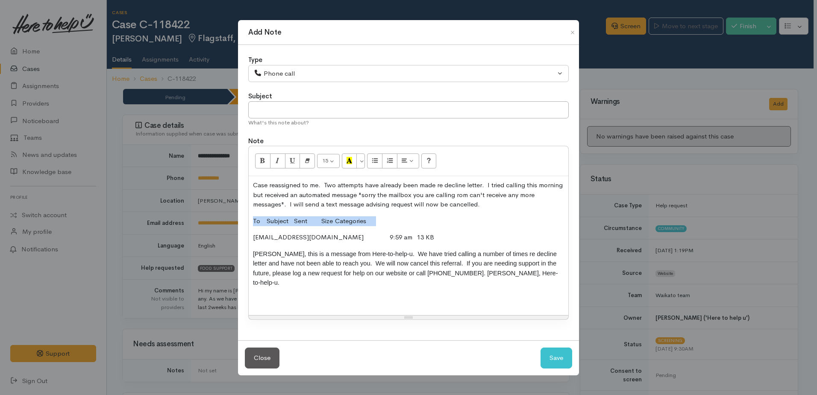
drag, startPoint x: 250, startPoint y: 221, endPoint x: 376, endPoint y: 216, distance: 126.2
click at [376, 216] on div "Case reassigned to me. Two attempts have already been made re decline letter. I…" at bounding box center [409, 245] width 320 height 139
click at [567, 359] on button "Save" at bounding box center [557, 357] width 32 height 21
select select "1"
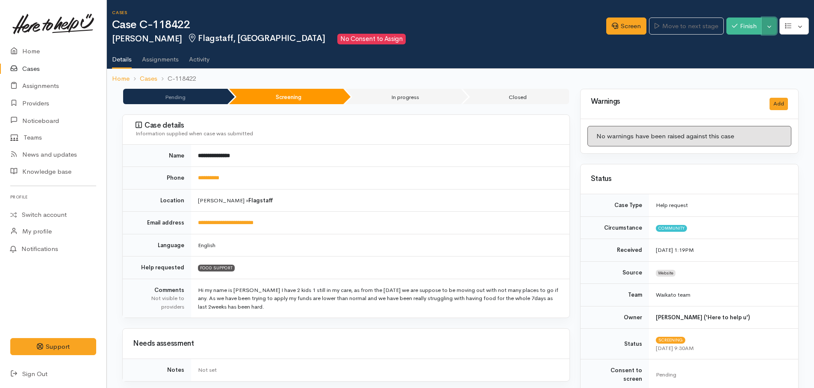
click at [769, 31] on button "Toggle Dropdown" at bounding box center [769, 27] width 15 height 18
click at [744, 61] on link "Cancel" at bounding box center [743, 59] width 68 height 13
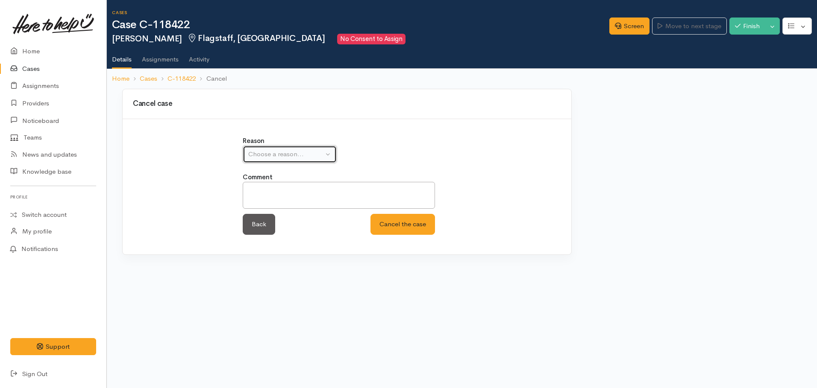
click at [284, 152] on div "Choose a reason..." at bounding box center [285, 155] width 75 height 10
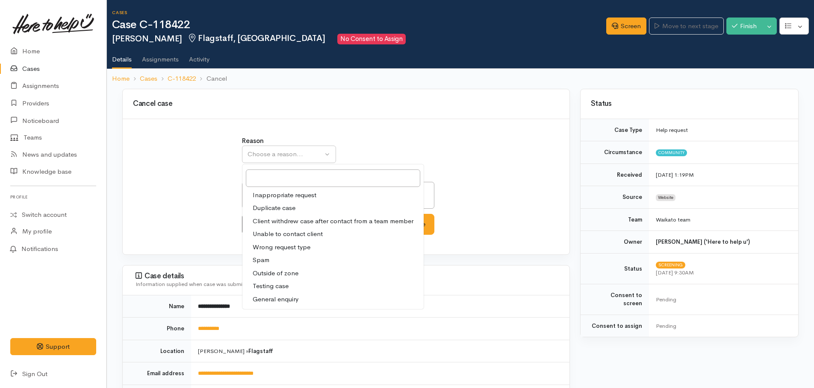
click at [273, 225] on span "Client withdrew case after contact from a team member" at bounding box center [333, 222] width 161 height 10
select select "3"
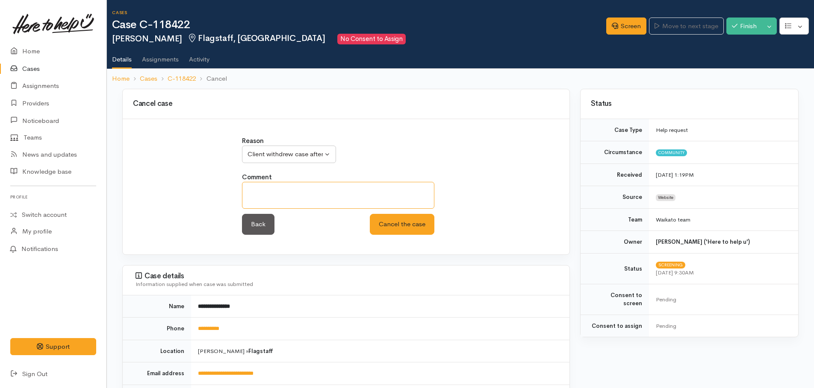
click at [276, 201] on textarea at bounding box center [338, 195] width 192 height 27
type textarea "unable to contact re decline letter"
click at [397, 221] on button "Cancel the case" at bounding box center [402, 224] width 65 height 21
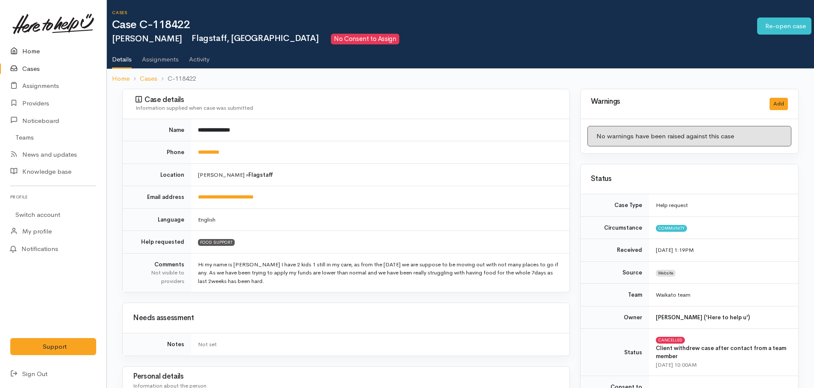
click at [34, 53] on link "Home" at bounding box center [53, 52] width 106 height 18
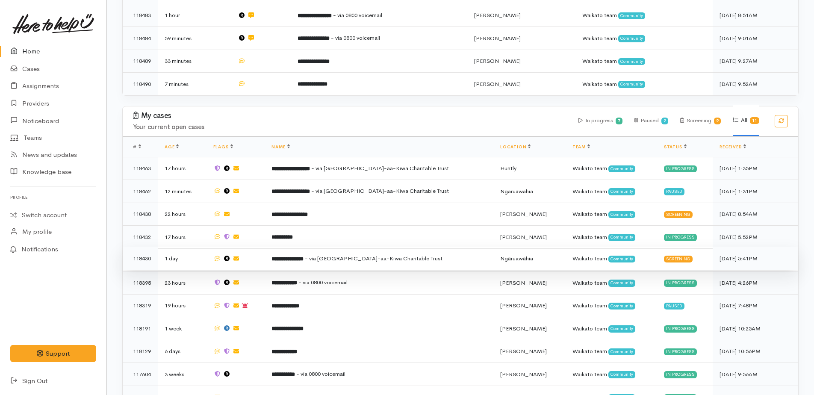
scroll to position [291, 0]
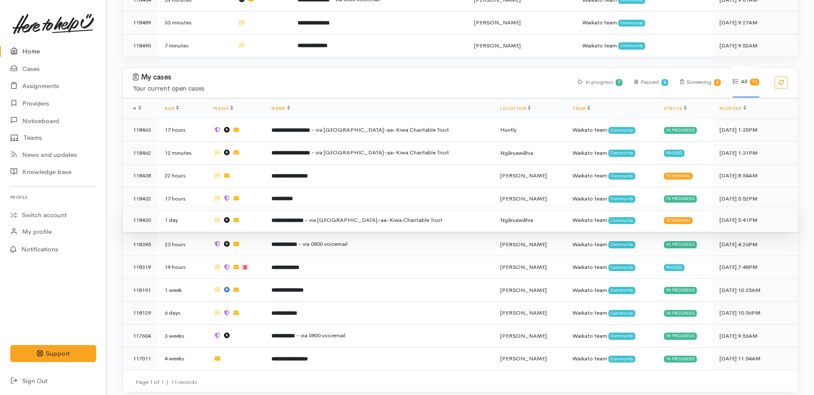
click at [303, 218] on b "**********" at bounding box center [287, 221] width 32 height 6
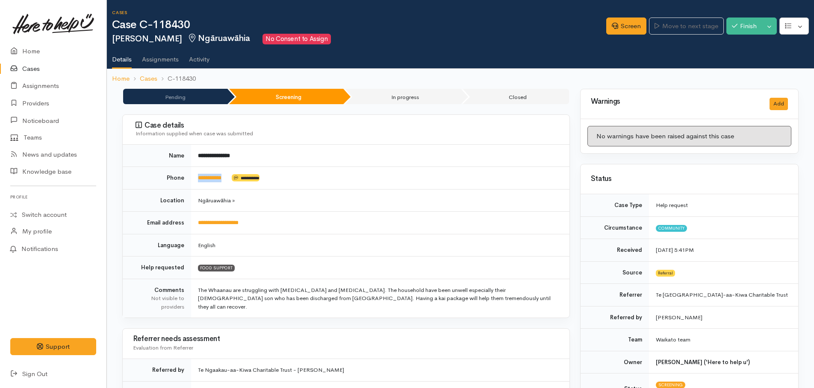
drag, startPoint x: 230, startPoint y: 178, endPoint x: 195, endPoint y: 177, distance: 35.1
click at [195, 177] on td "**********" at bounding box center [380, 178] width 378 height 23
drag, startPoint x: 195, startPoint y: 177, endPoint x: 209, endPoint y: 176, distance: 13.8
copy td "**********"
drag, startPoint x: 629, startPoint y: 24, endPoint x: 604, endPoint y: 32, distance: 26.9
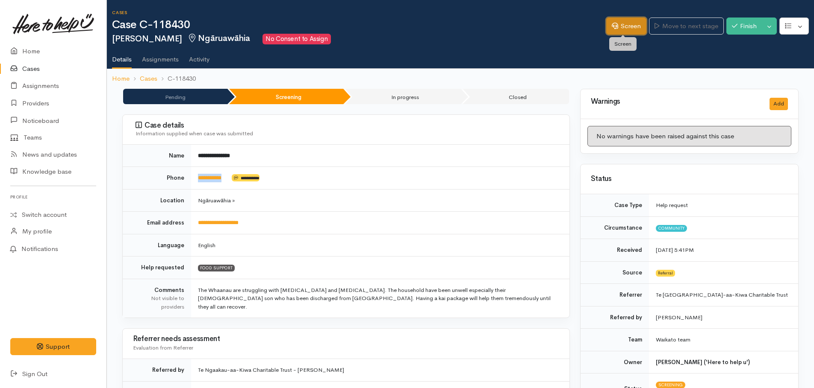
click at [629, 25] on link "Screen" at bounding box center [626, 27] width 40 height 18
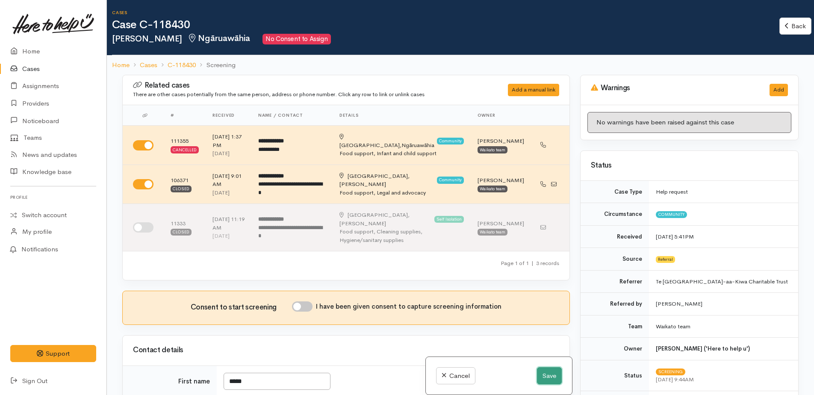
click at [543, 379] on button "Save" at bounding box center [549, 376] width 25 height 18
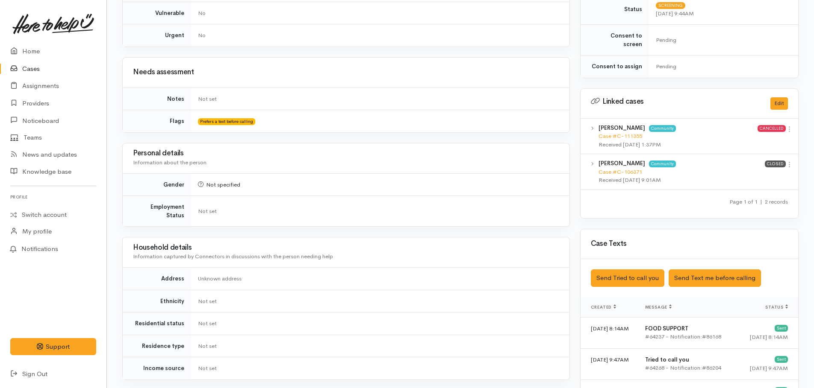
scroll to position [385, 0]
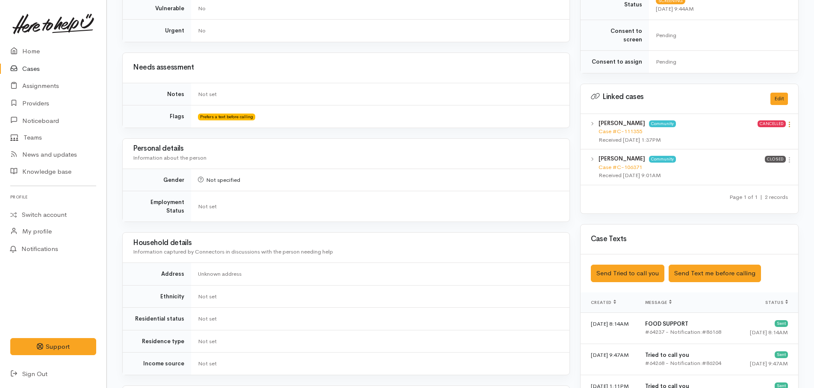
click at [789, 121] on icon at bounding box center [788, 124] width 7 height 7
click at [756, 135] on link "View case" at bounding box center [759, 141] width 68 height 13
click at [788, 156] on icon at bounding box center [788, 159] width 7 height 7
click at [759, 170] on link "View case" at bounding box center [759, 176] width 68 height 13
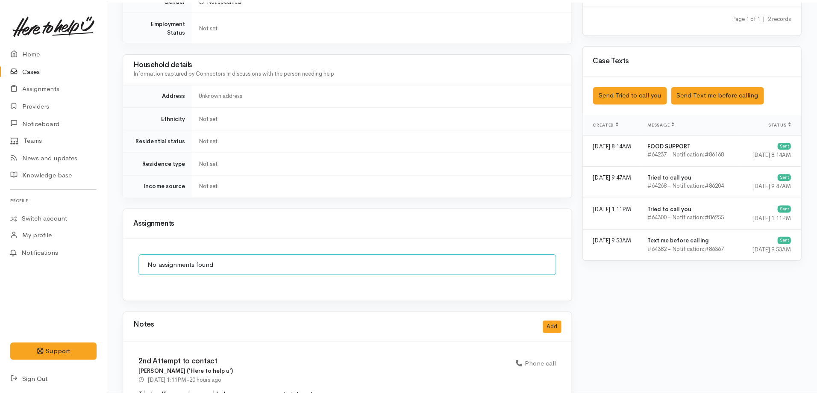
scroll to position [462, 0]
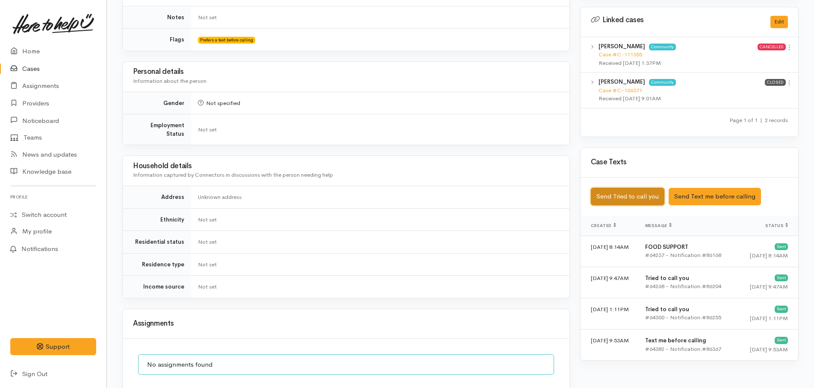
click at [636, 188] on button "Send Tried to call you" at bounding box center [628, 197] width 74 height 18
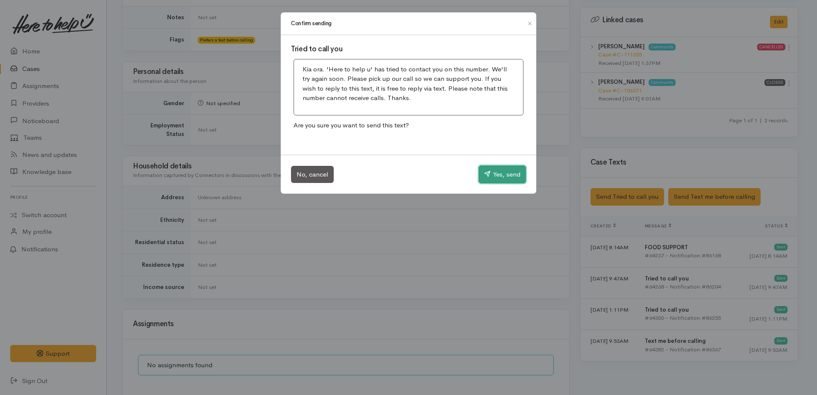
click at [503, 170] on button "Yes, send" at bounding box center [502, 174] width 47 height 18
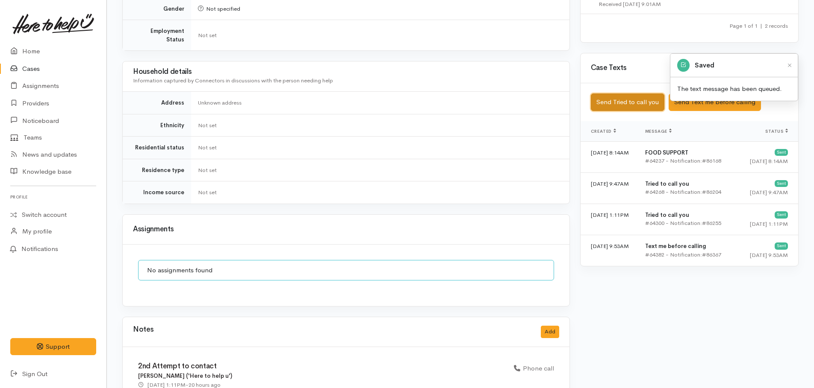
scroll to position [675, 0]
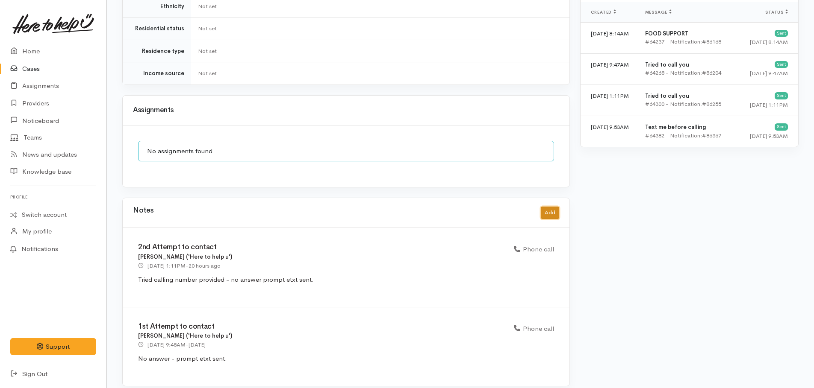
click at [549, 208] on button "Add" at bounding box center [550, 213] width 18 height 12
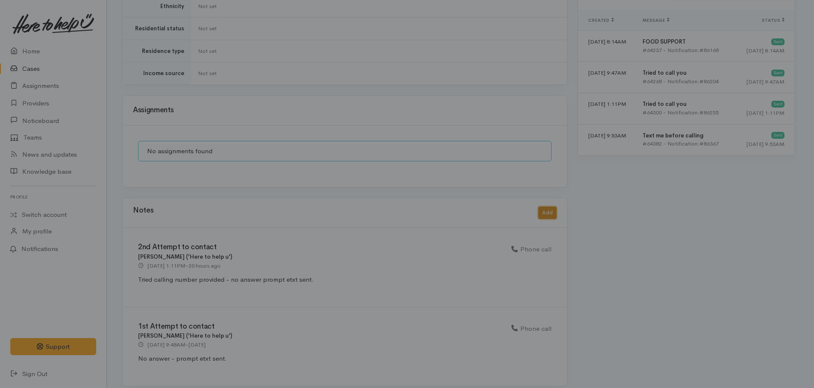
scroll to position [669, 0]
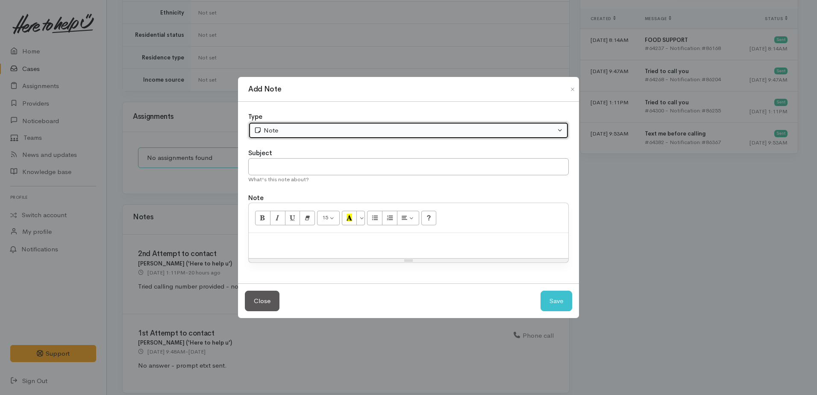
click at [325, 128] on div "Note" at bounding box center [405, 131] width 302 height 10
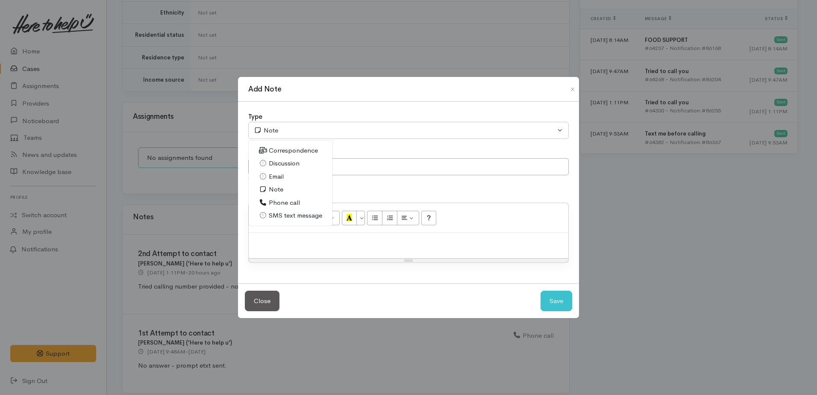
click at [285, 203] on span "Phone call" at bounding box center [284, 203] width 31 height 10
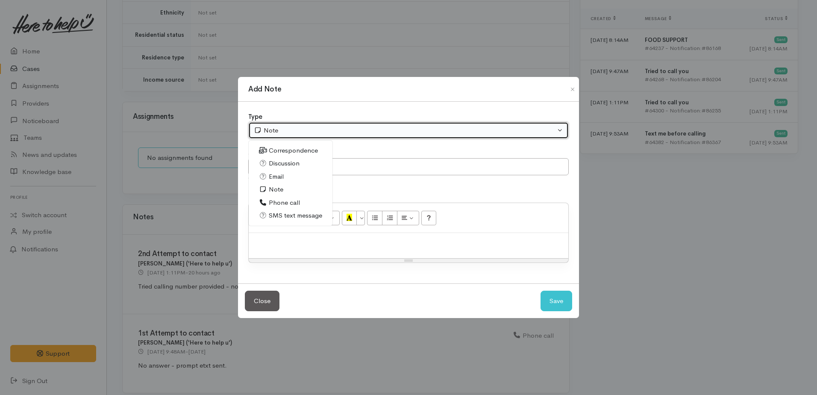
select select "3"
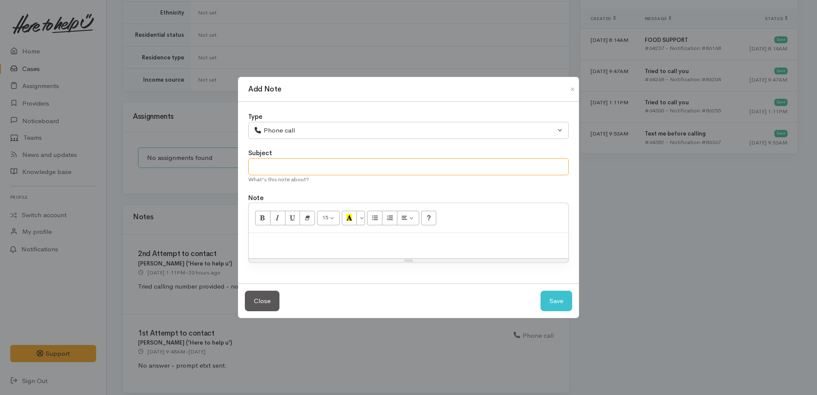
click at [271, 172] on input "text" at bounding box center [408, 167] width 321 height 18
type input "3rd attempt"
click at [288, 235] on div at bounding box center [409, 245] width 320 height 25
click at [400, 243] on p "Case reassigned to me. Tried calling, no answer. left a VM and will call again …" at bounding box center [408, 242] width 311 height 10
click at [449, 241] on p "Case reassigned to me. Tried calling, no answer. Left a VM and will call again …" at bounding box center [408, 242] width 311 height 10
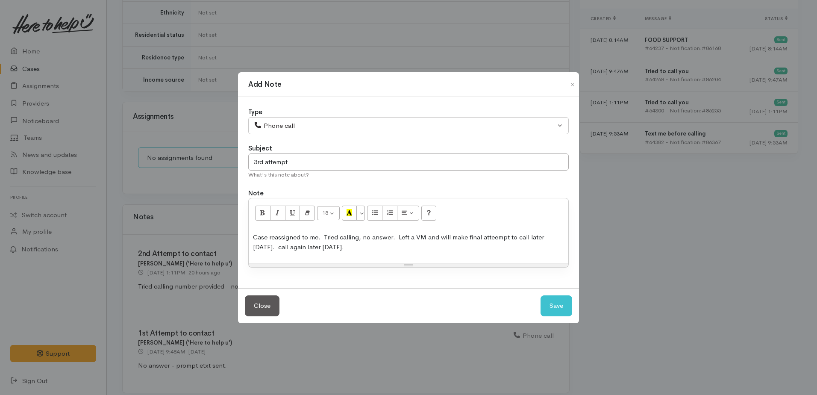
click at [324, 253] on div "Case reassigned to me. Tried calling, no answer. Left a VM and will make final …" at bounding box center [409, 245] width 320 height 35
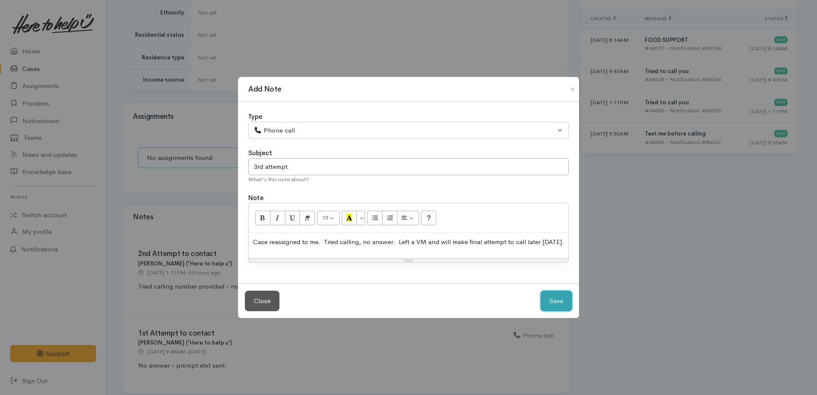
click at [549, 305] on button "Save" at bounding box center [557, 301] width 32 height 21
select select "1"
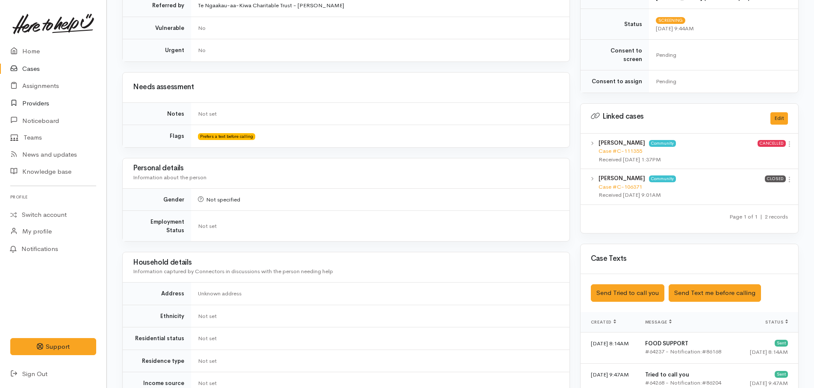
scroll to position [327, 0]
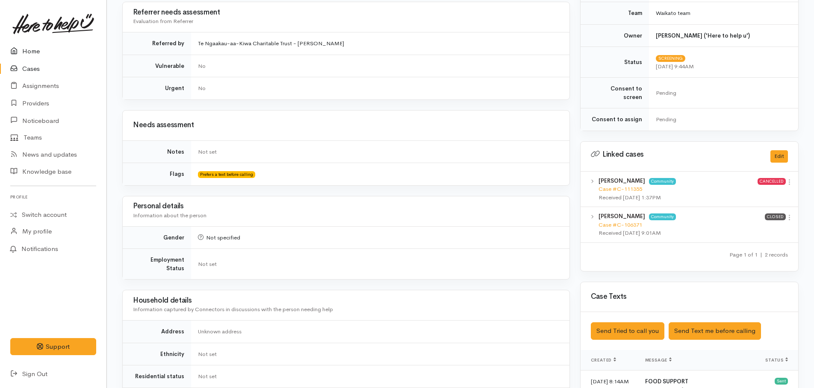
click at [30, 51] on link "Home" at bounding box center [53, 52] width 106 height 18
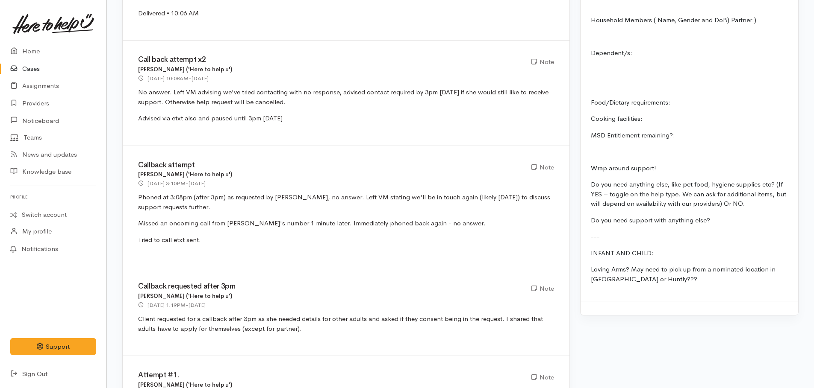
scroll to position [999, 0]
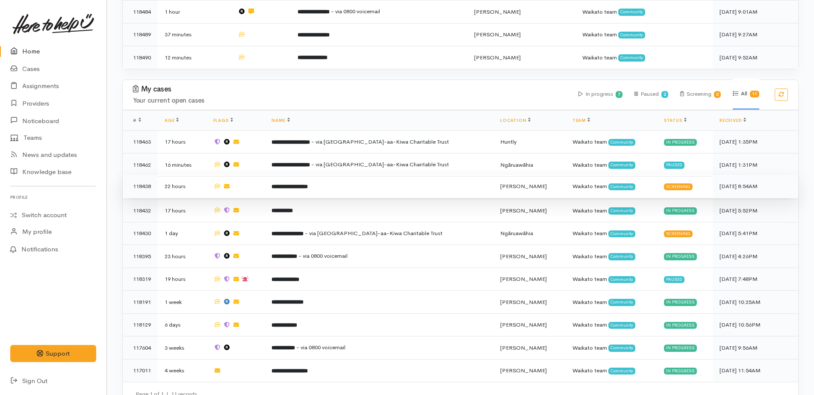
scroll to position [291, 0]
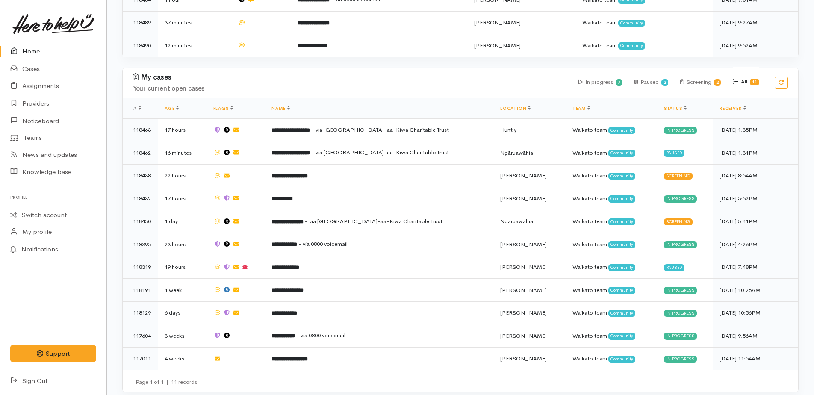
click at [31, 52] on link "Home" at bounding box center [53, 52] width 106 height 18
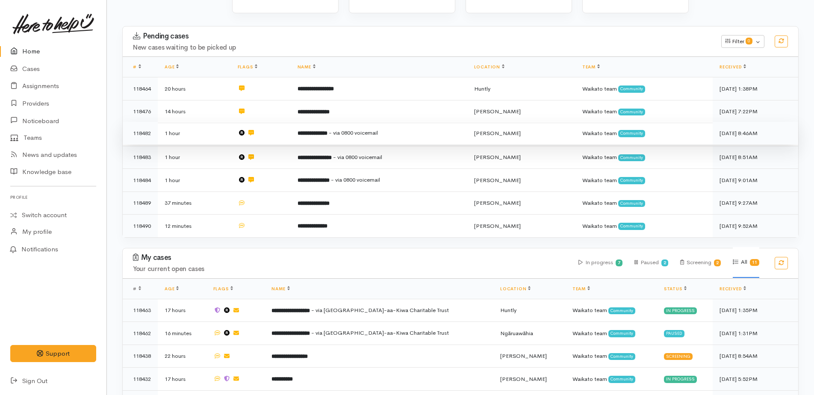
scroll to position [128, 0]
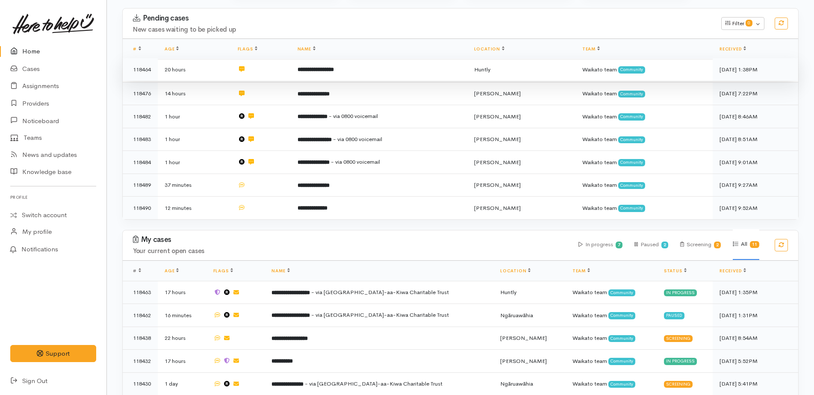
click at [333, 68] on b "**********" at bounding box center [315, 70] width 36 height 6
click at [305, 67] on b "**********" at bounding box center [315, 70] width 36 height 6
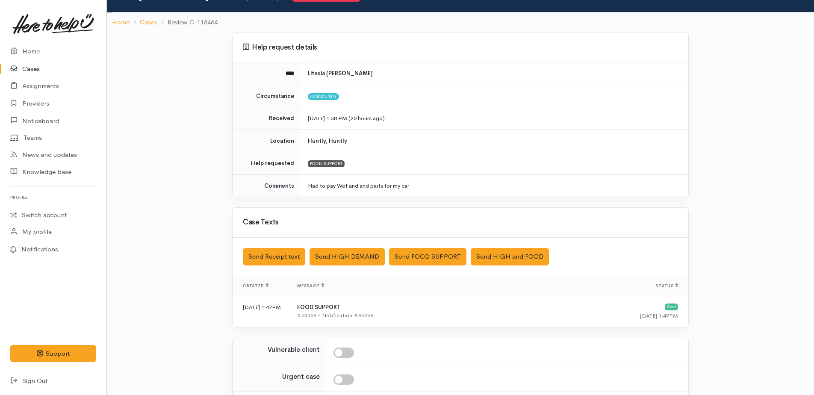
scroll to position [142, 0]
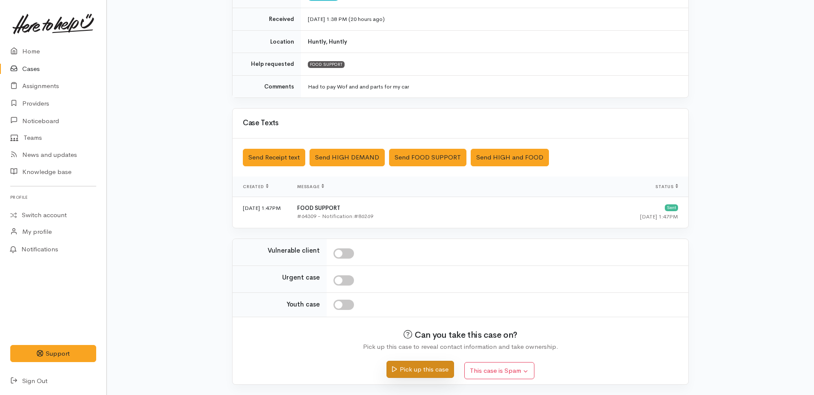
click at [407, 370] on button "Pick up this case" at bounding box center [419, 370] width 67 height 18
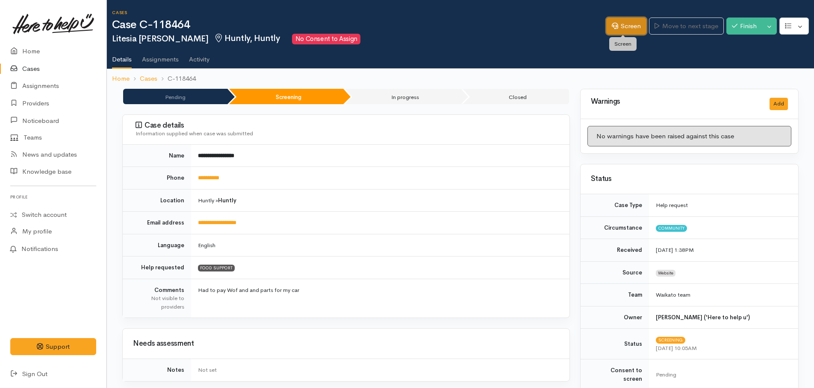
click at [626, 27] on link "Screen" at bounding box center [626, 27] width 40 height 18
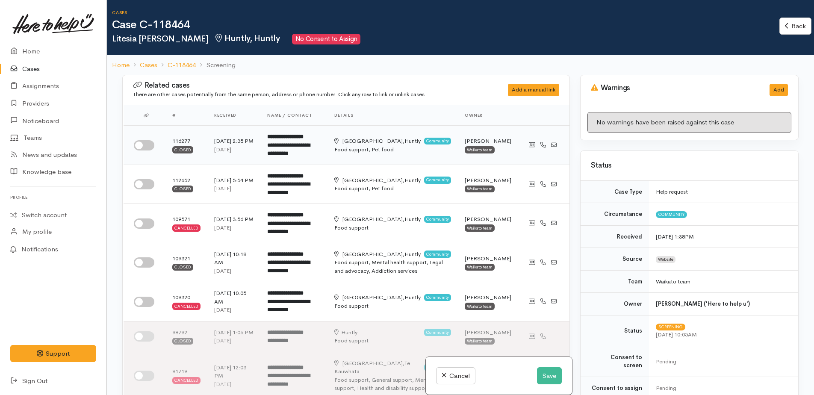
click at [139, 146] on input "checkbox" at bounding box center [144, 145] width 21 height 10
checkbox input "true"
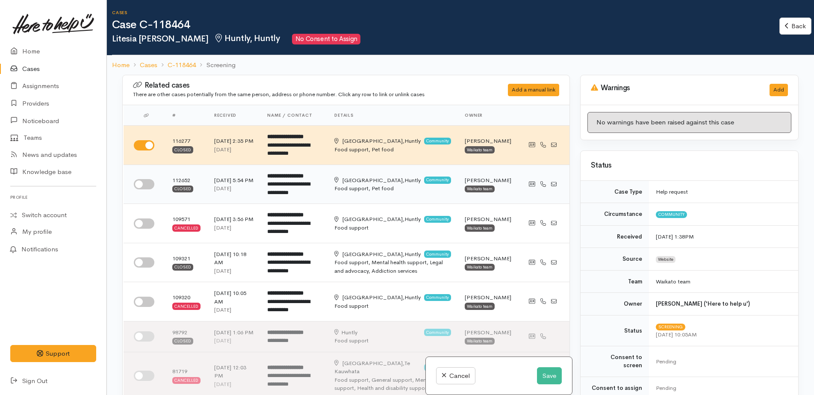
click at [137, 183] on input "checkbox" at bounding box center [144, 184] width 21 height 10
checkbox input "true"
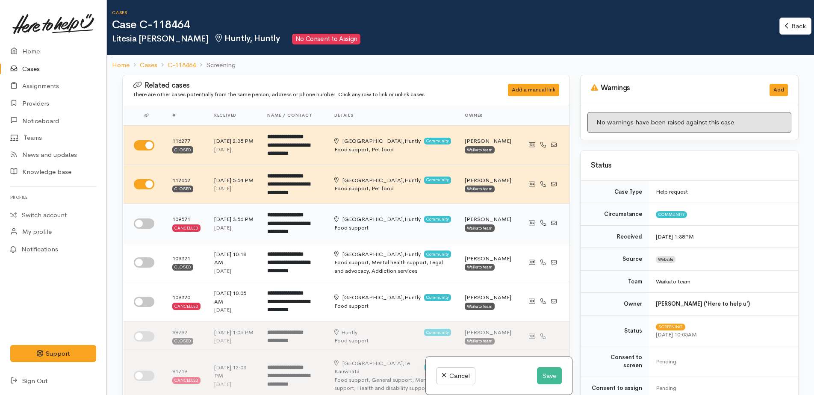
click at [139, 221] on input "checkbox" at bounding box center [144, 223] width 21 height 10
checkbox input "true"
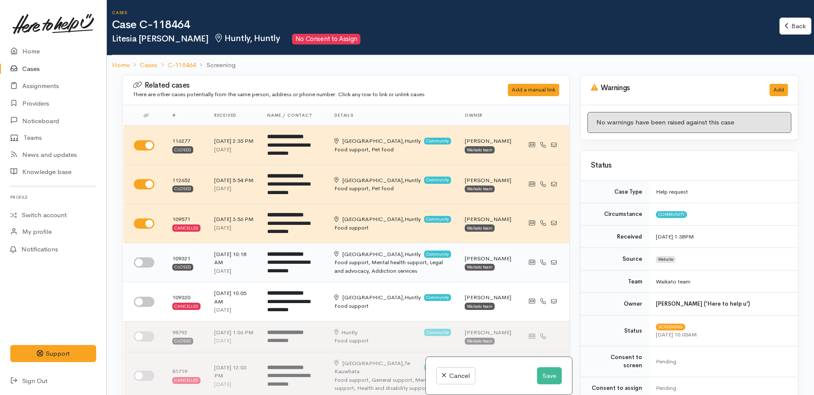
click at [138, 262] on input "checkbox" at bounding box center [144, 262] width 21 height 10
checkbox input "true"
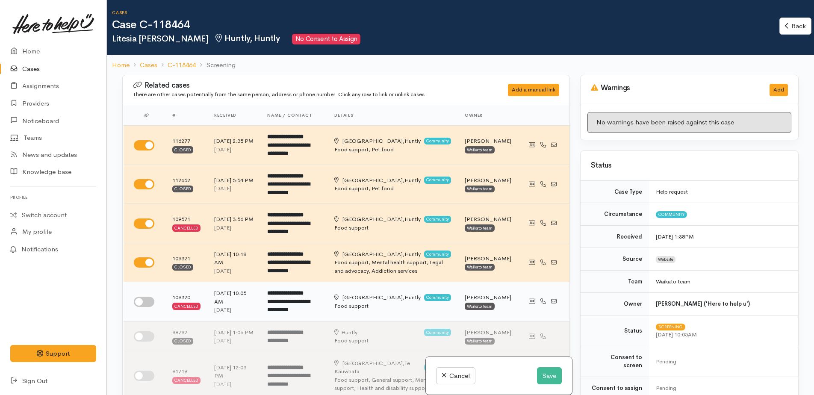
click at [139, 298] on input "checkbox" at bounding box center [144, 302] width 21 height 10
checkbox input "true"
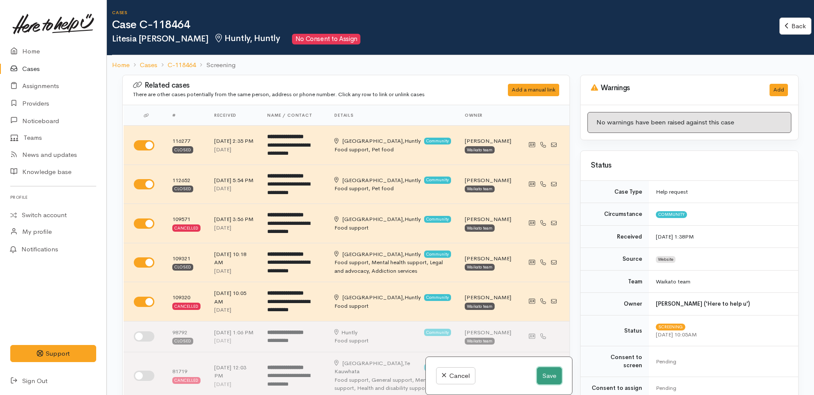
click at [546, 379] on button "Save" at bounding box center [549, 376] width 25 height 18
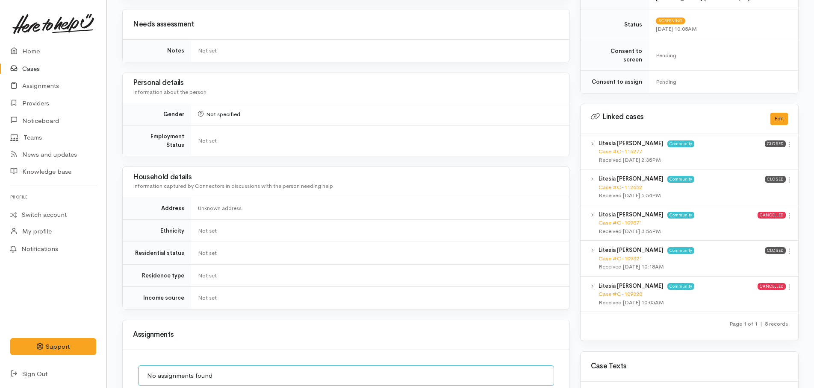
scroll to position [385, 0]
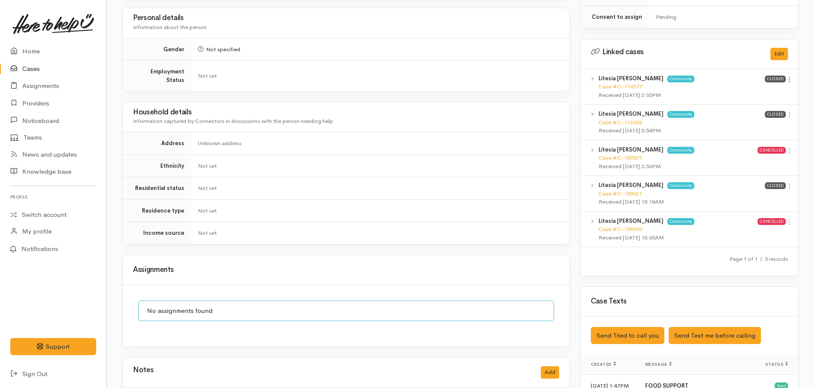
click at [788, 76] on icon at bounding box center [788, 79] width 7 height 7
click at [744, 91] on link "View case" at bounding box center [759, 96] width 68 height 13
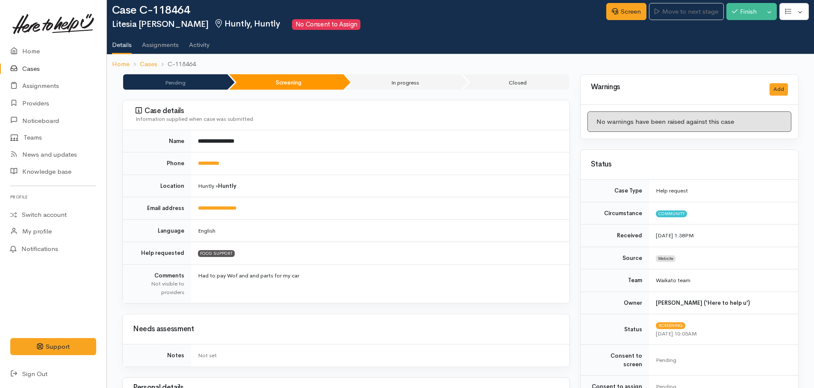
scroll to position [0, 0]
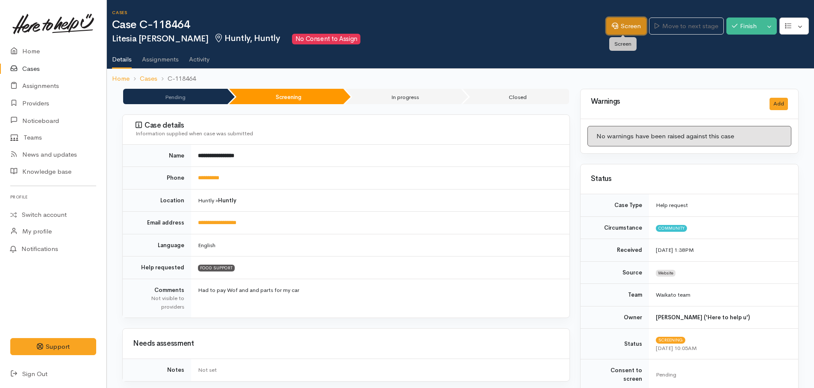
click at [622, 21] on link "Screen" at bounding box center [626, 27] width 40 height 18
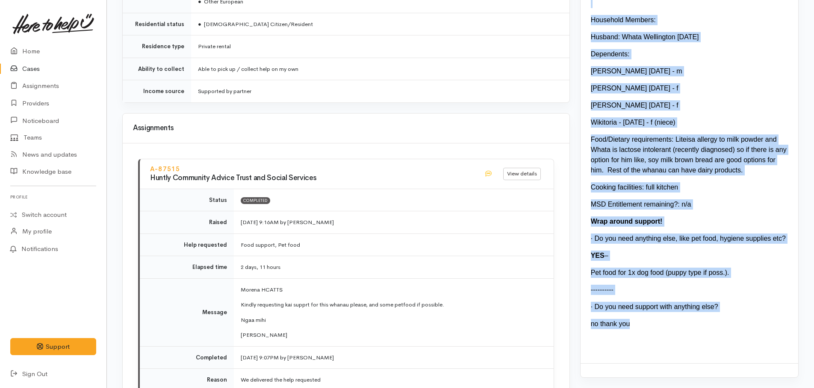
scroll to position [974, 0]
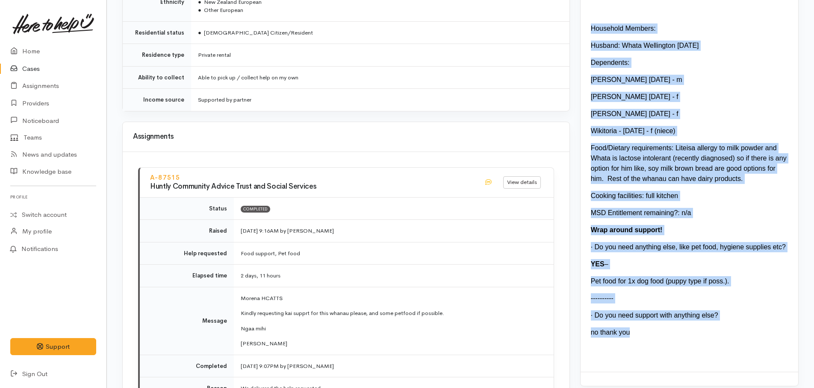
drag, startPoint x: 636, startPoint y: 237, endPoint x: 588, endPoint y: 23, distance: 219.5
click at [588, 23] on div "Name: [PERSON_NAME] Contact: [PHONE_NUMBER] DOB: [DEMOGRAPHIC_DATA] Address: [S…" at bounding box center [689, 142] width 218 height 462
drag, startPoint x: 588, startPoint y: 23, endPoint x: 726, endPoint y: 24, distance: 137.6
click at [726, 24] on div "Household Members:" at bounding box center [689, 29] width 197 height 10
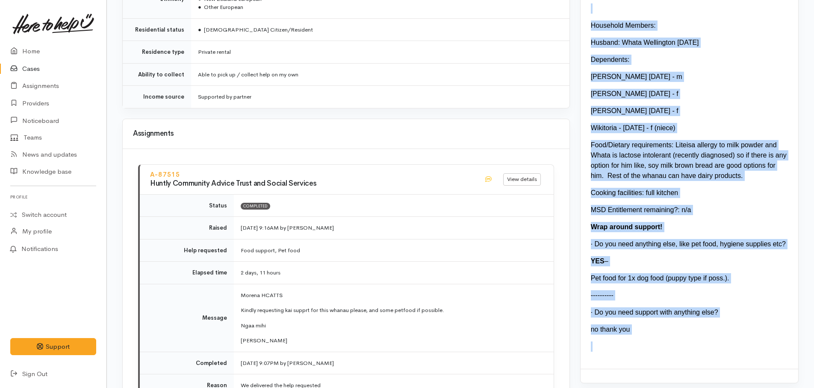
scroll to position [989, 0]
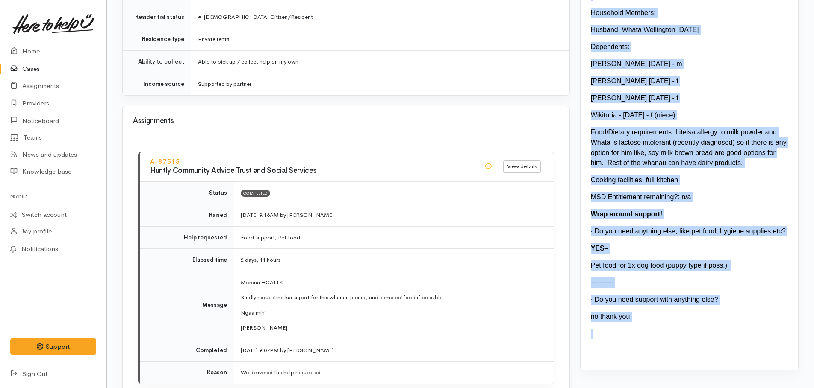
drag, startPoint x: 589, startPoint y: 24, endPoint x: 683, endPoint y: 350, distance: 339.8
click at [683, 350] on div "Name: [PERSON_NAME] Contact: [PHONE_NUMBER] DOB: [DEMOGRAPHIC_DATA] Address: [S…" at bounding box center [689, 126] width 218 height 462
drag, startPoint x: 683, startPoint y: 350, endPoint x: 621, endPoint y: 298, distance: 81.0
copy div "Name: Litesia Glanville Contact: 0212978419 DOB: 02.01.1986 Address: 60A Riverv…"
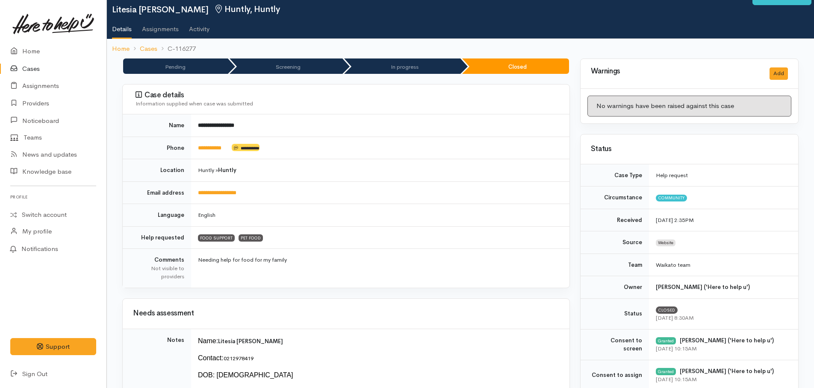
scroll to position [0, 0]
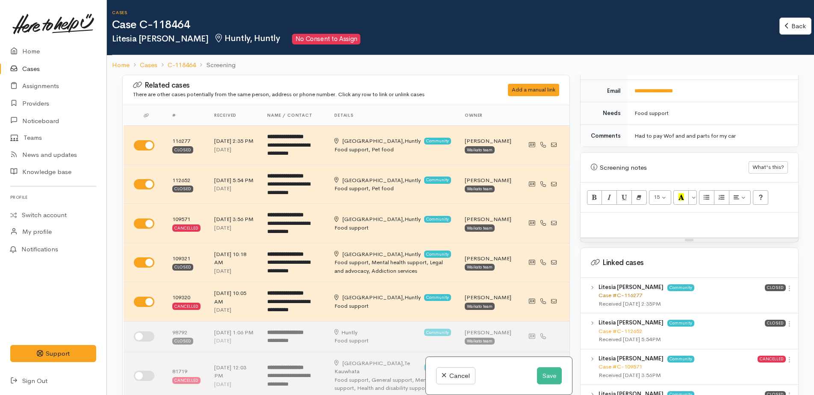
scroll to position [513, 0]
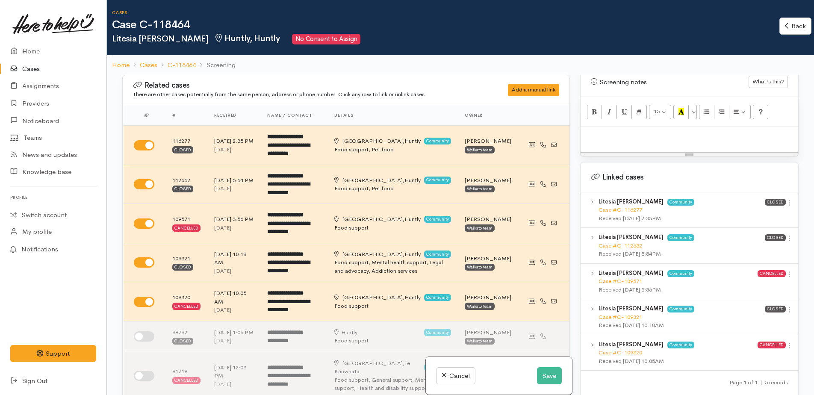
paste div
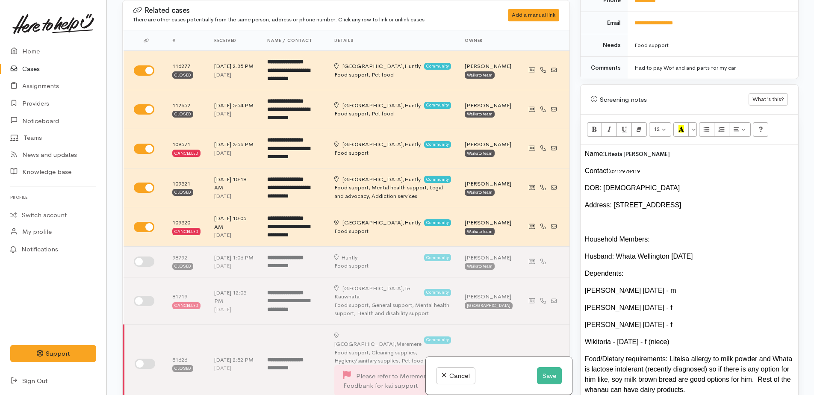
scroll to position [411, 0]
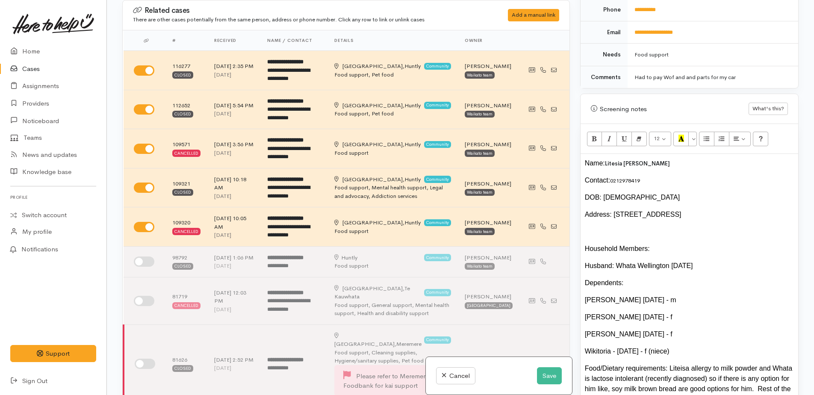
click at [582, 154] on div "Name: [PERSON_NAME] Contact: [PHONE_NUMBER] DOB: [DEMOGRAPHIC_DATA] Address: [S…" at bounding box center [689, 370] width 218 height 432
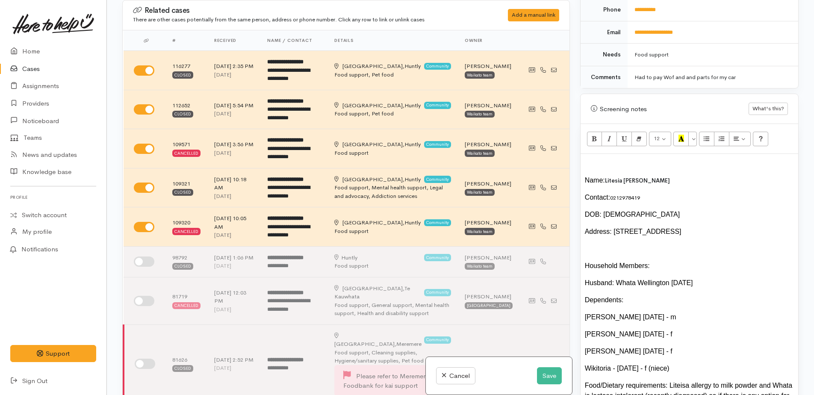
click at [603, 158] on div at bounding box center [689, 163] width 209 height 10
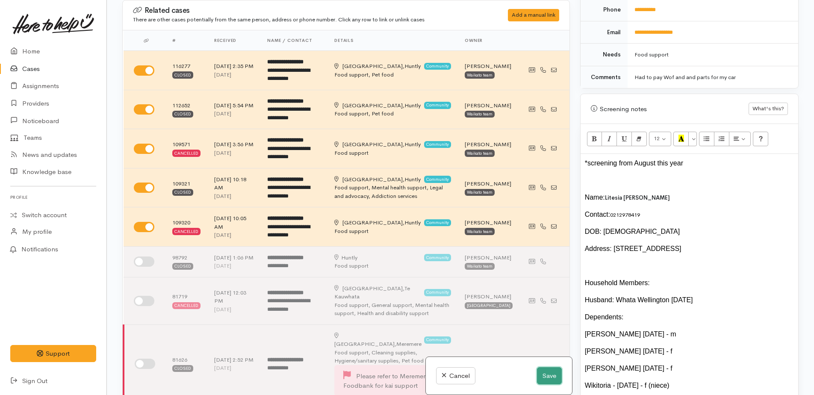
click at [551, 376] on button "Save" at bounding box center [549, 376] width 25 height 18
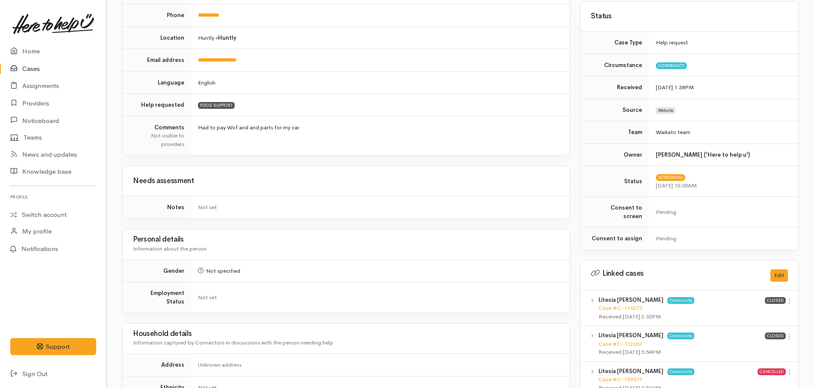
scroll to position [256, 0]
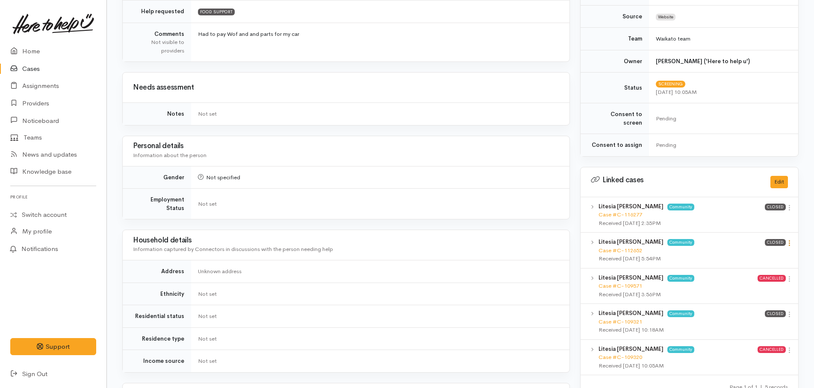
click at [791, 240] on icon at bounding box center [788, 243] width 7 height 7
click at [759, 253] on link "View case" at bounding box center [759, 259] width 68 height 13
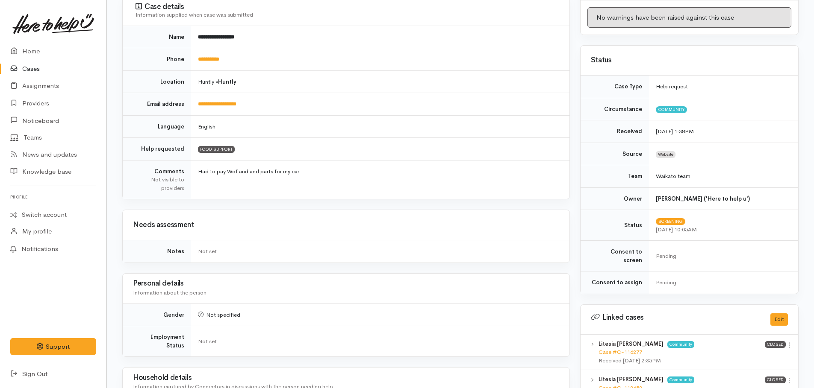
scroll to position [0, 0]
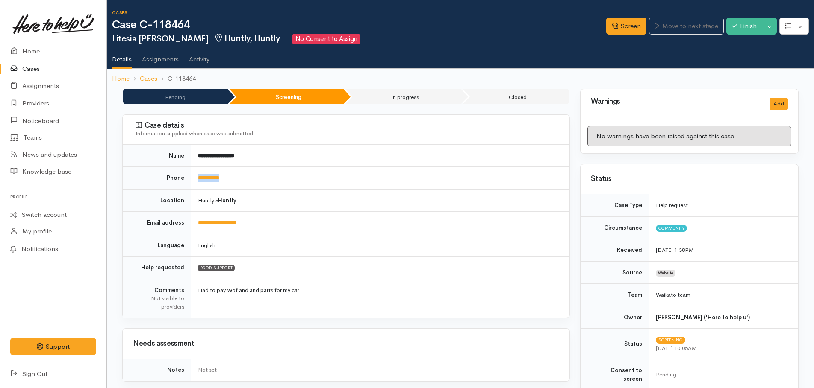
drag, startPoint x: 238, startPoint y: 179, endPoint x: 188, endPoint y: 179, distance: 49.1
click at [188, 179] on tr "**********" at bounding box center [346, 178] width 447 height 23
drag, startPoint x: 188, startPoint y: 179, endPoint x: 206, endPoint y: 179, distance: 17.9
copy tr "**********"
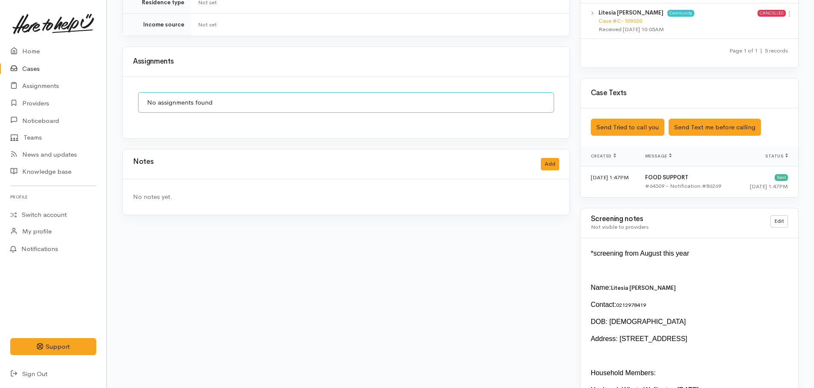
scroll to position [598, 0]
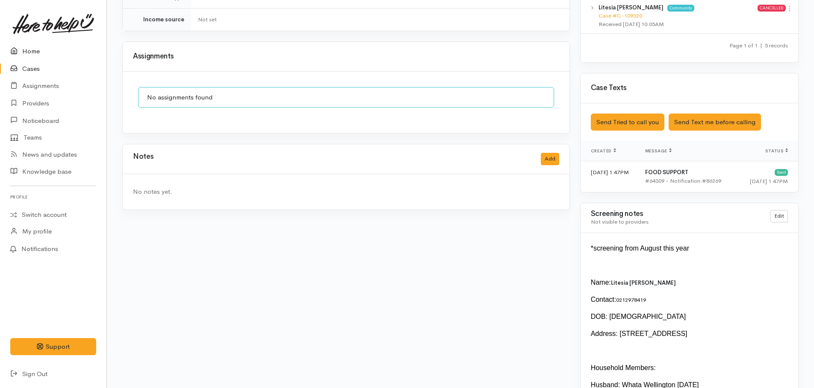
click at [37, 53] on link "Home" at bounding box center [53, 52] width 106 height 18
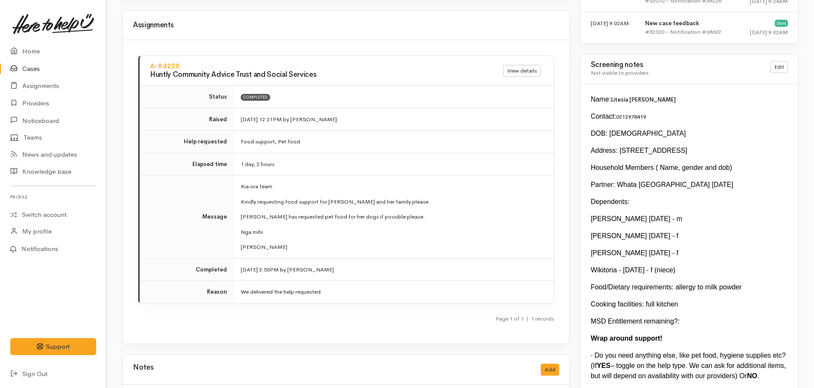
scroll to position [1026, 0]
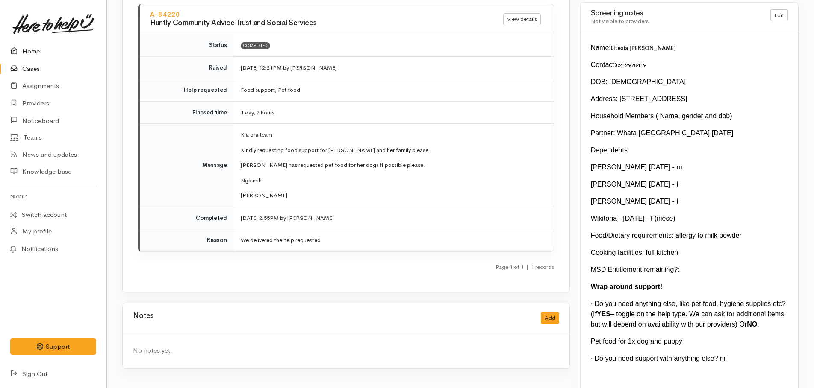
click at [26, 53] on link "Home" at bounding box center [53, 52] width 106 height 18
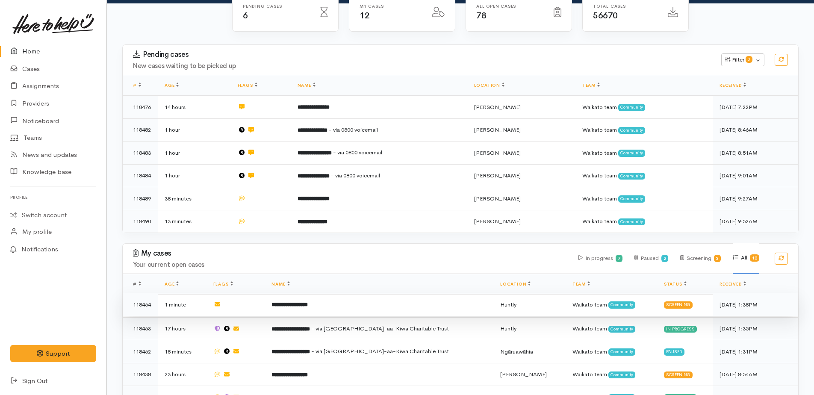
scroll to position [214, 0]
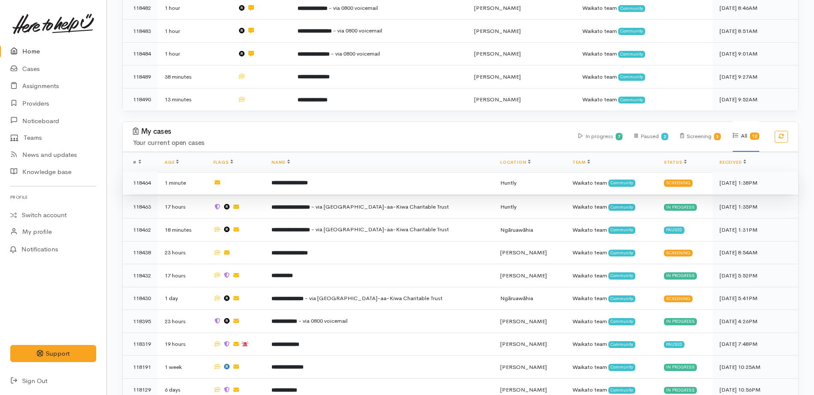
click at [308, 180] on b "**********" at bounding box center [289, 183] width 36 height 6
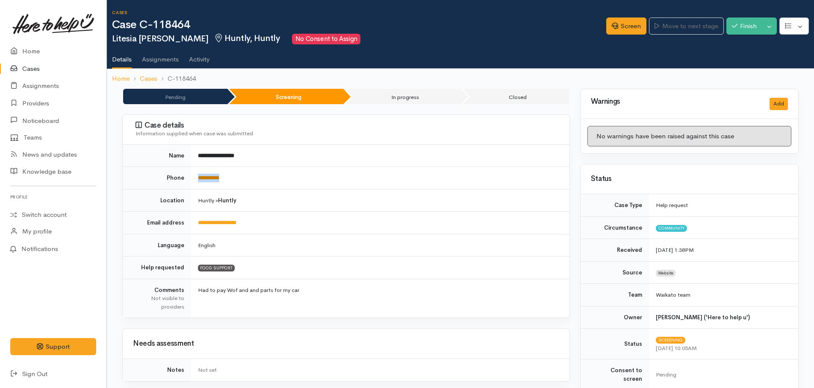
drag, startPoint x: 237, startPoint y: 176, endPoint x: 199, endPoint y: 176, distance: 37.6
click at [199, 176] on td "**********" at bounding box center [380, 178] width 378 height 23
copy link "**********"
drag, startPoint x: 621, startPoint y: 25, endPoint x: 613, endPoint y: 28, distance: 7.9
click at [621, 25] on link "Screen" at bounding box center [626, 27] width 40 height 18
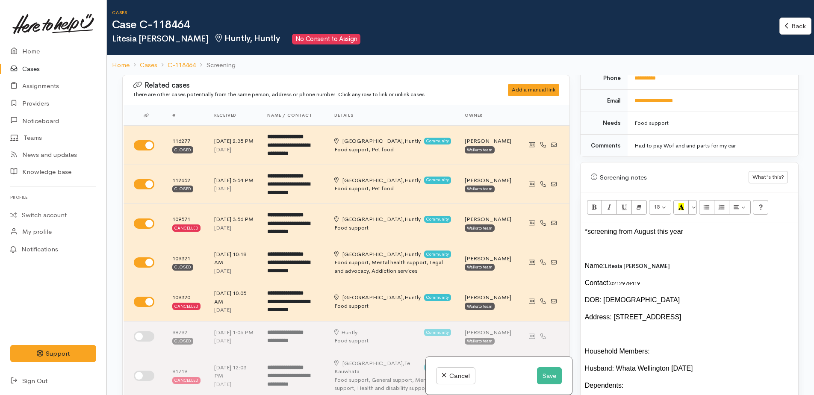
scroll to position [427, 0]
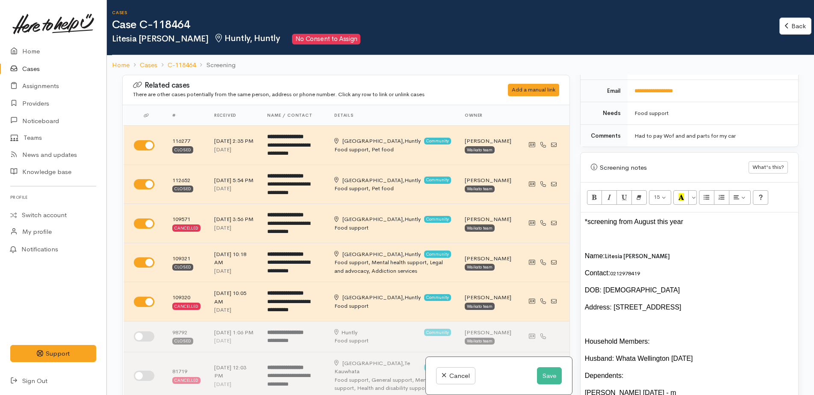
click at [596, 234] on div at bounding box center [689, 239] width 209 height 10
click at [549, 376] on button "Save" at bounding box center [549, 376] width 25 height 18
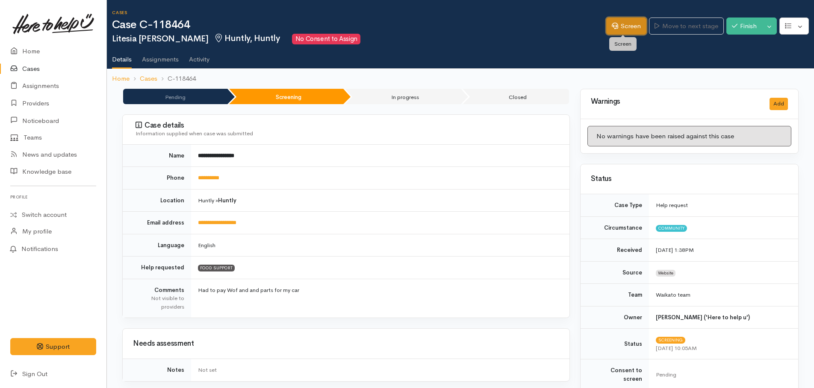
click at [614, 27] on icon at bounding box center [615, 26] width 6 height 6
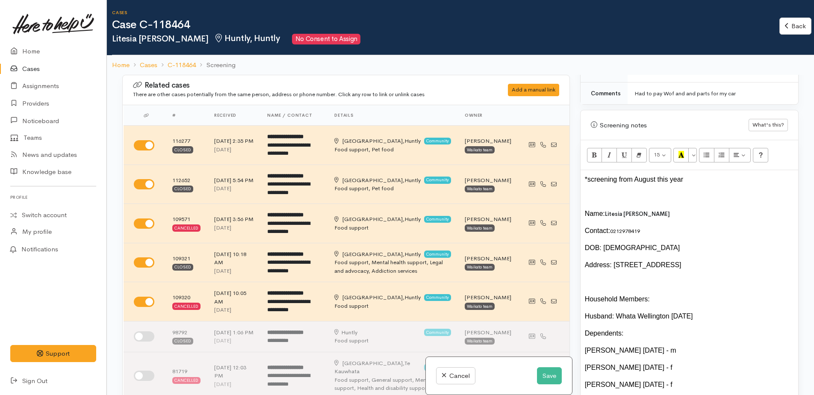
scroll to position [470, 0]
click at [587, 191] on div at bounding box center [689, 196] width 209 height 10
click at [540, 377] on button "Save" at bounding box center [549, 376] width 25 height 18
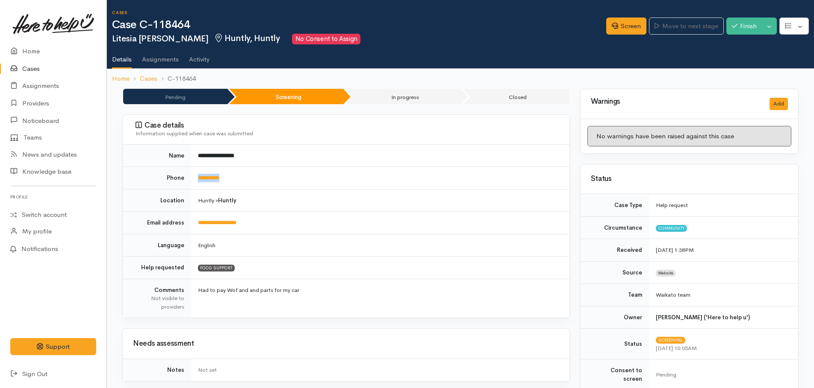
drag, startPoint x: 236, startPoint y: 178, endPoint x: 197, endPoint y: 176, distance: 38.9
click at [197, 176] on td "**********" at bounding box center [380, 178] width 378 height 23
copy link "**********"
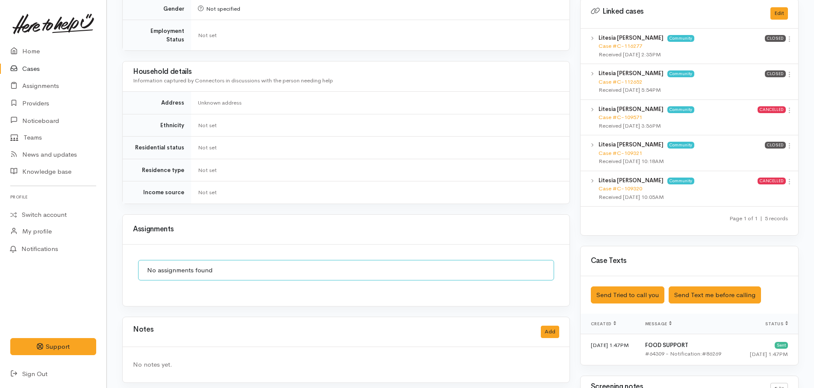
scroll to position [513, 0]
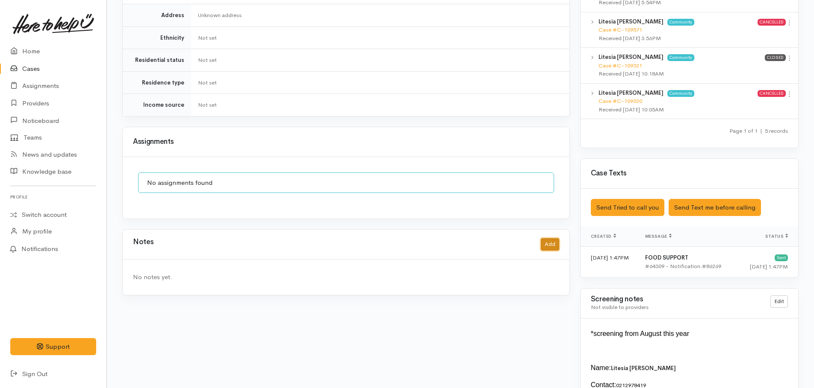
click at [547, 238] on button "Add" at bounding box center [550, 244] width 18 height 12
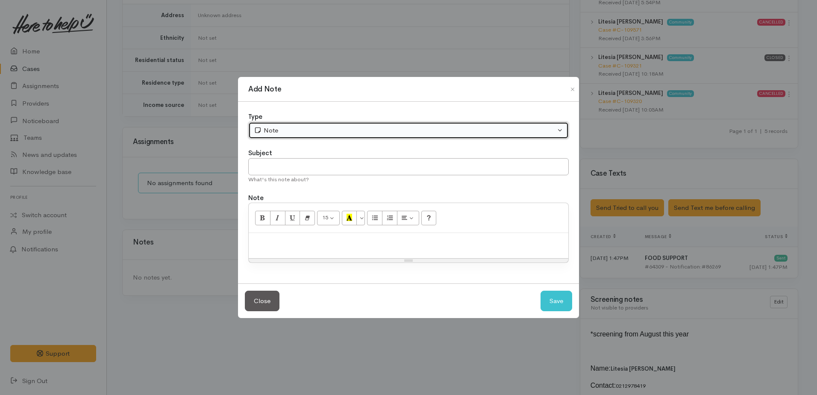
click at [301, 126] on div "Note" at bounding box center [405, 131] width 302 height 10
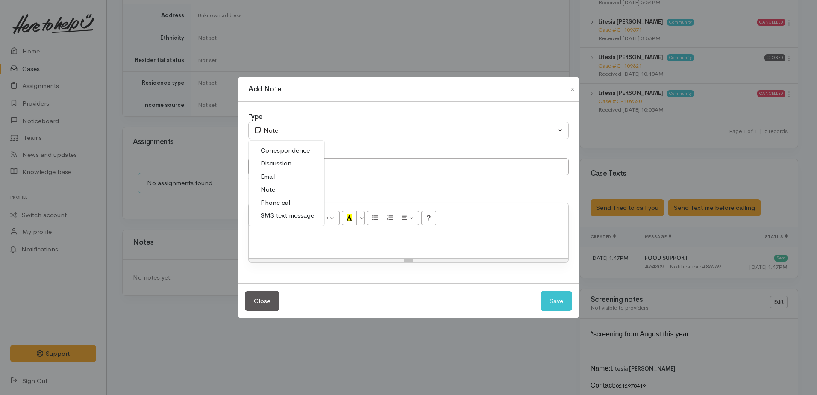
click at [282, 202] on span "Phone call" at bounding box center [276, 203] width 31 height 10
select select "3"
click at [282, 235] on div at bounding box center [409, 245] width 320 height 25
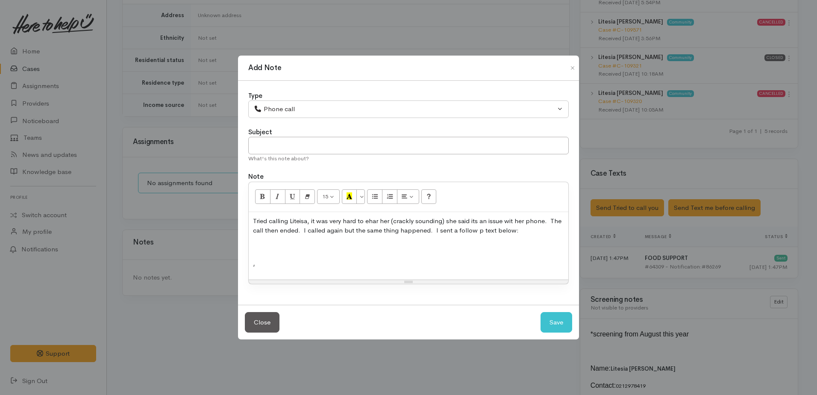
click at [256, 263] on p "," at bounding box center [408, 264] width 311 height 10
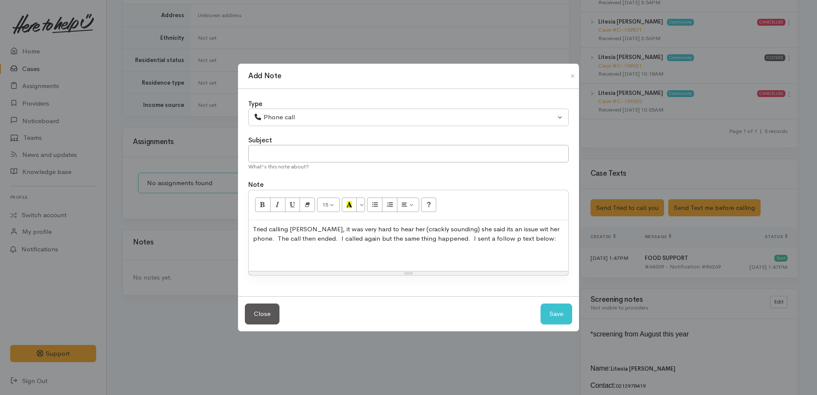
click at [261, 251] on p at bounding box center [408, 255] width 311 height 10
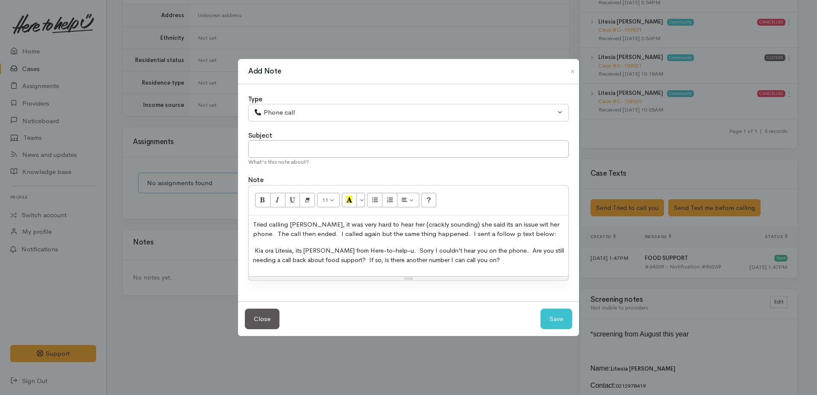
click at [255, 249] on span "Kia ora Litesia, its Kyleigh from Here-to-help-u. Sorry I couldn’t hear you on …" at bounding box center [408, 256] width 311 height 18
click at [256, 242] on div "Tried calling Liteisa, it was very hard to hear her (crackly sounding) she said…" at bounding box center [409, 245] width 320 height 61
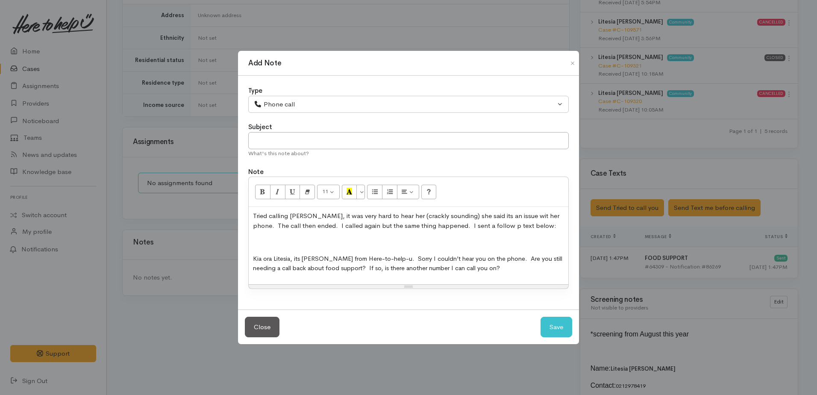
click at [252, 247] on div "Tried calling Liteisa, it was very hard to hear her (crackly sounding) she said…" at bounding box center [409, 245] width 320 height 77
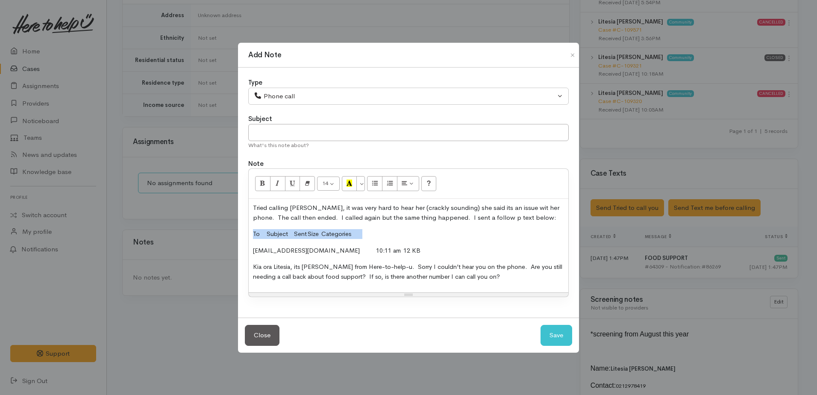
drag, startPoint x: 254, startPoint y: 232, endPoint x: 393, endPoint y: 225, distance: 139.1
click at [393, 225] on div "Tried calling Liteisa, it was very hard to hear her (crackly sounding) she said…" at bounding box center [409, 246] width 320 height 94
click at [556, 341] on button "Save" at bounding box center [557, 335] width 32 height 21
select select "1"
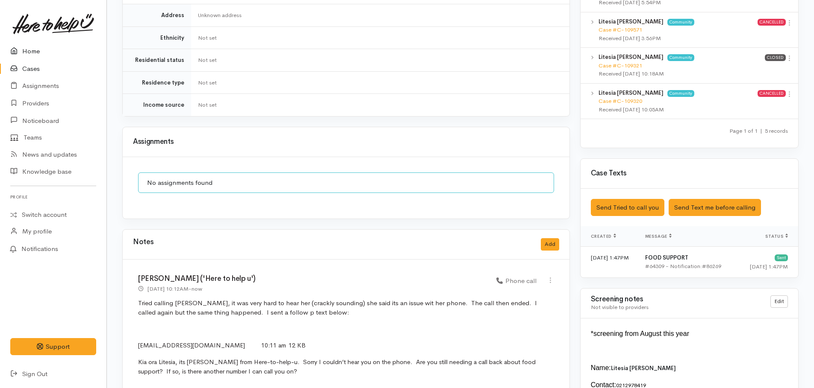
click at [30, 50] on link "Home" at bounding box center [53, 52] width 106 height 18
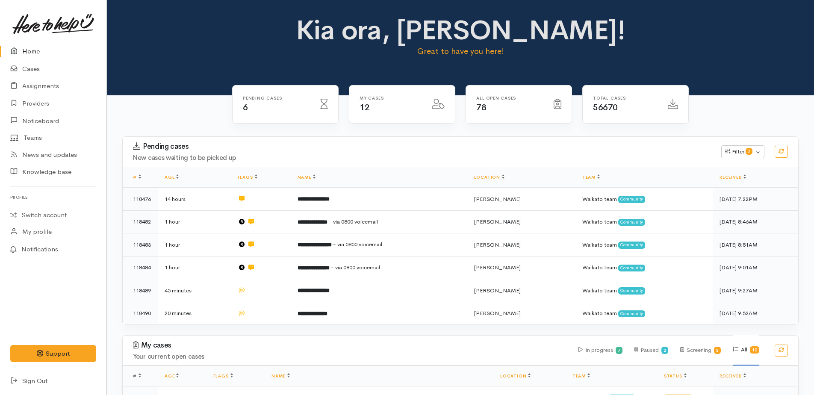
click at [29, 52] on link "Home" at bounding box center [53, 52] width 106 height 18
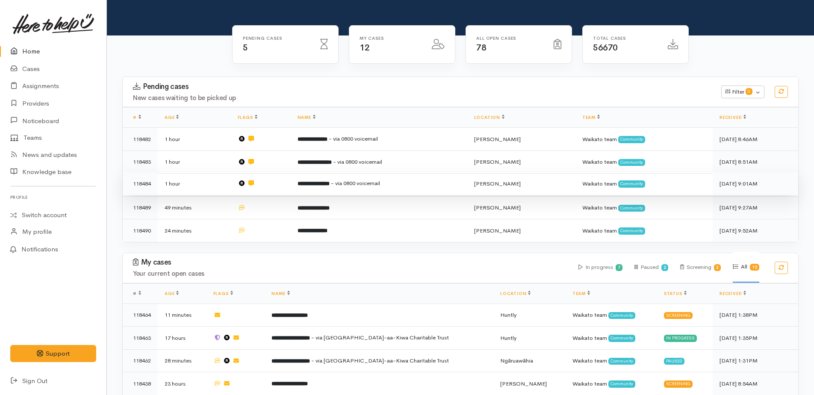
scroll to position [85, 0]
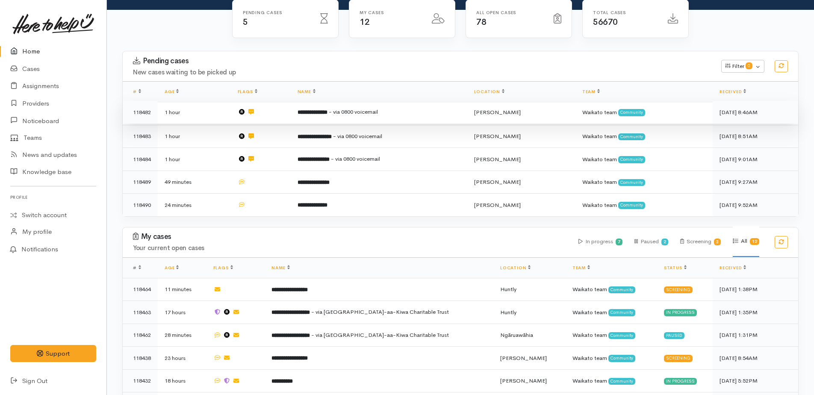
click at [327, 110] on b "**********" at bounding box center [312, 112] width 30 height 6
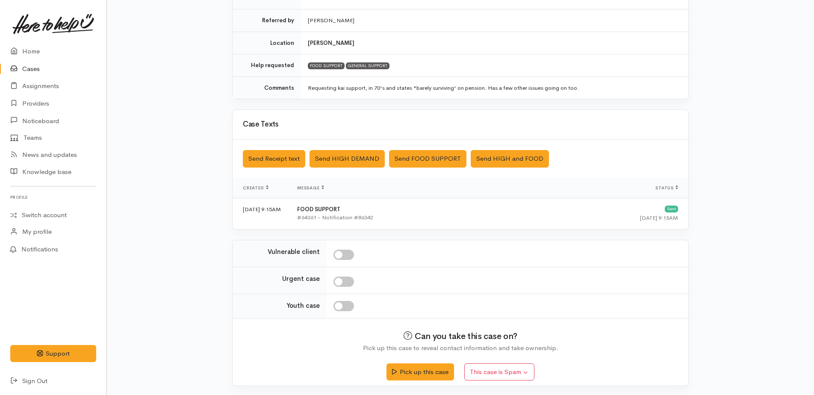
scroll to position [187, 0]
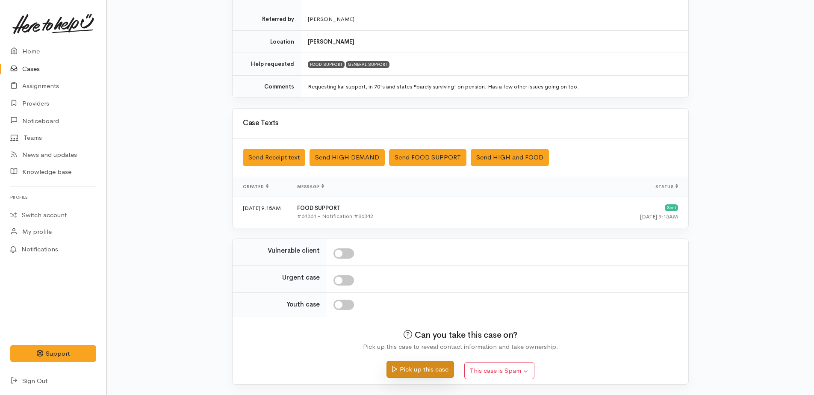
click at [422, 370] on button "Pick up this case" at bounding box center [419, 370] width 67 height 18
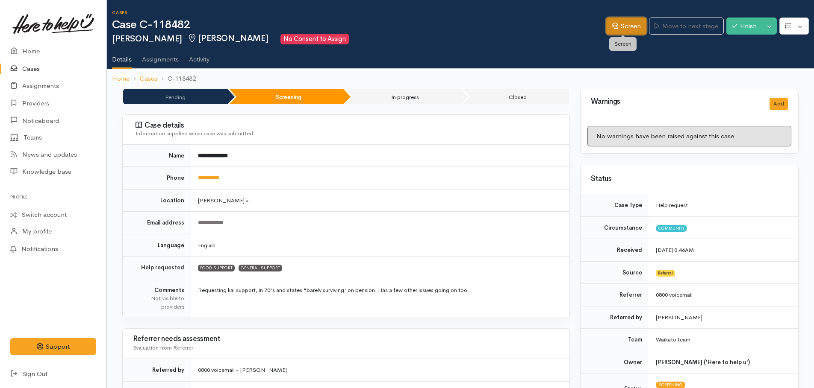
click at [614, 28] on link "Screen" at bounding box center [626, 27] width 40 height 18
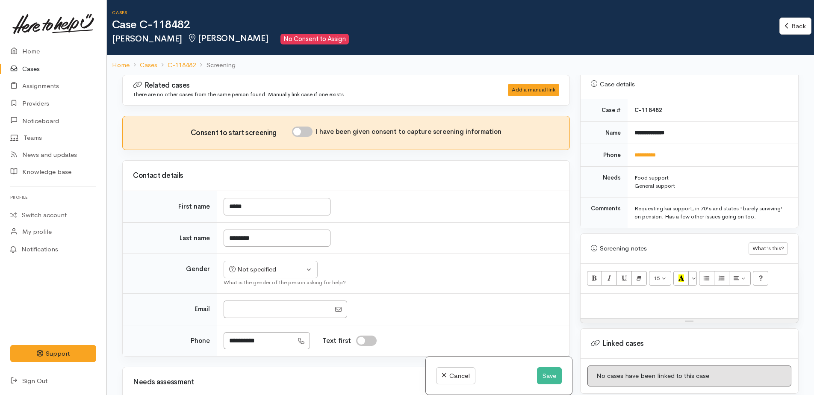
scroll to position [470, 0]
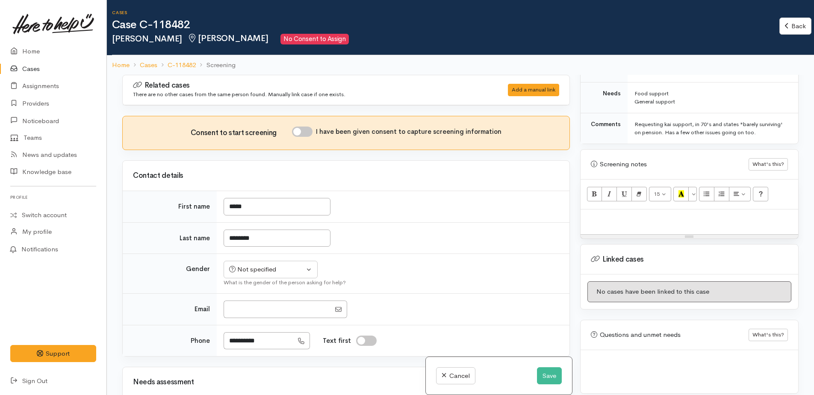
paste div
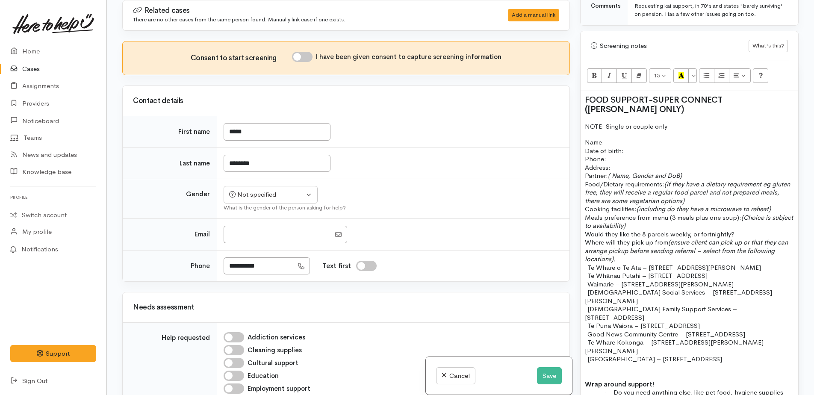
scroll to position [556, 0]
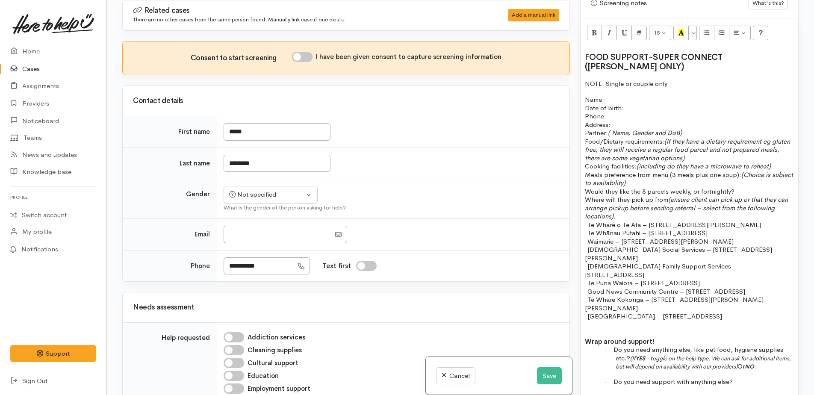
click at [700, 187] on span "Would they like the 8 parcels weekly, or fortnightly?" at bounding box center [660, 191] width 150 height 8
click at [671, 176] on p "Meals preference from menu (3 meals plus one soup): (Choice is subject to avail…" at bounding box center [689, 179] width 209 height 17
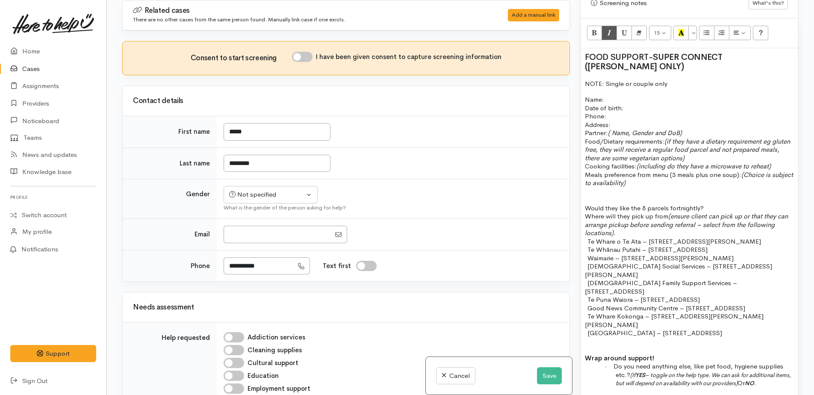
click at [656, 176] on p "Meals preference from menu (3 meals plus one soup): (Choice is subject to avail…" at bounding box center [689, 179] width 209 height 17
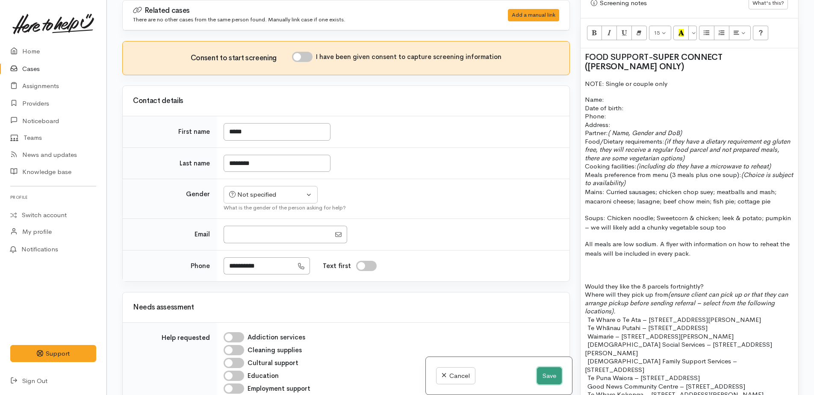
click at [540, 375] on button "Save" at bounding box center [549, 376] width 25 height 18
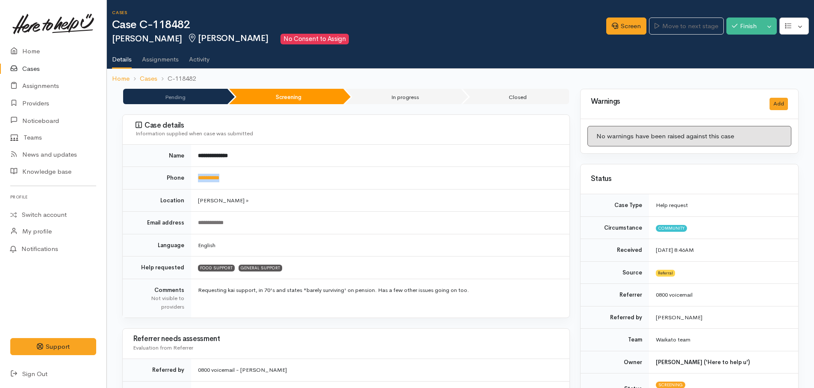
drag, startPoint x: 250, startPoint y: 173, endPoint x: 199, endPoint y: 171, distance: 51.3
click at [199, 171] on td "**********" at bounding box center [380, 178] width 378 height 23
drag, startPoint x: 199, startPoint y: 171, endPoint x: 203, endPoint y: 177, distance: 7.0
copy link "**********"
click at [623, 26] on link "Screen" at bounding box center [626, 27] width 40 height 18
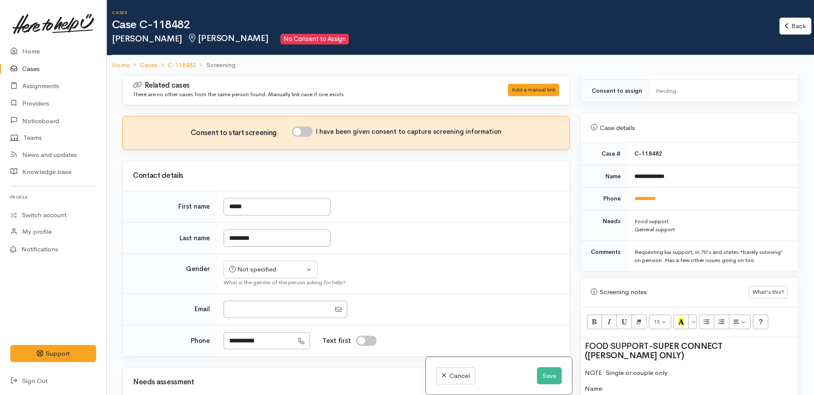
scroll to position [385, 0]
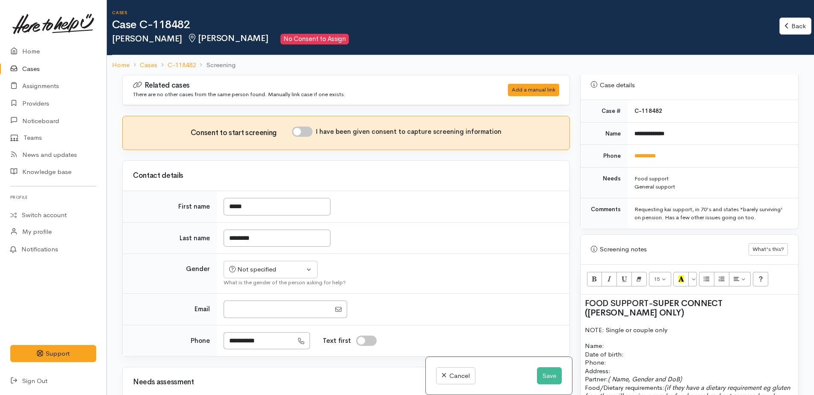
click at [622, 309] on h2 "FOOD SUPPORT - SUPER CONNECT ([PERSON_NAME] ONLY)" at bounding box center [689, 308] width 209 height 19
click at [586, 326] on span "NOTE: Single or couple only" at bounding box center [626, 330] width 82 height 8
click at [627, 309] on h2 "FOOD SUPPORT - SUPER CONNECT (HAMILTON ONLY)" at bounding box center [689, 308] width 209 height 19
click at [676, 325] on p "NOTE: Single or couple only" at bounding box center [689, 330] width 209 height 10
click at [658, 341] on p "sister in care and brother n hospital" at bounding box center [689, 346] width 209 height 10
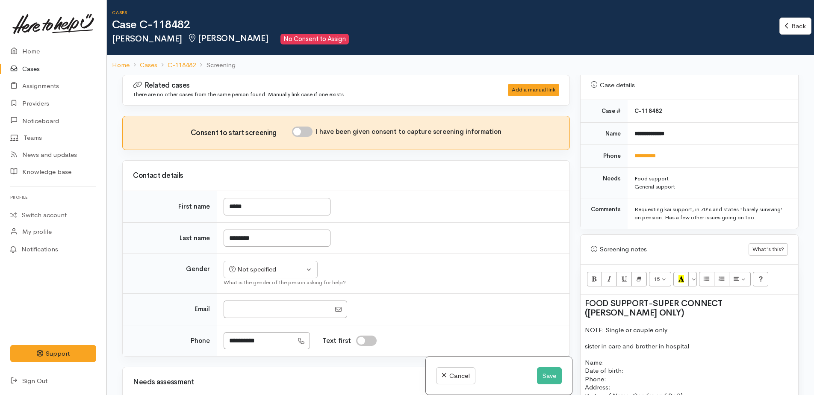
click at [692, 341] on p "sister in care and brother in hospital" at bounding box center [689, 346] width 209 height 10
click at [756, 342] on p "sister in care and brother in hospital and one in morrinville" at bounding box center [689, 346] width 209 height 10
click at [685, 347] on p "sister in care and brother in hospital and one in Morinville so lots of stress …" at bounding box center [689, 350] width 209 height 19
click at [721, 346] on p "sister in care and brother in hospital and one in Morinville so lots of stress …" at bounding box center [689, 350] width 209 height 19
click at [726, 347] on p "sister in care and brother in hospital and one in Morinville so lots of stress …" at bounding box center [689, 350] width 209 height 19
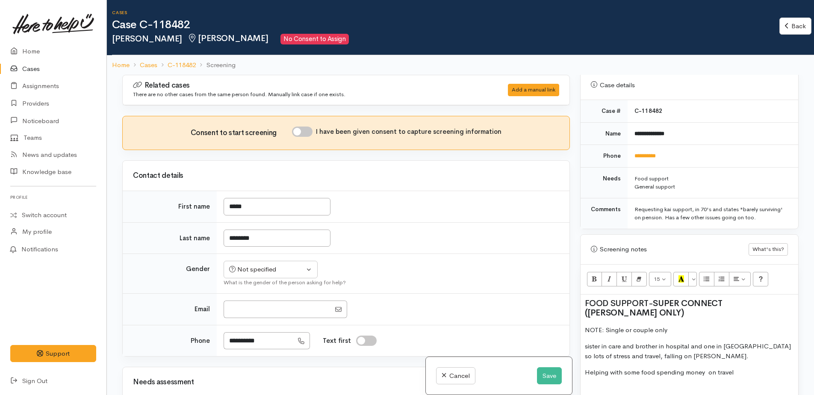
click at [738, 368] on p "Helping with some food spending money on travel" at bounding box center [689, 373] width 209 height 10
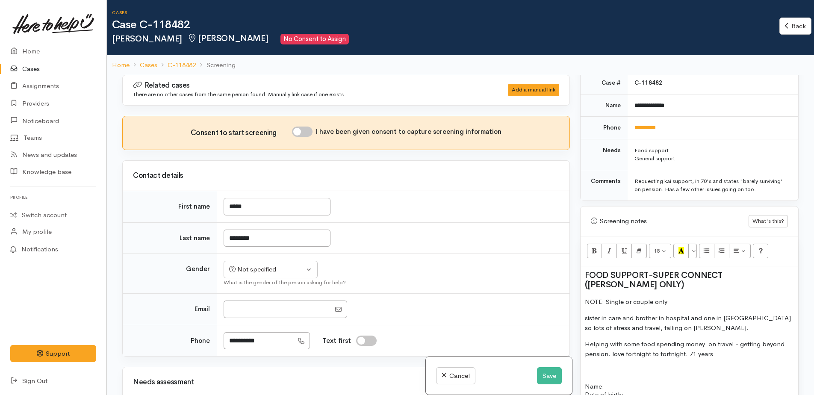
scroll to position [427, 0]
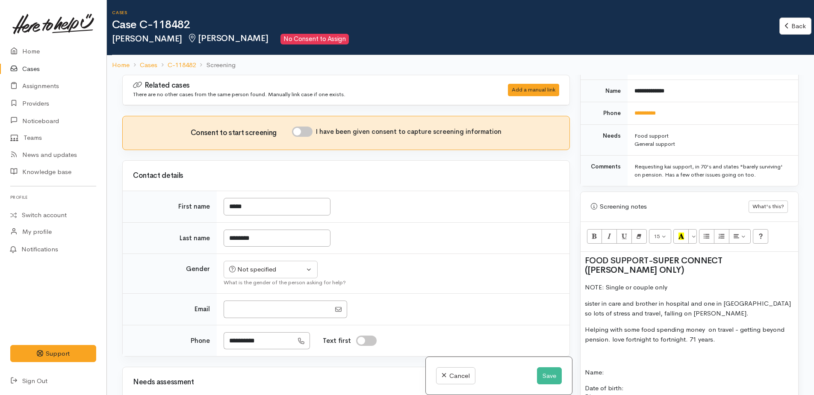
click at [609, 368] on p "Name:" at bounding box center [689, 373] width 209 height 10
click at [593, 351] on p at bounding box center [689, 356] width 209 height 10
click at [627, 368] on p "Name:" at bounding box center [689, 373] width 209 height 10
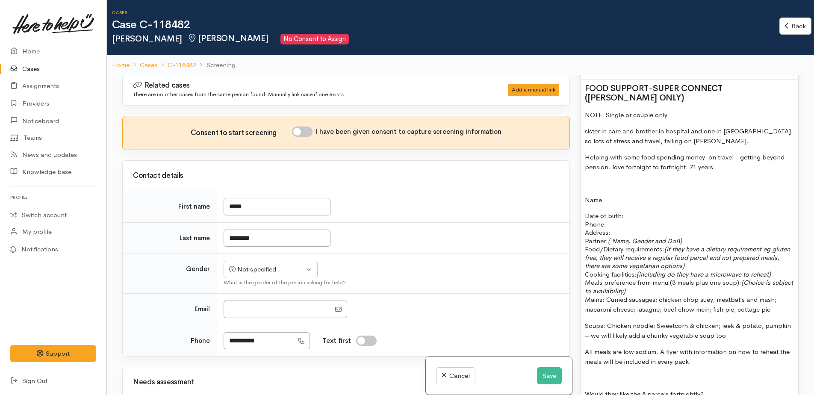
scroll to position [598, 0]
click at [619, 216] on p "Date of birth: Phone:" at bounding box center [689, 221] width 209 height 17
drag, startPoint x: 265, startPoint y: 341, endPoint x: 224, endPoint y: 339, distance: 40.6
click at [224, 339] on input "**********" at bounding box center [259, 341] width 70 height 18
click at [621, 229] on p "Address:" at bounding box center [689, 233] width 209 height 9
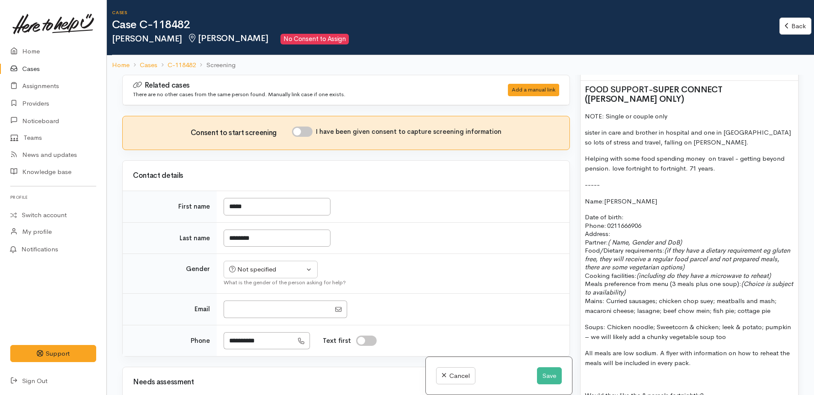
click at [300, 132] on input "I have been given consent to capture screening information" at bounding box center [302, 131] width 21 height 10
checkbox input "true"
click at [273, 268] on div "Not specified" at bounding box center [266, 270] width 75 height 10
click at [253, 304] on span "Male" at bounding box center [277, 303] width 73 height 10
select select "Male"
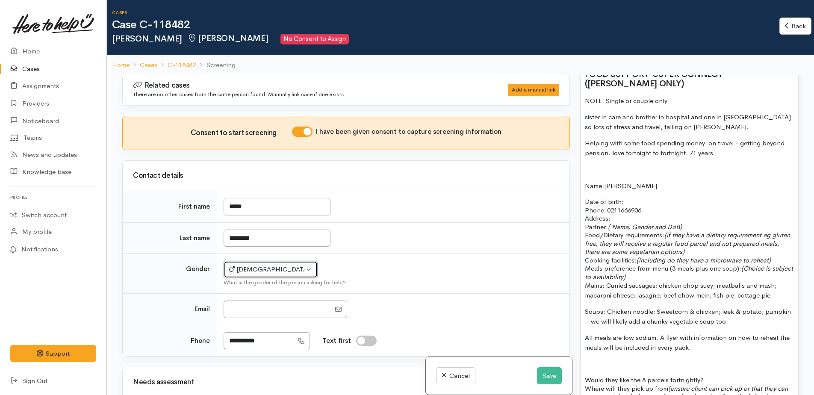
scroll to position [641, 0]
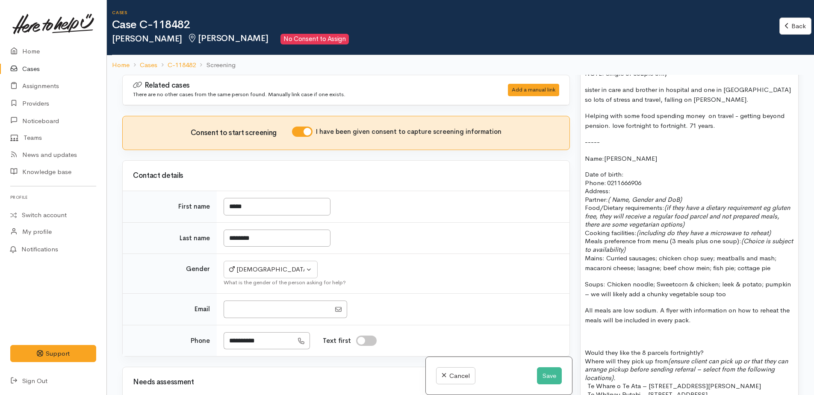
click at [617, 187] on p "Address:" at bounding box center [689, 191] width 209 height 9
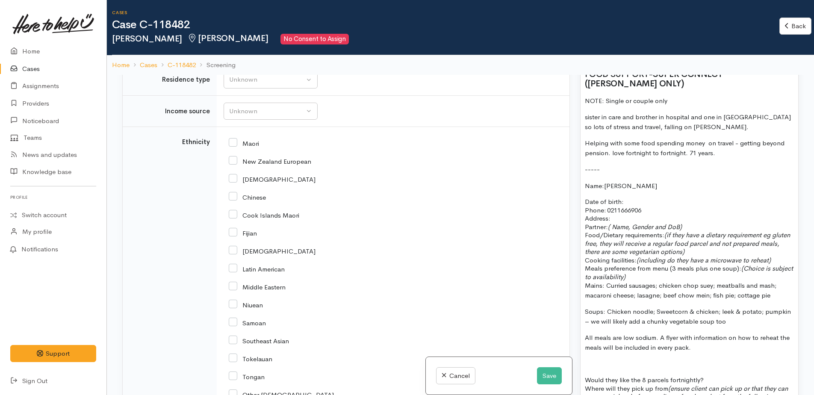
scroll to position [598, 0]
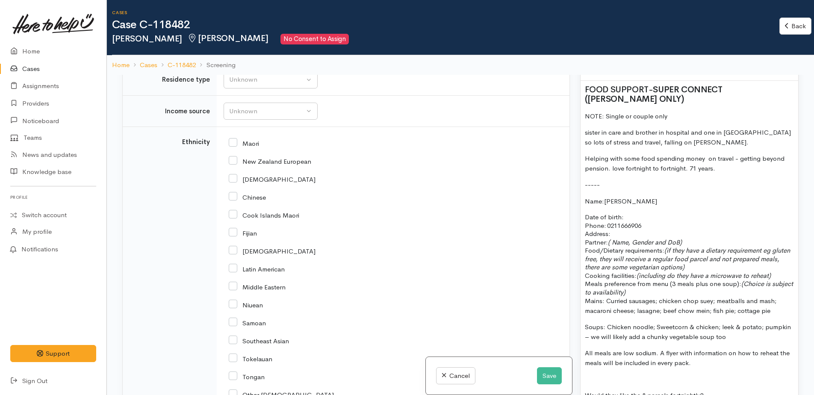
click at [649, 197] on p "Name: Brian Prestige" at bounding box center [689, 202] width 209 height 10
click at [642, 213] on p "Date of birth: Phone:   0211666906" at bounding box center [689, 221] width 209 height 17
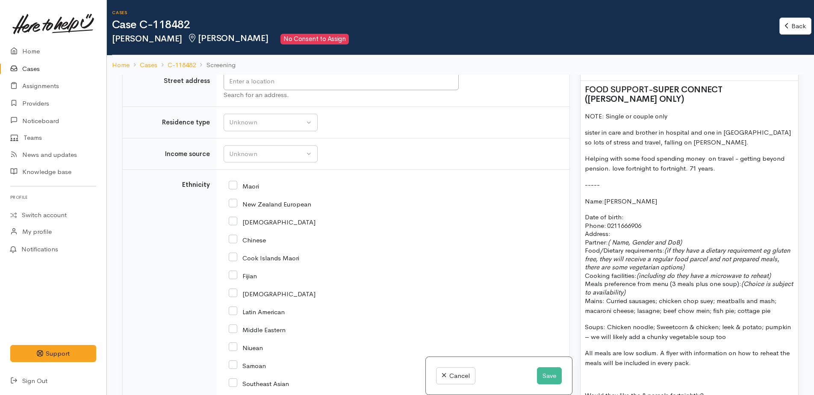
scroll to position [862, 0]
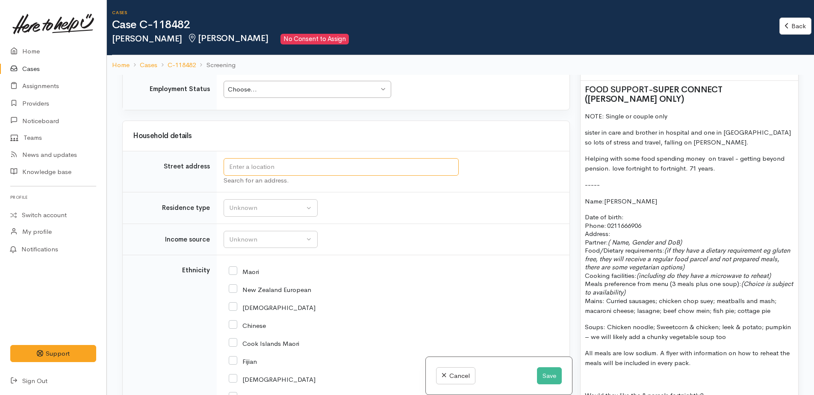
click at [263, 171] on input "text" at bounding box center [341, 167] width 235 height 18
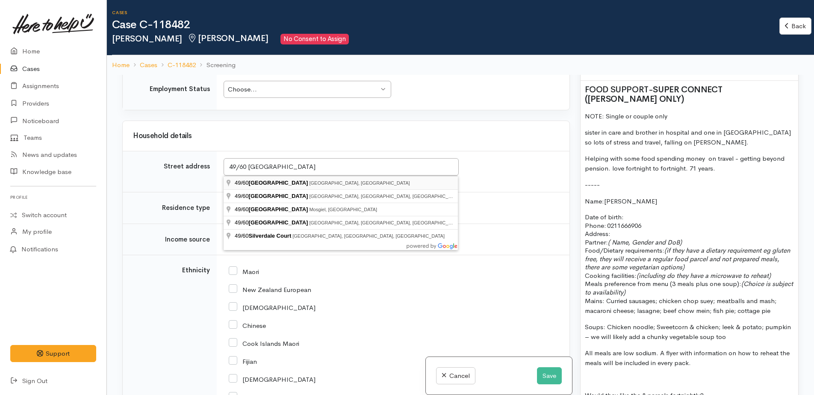
type input "49/60 Silverdale Street, Silverdale, New Zealand"
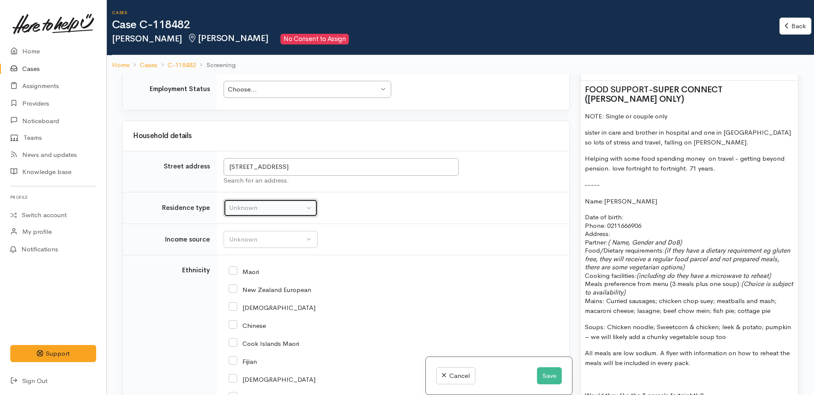
click at [272, 206] on div "Unknown" at bounding box center [266, 208] width 75 height 10
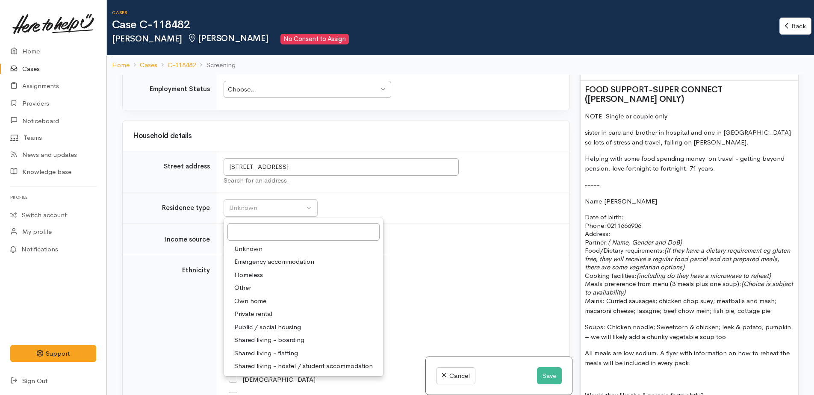
click at [263, 313] on span "Private rental" at bounding box center [253, 314] width 38 height 10
select select "2"
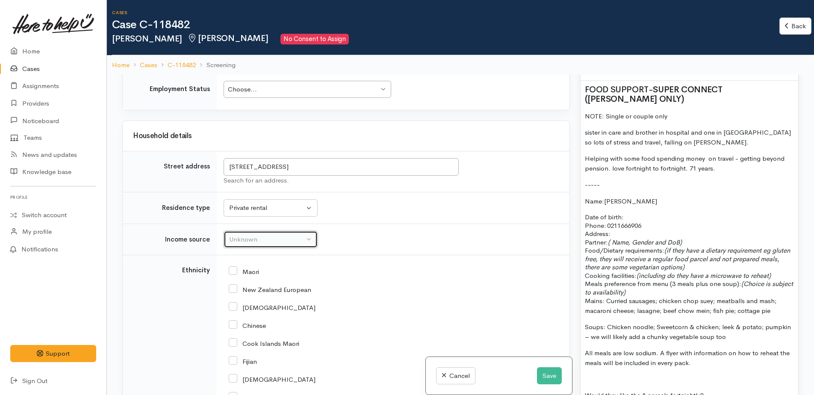
drag, startPoint x: 262, startPoint y: 237, endPoint x: 259, endPoint y: 242, distance: 6.0
click at [262, 237] on div "Unknown" at bounding box center [266, 240] width 75 height 10
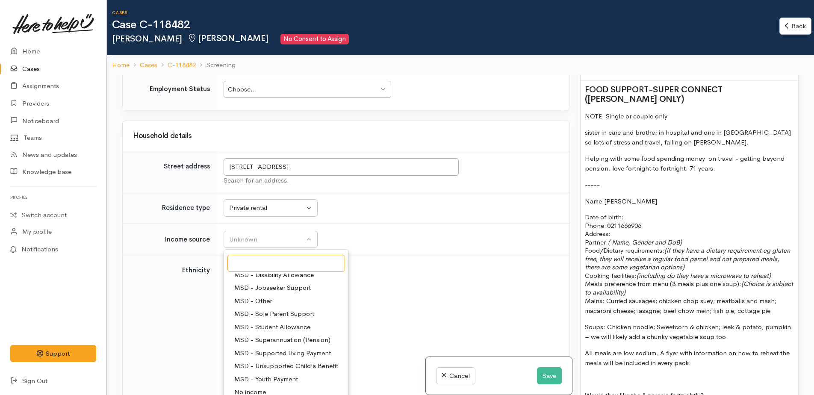
scroll to position [85, 0]
click at [282, 325] on span "MSD - Superannuation (Pension)" at bounding box center [282, 325] width 96 height 10
select select "2"
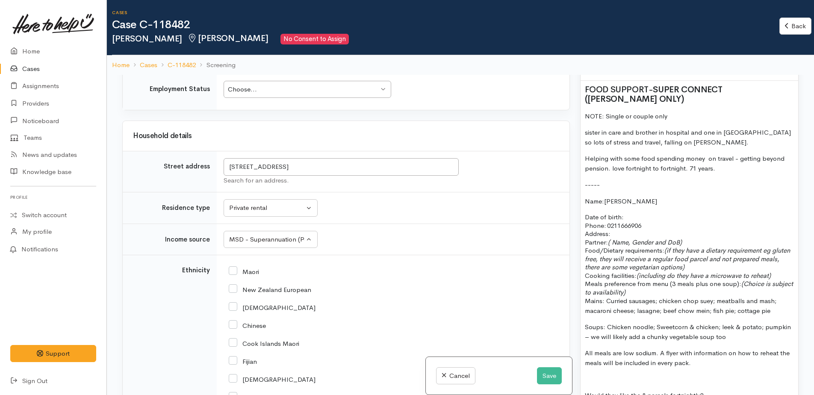
click at [685, 238] on span at bounding box center [684, 242] width 2 height 8
click at [642, 213] on p "Date of birth: Phone:   0211666906" at bounding box center [689, 221] width 209 height 17
click at [646, 229] on p "Address:" at bounding box center [689, 233] width 209 height 9
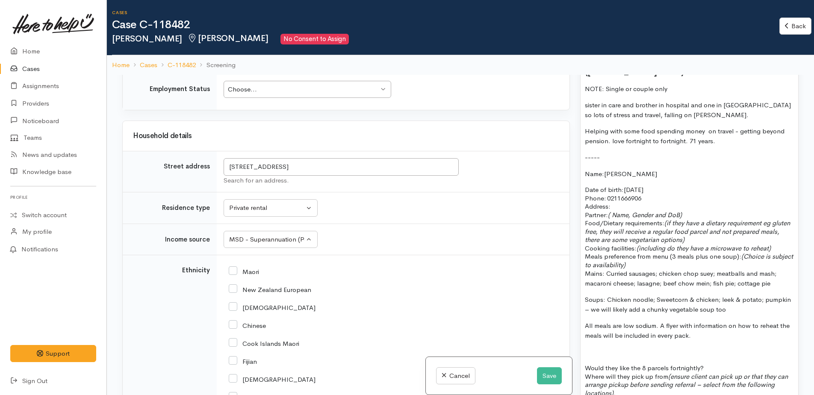
scroll to position [641, 0]
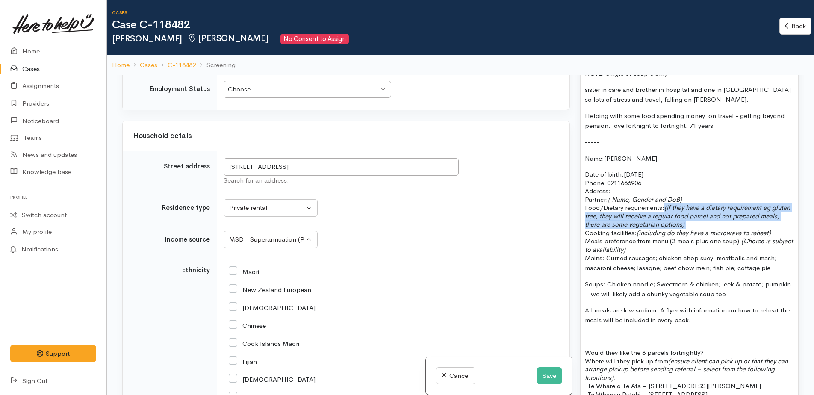
drag, startPoint x: 666, startPoint y: 201, endPoint x: 723, endPoint y: 216, distance: 59.2
click at [723, 216] on p "Partner: ( Name, Gender and DoB) Food/Dietary requirements: (if they have a die…" at bounding box center [689, 216] width 209 height 42
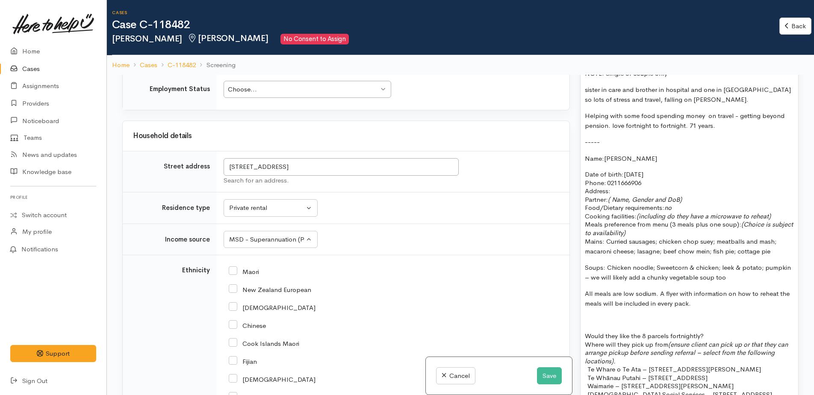
click at [778, 206] on p "Partner: ( Name, Gender and DoB) Food/Dietary requirements: no Cooking faciliti…" at bounding box center [689, 207] width 209 height 25
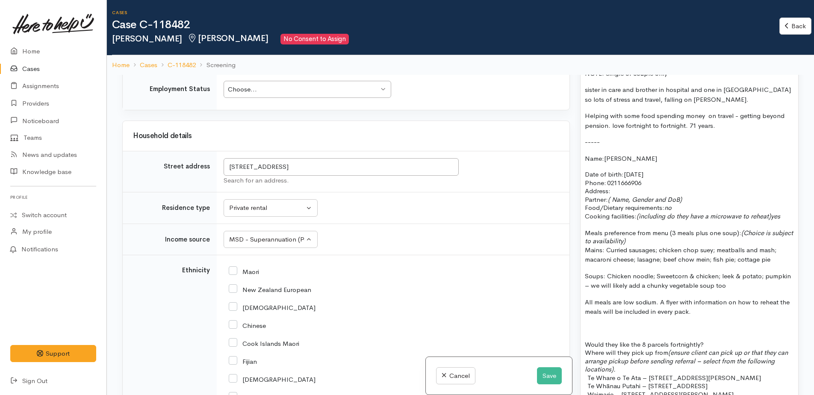
click at [663, 235] on p "Meals preference from menu (3 meals plus one soup): (Choice is subject to avail…" at bounding box center [689, 237] width 209 height 17
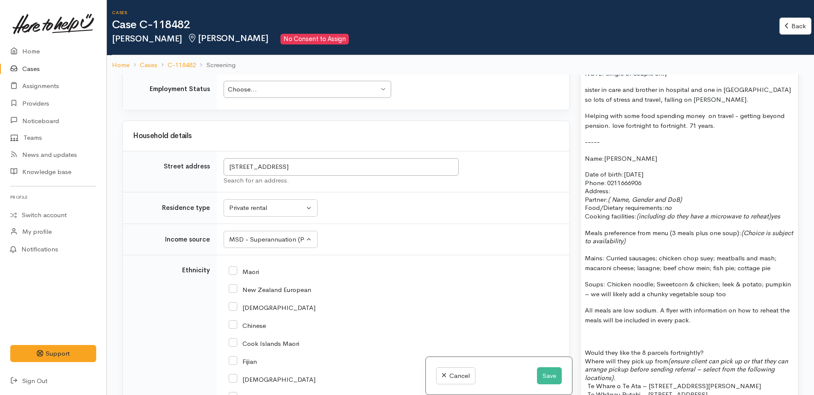
click at [770, 259] on p "Mains: Curried sausages; chicken chop suey; meatballs and mash; macaroni cheese…" at bounding box center [689, 262] width 209 height 19
click at [777, 253] on p "Mains: Curried sausages; chicken chop suey; meatballs and mash; macaroni cheese;" at bounding box center [689, 262] width 209 height 19
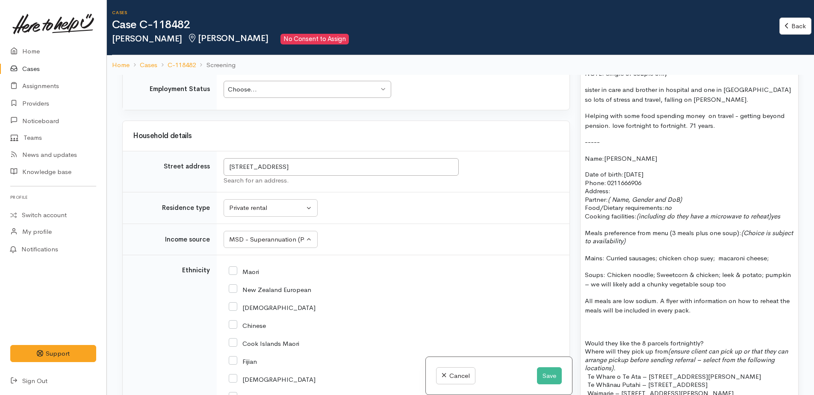
click at [732, 278] on p "Soups: Chicken noodle; Sweetcorn & chicken; leek & potato; pumpkin – we will li…" at bounding box center [689, 279] width 209 height 19
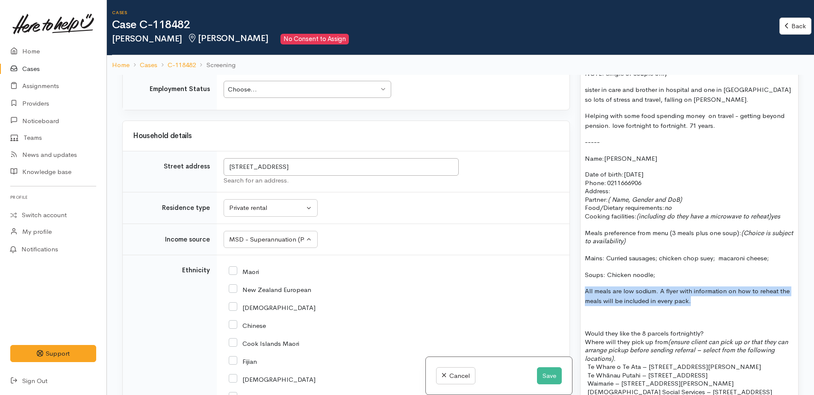
drag, startPoint x: 583, startPoint y: 282, endPoint x: 719, endPoint y: 291, distance: 136.2
click at [719, 291] on div "FOOD SUPPORT - SUPER CONNECT (HAMILTON ONLY) NOTE: Single or couple only sister…" at bounding box center [689, 288] width 218 height 501
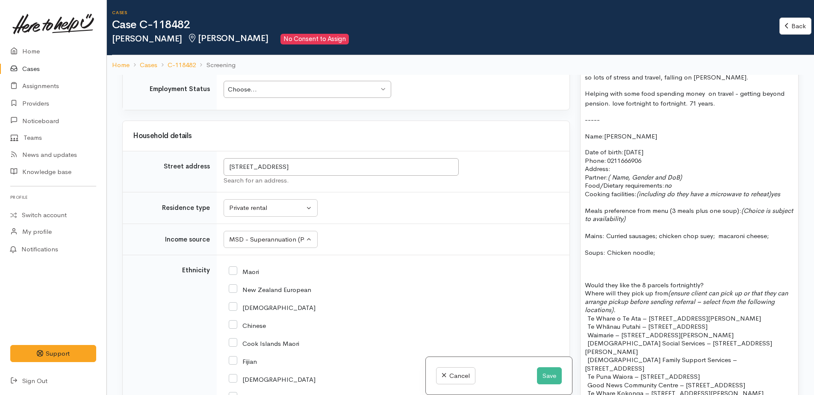
scroll to position [684, 0]
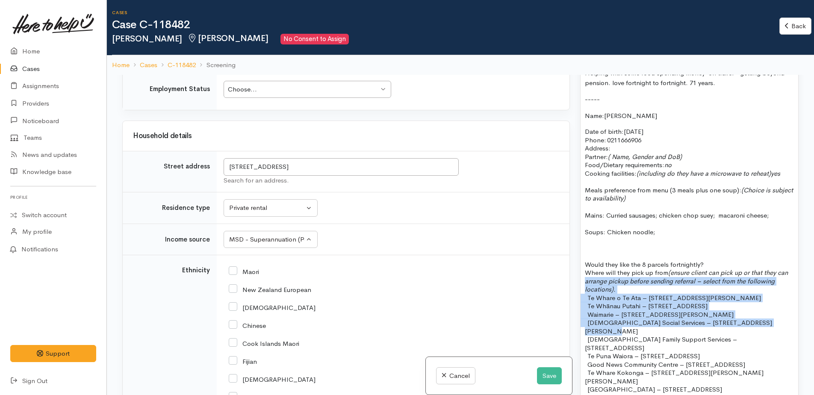
drag, startPoint x: 584, startPoint y: 274, endPoint x: 777, endPoint y: 310, distance: 196.4
click at [777, 310] on div "FOOD SUPPORT - SUPER CONNECT (HAMILTON ONLY) NOTE: Single or couple only sister…" at bounding box center [689, 232] width 218 height 475
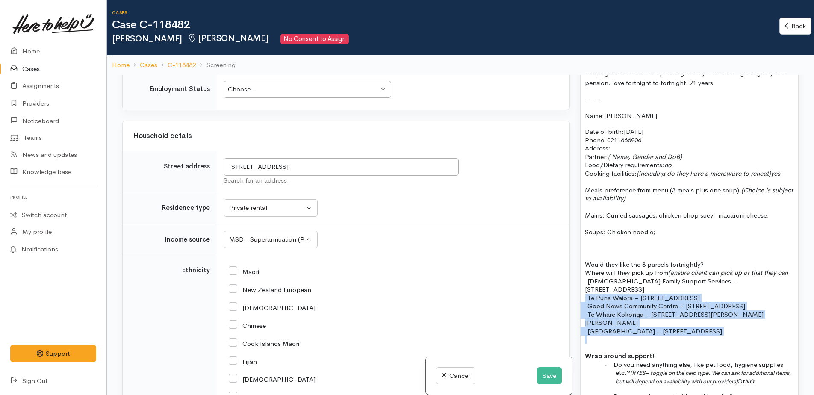
drag, startPoint x: 585, startPoint y: 290, endPoint x: 731, endPoint y: 326, distance: 150.1
click at [731, 326] on div "FOOD SUPPORT - SUPER CONNECT (HAMILTON ONLY) NOTE: Single or couple only sister…" at bounding box center [689, 203] width 218 height 416
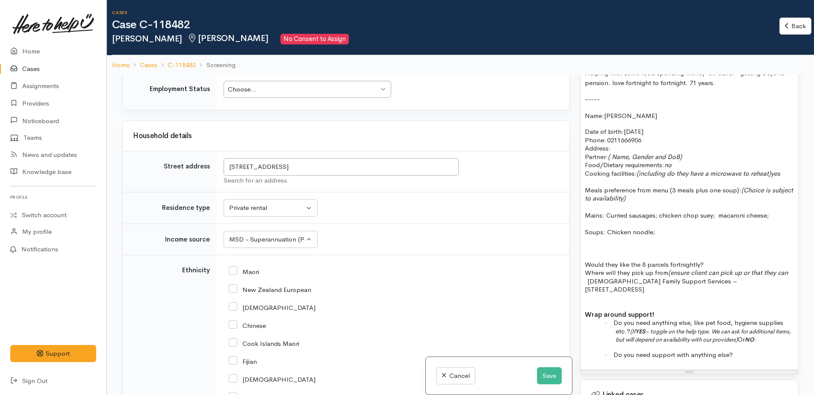
click at [615, 277] on span "Catholic Family Support Services – 100 Morrinsville Road, Silverdale" at bounding box center [661, 285] width 152 height 17
click at [606, 274] on p "Where will they pick up from (ensure client can pick up or that they can" at bounding box center [689, 272] width 209 height 9
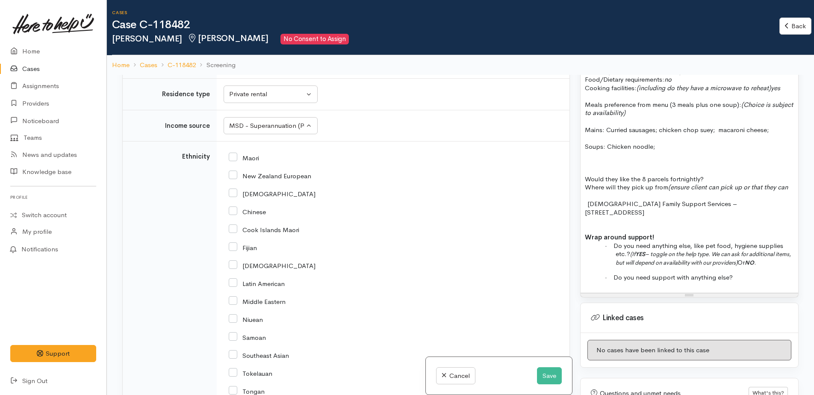
scroll to position [990, 0]
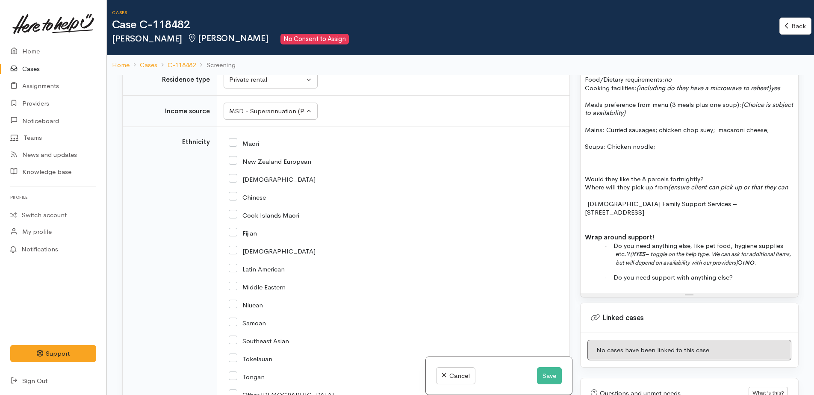
click at [232, 163] on input "New Zealand European" at bounding box center [270, 161] width 82 height 8
checkbox input "true"
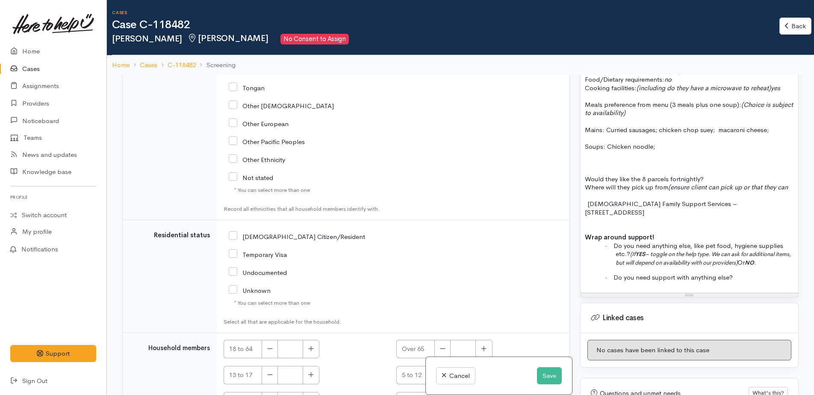
scroll to position [1332, 0]
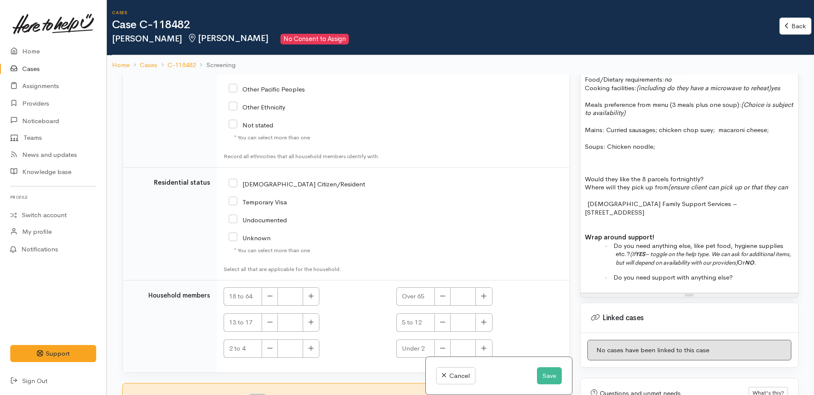
click at [233, 181] on input "NZ Citizen/Resident" at bounding box center [297, 183] width 136 height 8
checkbox input "true"
click at [483, 297] on icon "button" at bounding box center [484, 296] width 6 height 6
type input "1"
drag, startPoint x: 650, startPoint y: 248, endPoint x: 778, endPoint y: 256, distance: 128.5
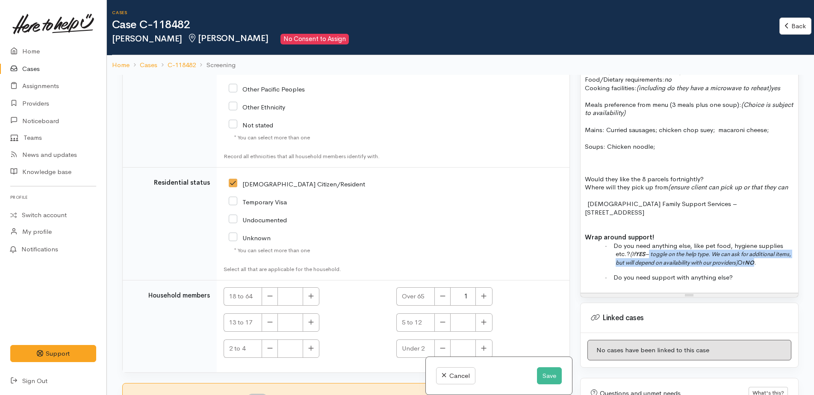
click at [778, 256] on p "· Do you need anything else, like pet food, hygiene supplies etc.? (If YES – to…" at bounding box center [704, 253] width 178 height 25
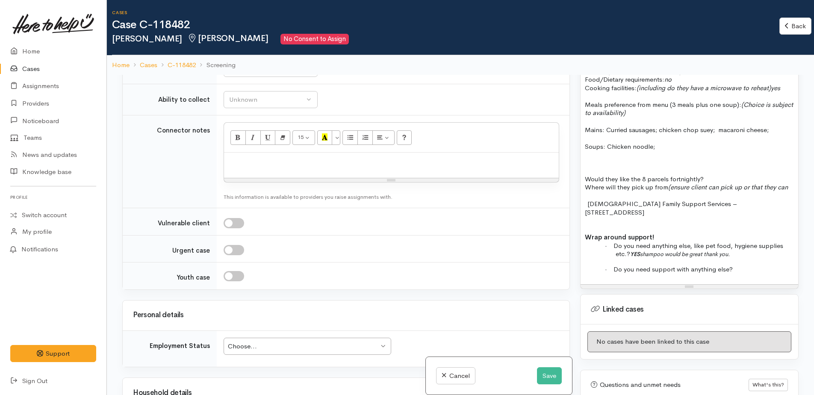
scroll to position [691, 0]
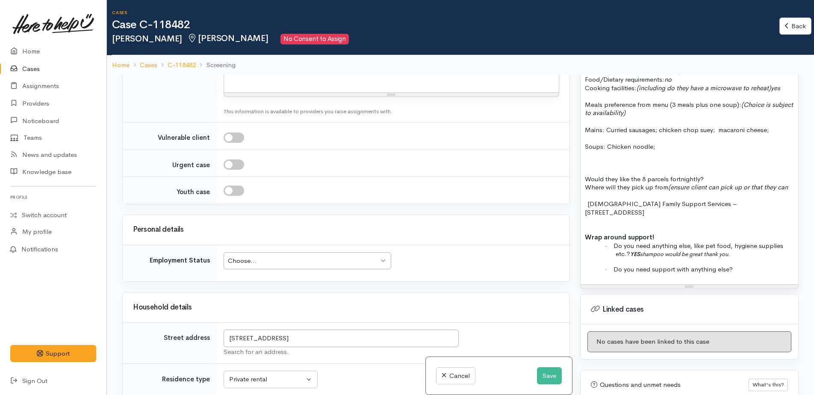
click at [279, 258] on div "Choose..." at bounding box center [303, 261] width 151 height 10
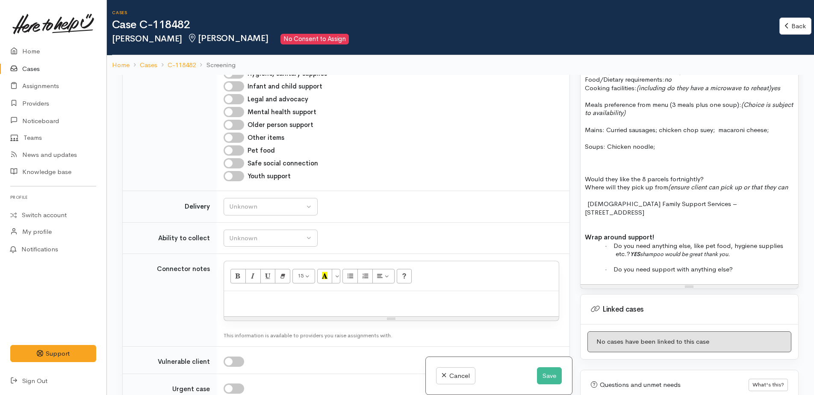
scroll to position [391, 0]
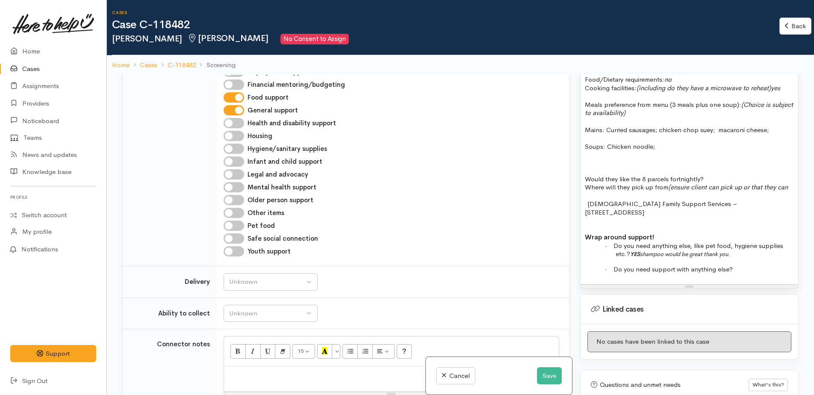
click at [228, 152] on input "Hygiene/sanitary supplies" at bounding box center [234, 149] width 21 height 10
checkbox input "true"
click at [743, 247] on p "· Do you need anything else, like pet food, hygiene supplies etc.? YES shampoo …" at bounding box center [704, 249] width 178 height 17
click at [742, 265] on p "· Do you need support with anything else?" at bounding box center [704, 269] width 178 height 9
click at [748, 248] on p "· Do you need anything else, like pet food, hygiene supplies etc.? YES shampoo …" at bounding box center [704, 249] width 178 height 17
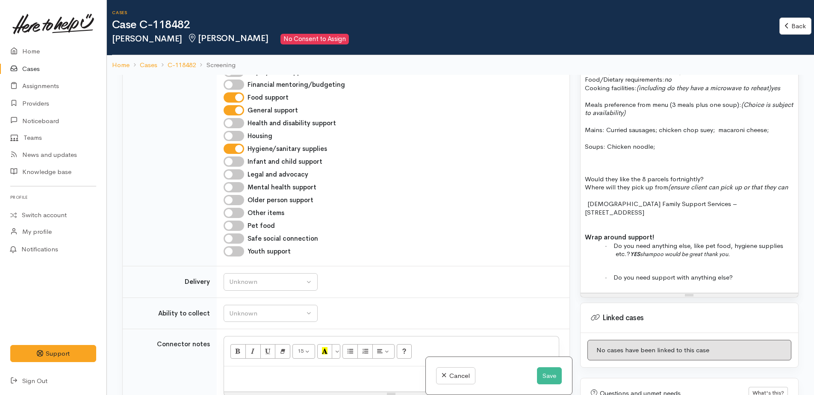
click at [749, 273] on p "· Do you need support with anything else?" at bounding box center [704, 277] width 178 height 9
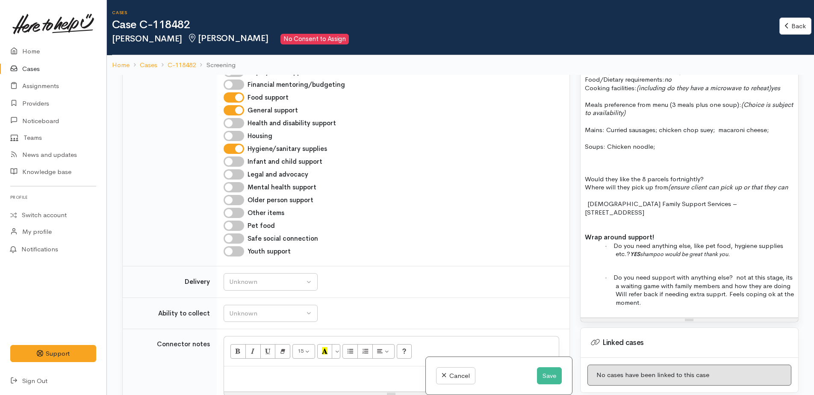
click at [594, 260] on div "FOOD SUPPORT - SUPER CONNECT (HAMILTON ONLY) NOTE: Single or couple only sister…" at bounding box center [689, 114] width 218 height 408
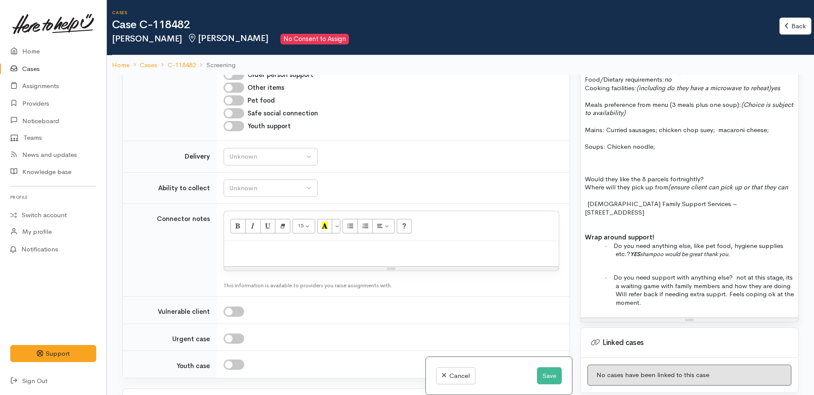
scroll to position [562, 0]
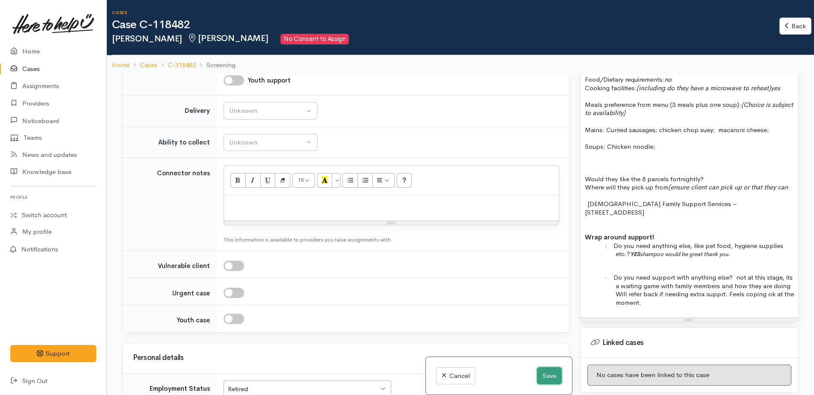
click at [538, 373] on button "Save" at bounding box center [549, 376] width 25 height 18
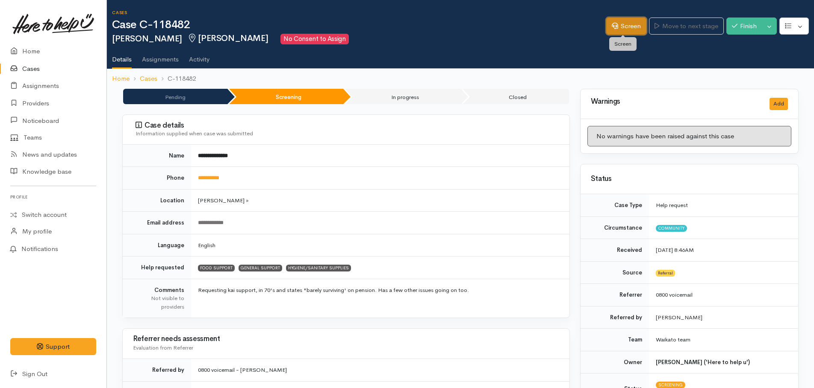
click at [627, 30] on link "Screen" at bounding box center [626, 27] width 40 height 18
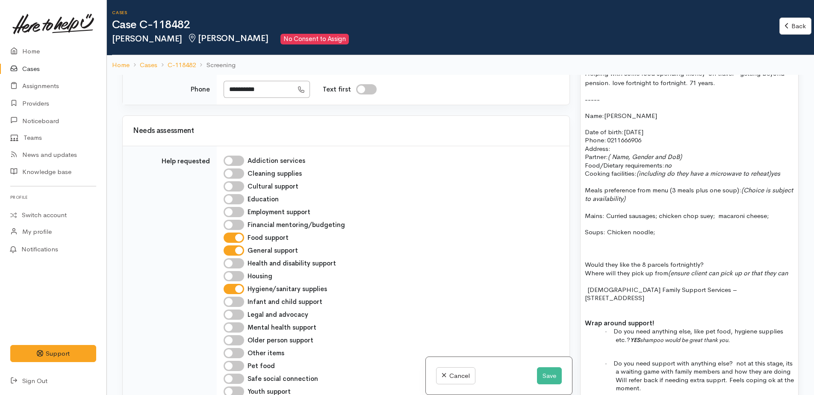
scroll to position [726, 0]
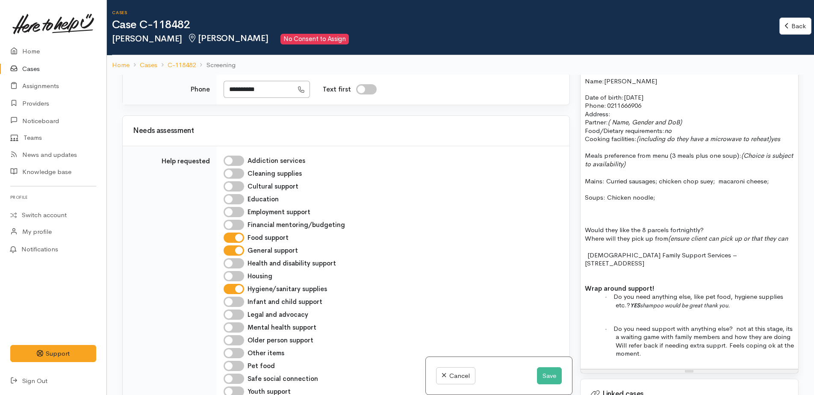
click at [626, 115] on p "Address:" at bounding box center [689, 114] width 209 height 9
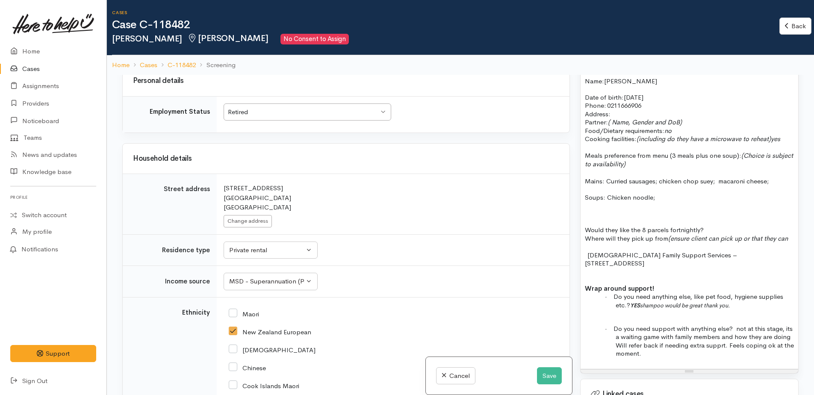
scroll to position [844, 0]
click at [727, 115] on p "Address:   [STREET_ADDRESS]" at bounding box center [689, 114] width 209 height 9
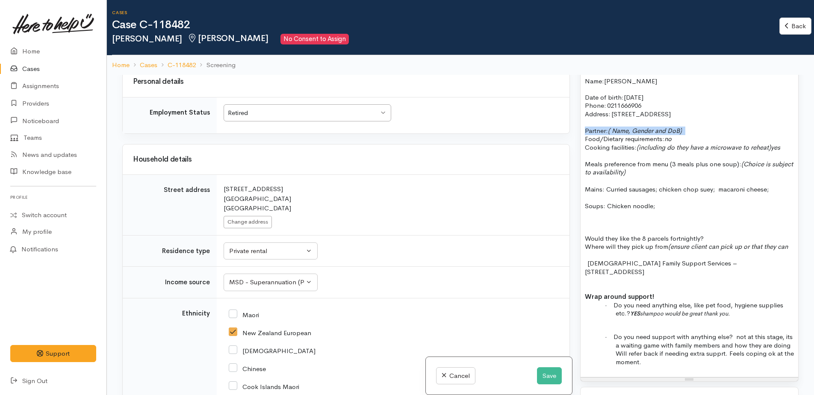
drag, startPoint x: 584, startPoint y: 130, endPoint x: 694, endPoint y: 128, distance: 109.4
click at [694, 128] on p "Partner: ( Name, Gender and DoB) Food/Dietary requirements: no Cooking faciliti…" at bounding box center [689, 138] width 209 height 25
drag, startPoint x: 739, startPoint y: 164, endPoint x: 747, endPoint y: 168, distance: 9.0
click at [747, 168] on p "Meals preference from menu (3 meals plus one soup): (Choice is subject to avail…" at bounding box center [689, 168] width 209 height 17
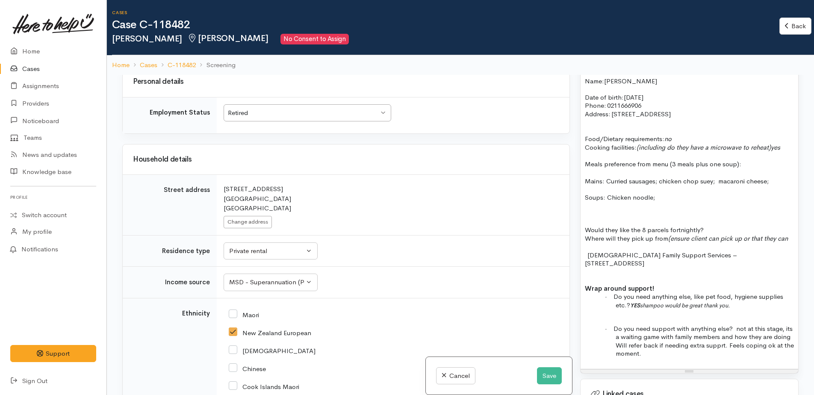
click at [609, 215] on p at bounding box center [689, 214] width 209 height 10
click at [618, 230] on span "Would they like the 8 parcels fortnightly?" at bounding box center [644, 230] width 119 height 8
click at [691, 226] on p "Would like the 8 parcels fortnightly?" at bounding box center [689, 230] width 209 height 9
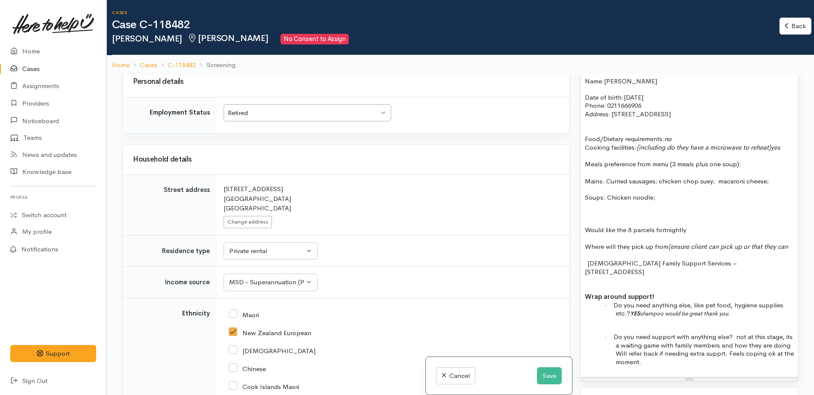
drag, startPoint x: 668, startPoint y: 247, endPoint x: 677, endPoint y: 253, distance: 10.6
click at [677, 251] on p "Where will they pick up from (ensure client can pick up or that they can" at bounding box center [689, 246] width 209 height 9
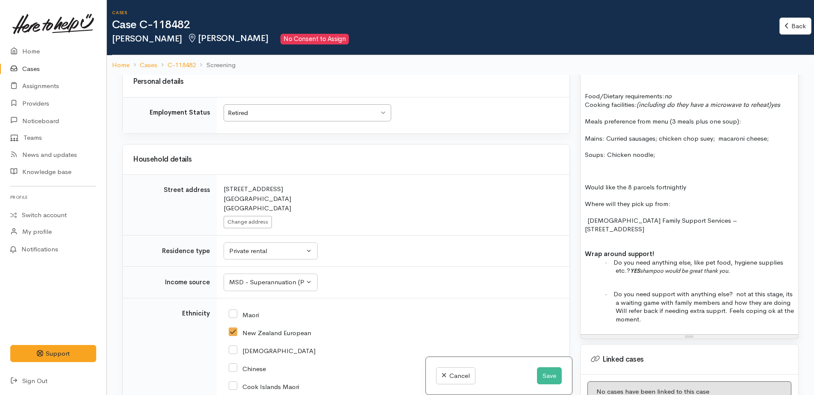
click at [739, 290] on span "Do you need support with anything else? not at this stage, its a waiting game w…" at bounding box center [703, 306] width 180 height 33
click at [752, 265] on p "· Do you need anything else, like pet food, hygiene supplies etc.? YES shampoo …" at bounding box center [704, 266] width 178 height 17
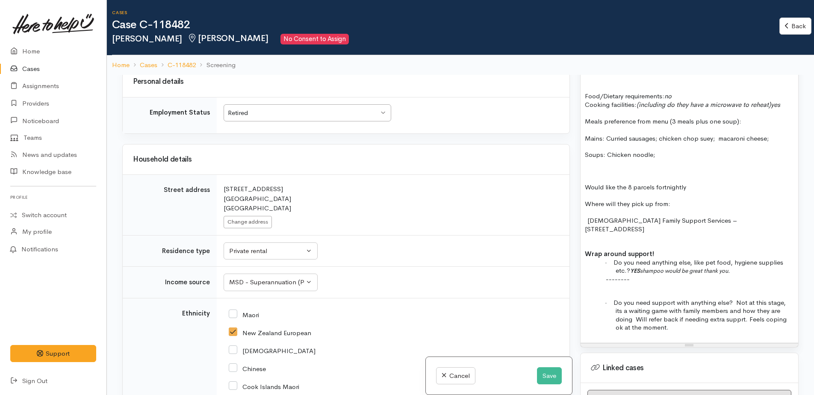
click at [682, 300] on span "Do you need support with anything else? Not at this stage, its a waiting game w…" at bounding box center [699, 314] width 173 height 33
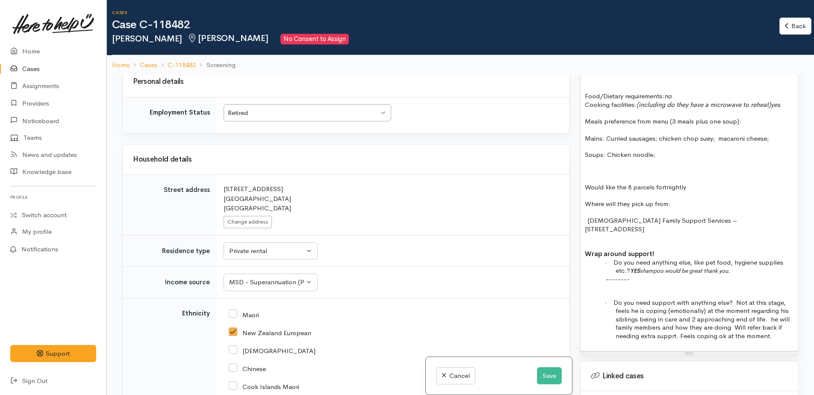
click at [771, 314] on span "Do you need support with anything else? Not at this stage, feels he is coping (…" at bounding box center [701, 318] width 176 height 41
click at [635, 318] on span "Do you need support with anything else? Not at this stage, feels he is coping (…" at bounding box center [701, 318] width 177 height 41
click at [747, 260] on p "· Do you need anything else, like pet food, hygiene supplies etc.? YES shampoo …" at bounding box center [704, 266] width 178 height 17
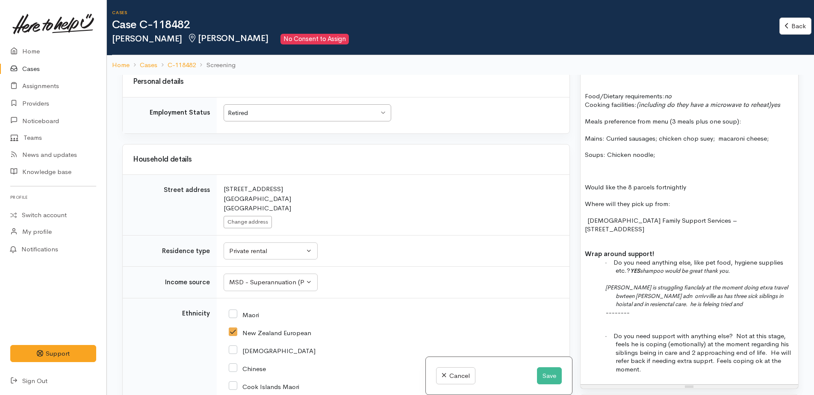
drag, startPoint x: 668, startPoint y: 283, endPoint x: 738, endPoint y: 278, distance: 71.2
click at [749, 283] on icon "Brian is struggling fianclaly at the moment doing etxra travel bwteen Hamilton …" at bounding box center [696, 295] width 182 height 25
drag, startPoint x: 757, startPoint y: 289, endPoint x: 704, endPoint y: 274, distance: 55.6
click at [704, 275] on p at bounding box center [704, 279] width 178 height 9
click at [743, 294] on p "Brian is struggling financially at the moment doing extra travel between Hamilt…" at bounding box center [704, 295] width 178 height 25
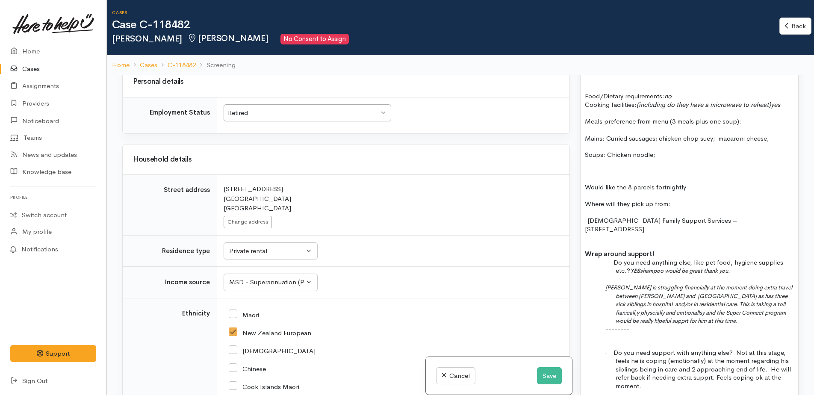
click at [720, 284] on span "Brian is struggling financially at the moment doing extra travel between Hamilt…" at bounding box center [698, 304] width 187 height 41
click at [673, 294] on span "Brian is doing extra travel between Hamilton and Morrisville as has three sick …" at bounding box center [696, 304] width 182 height 41
click at [734, 303] on span "Brian is doing extra travel between Hamilton and Morrisville as has three sick …" at bounding box center [697, 304] width 184 height 41
click at [682, 325] on p "--------" at bounding box center [704, 329] width 178 height 9
click at [644, 312] on p "Brian is doing extra travel between Hamilton and Morrisville as has three sick …" at bounding box center [704, 304] width 178 height 42
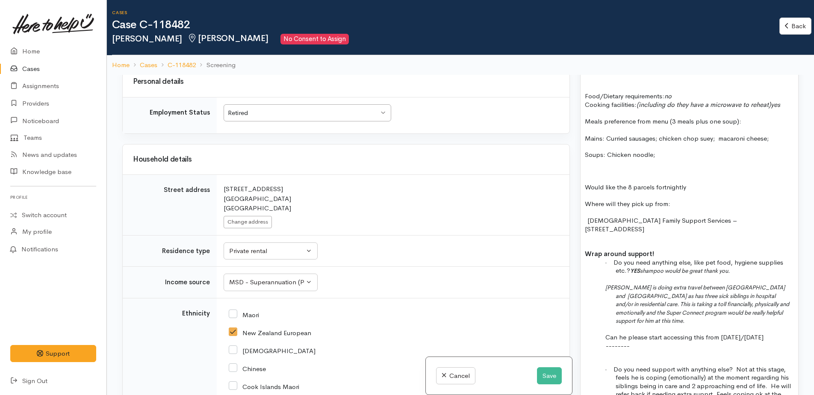
click at [773, 333] on p "Can he please start accessing this from tomorrow/Friday" at bounding box center [704, 337] width 178 height 9
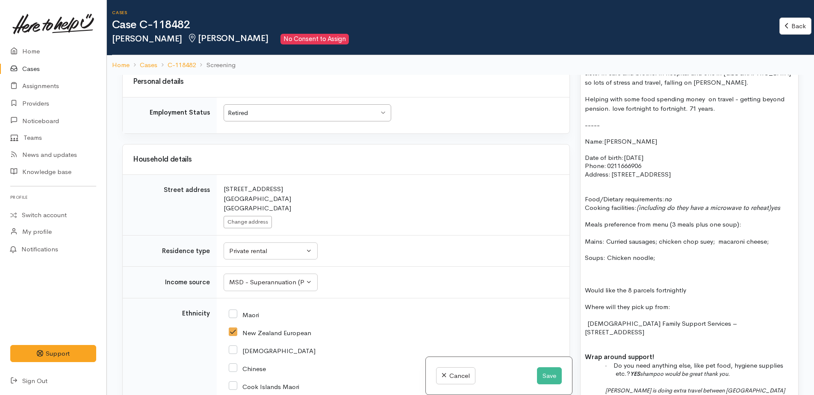
scroll to position [650, 0]
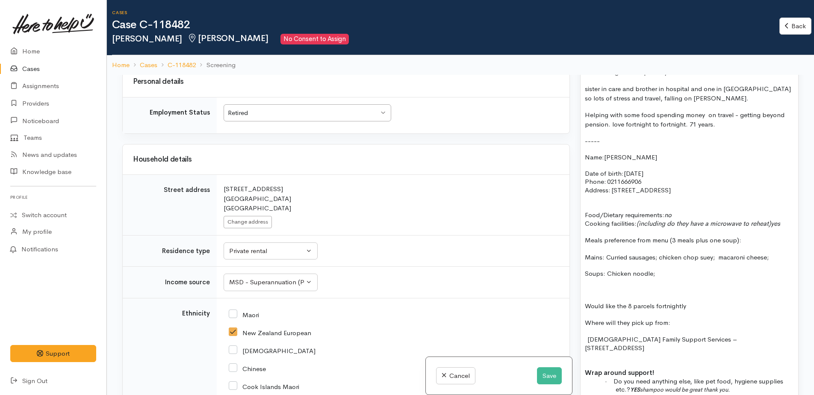
drag, startPoint x: 647, startPoint y: 335, endPoint x: 615, endPoint y: 140, distance: 197.6
click at [615, 140] on div "FOOD SUPPORT - SUPER CONNECT (HAMILTON ONLY) NOTE: Single or couple only sister…" at bounding box center [689, 287] width 218 height 500
copy div "----- Name: Brian Prestidge Date of birth: 24/08/1954 Phone:   0211666906 Addre…"
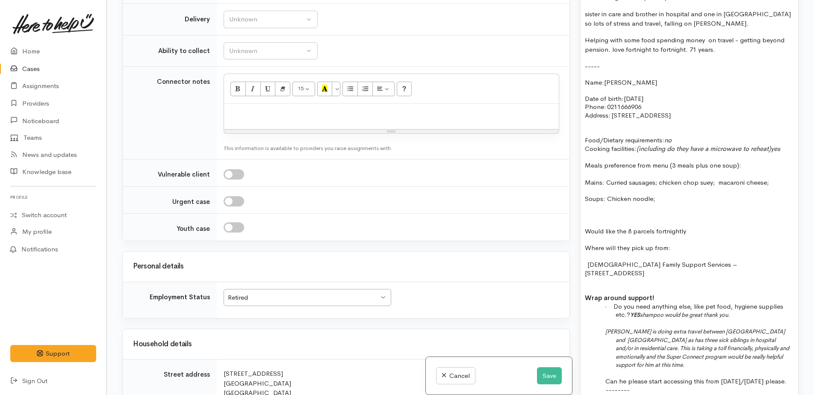
scroll to position [502, 0]
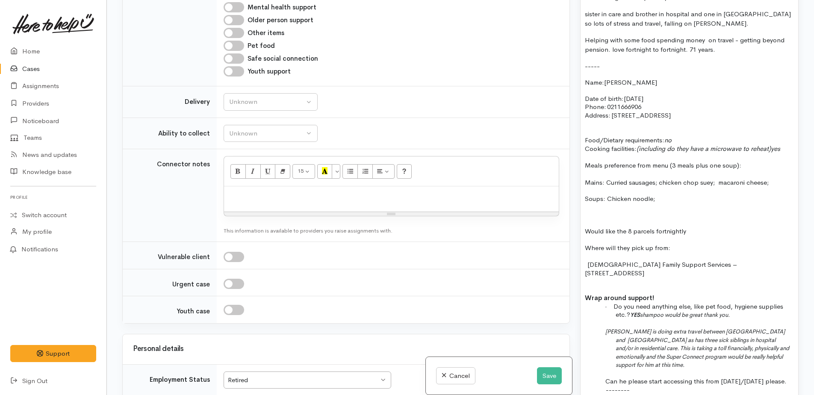
paste div
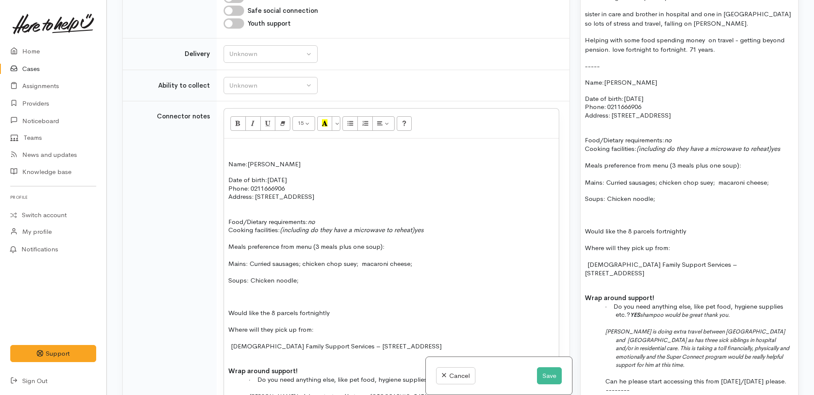
scroll to position [503, 0]
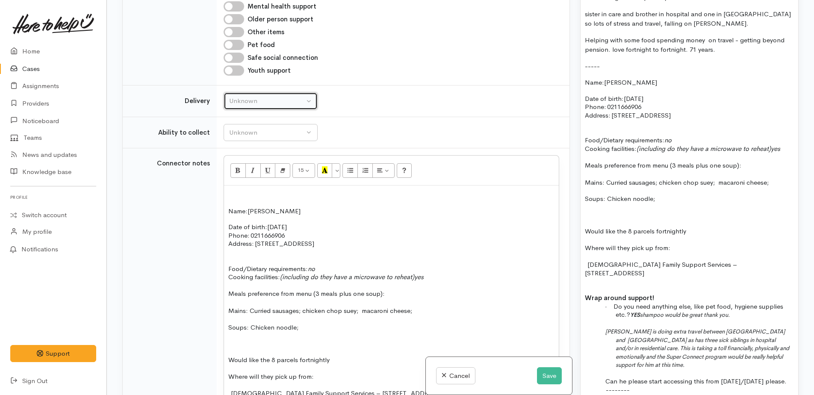
click at [248, 104] on div "Unknown" at bounding box center [266, 101] width 75 height 10
click at [246, 179] on link "No" at bounding box center [270, 180] width 93 height 13
select select "1"
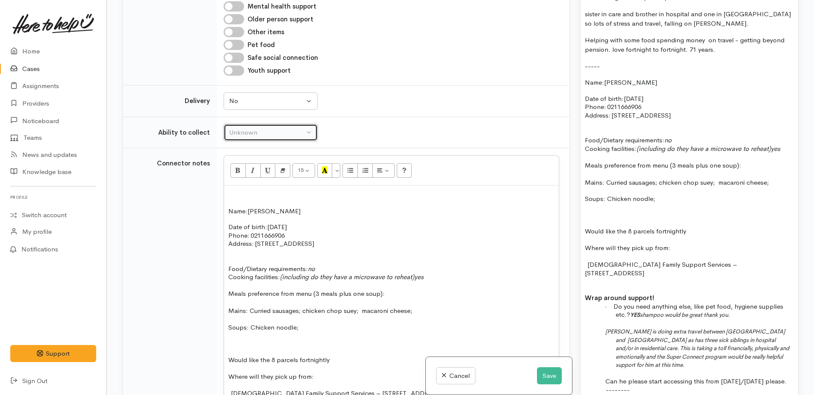
drag, startPoint x: 248, startPoint y: 136, endPoint x: 256, endPoint y: 161, distance: 26.0
click at [249, 136] on div "Unknown" at bounding box center [266, 133] width 75 height 10
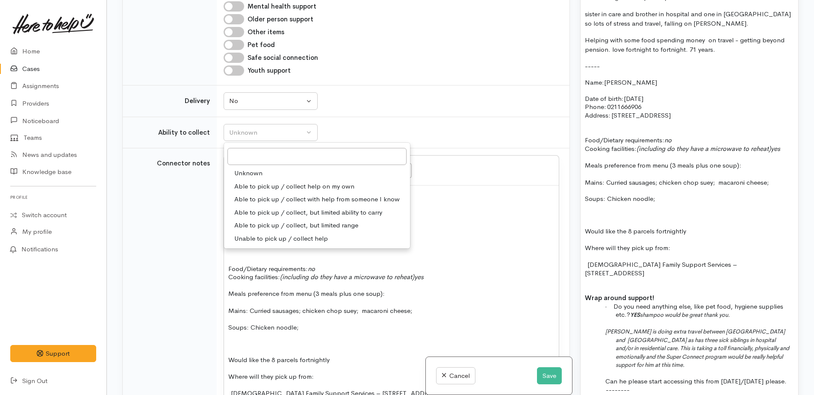
click at [247, 185] on span "Able to pick up / collect help on my own" at bounding box center [294, 187] width 120 height 10
select select "2"
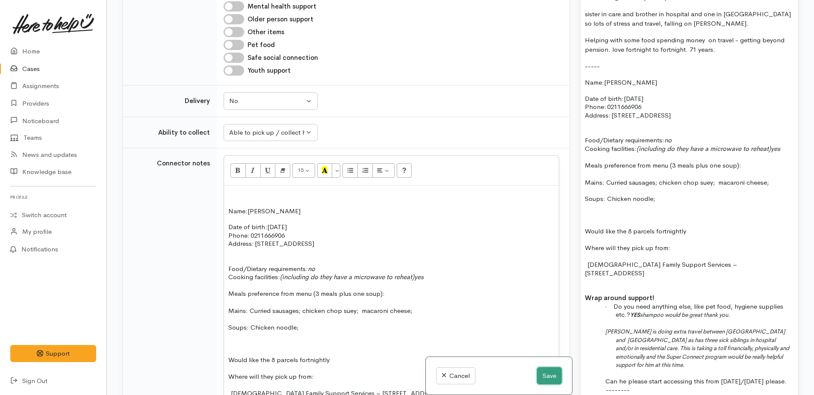
click at [552, 375] on button "Save" at bounding box center [549, 376] width 25 height 18
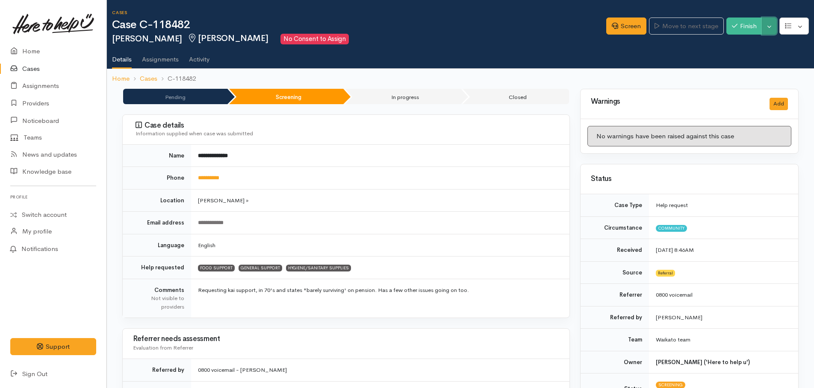
click at [771, 32] on button "Toggle Dropdown" at bounding box center [769, 27] width 15 height 18
click at [732, 46] on link "Pause" at bounding box center [743, 46] width 68 height 13
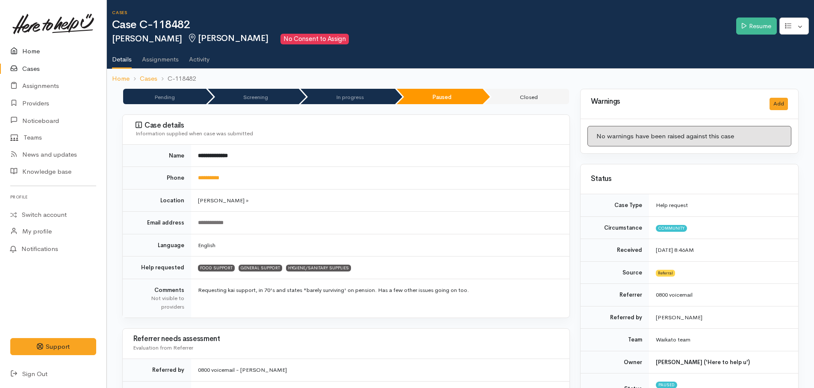
click at [20, 49] on icon at bounding box center [16, 51] width 12 height 11
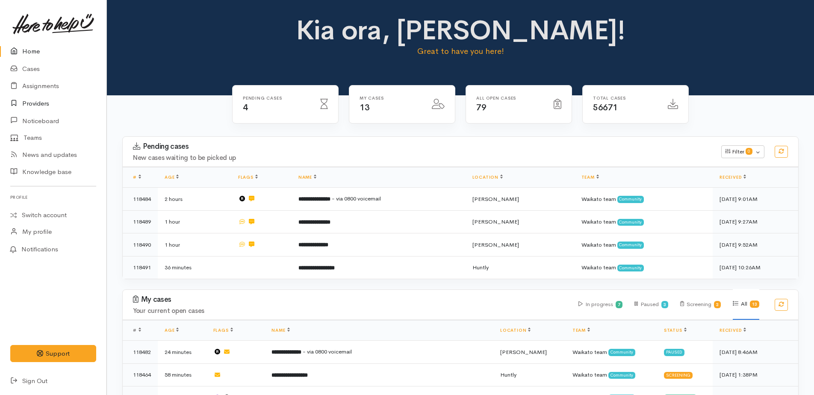
click at [41, 106] on link "Providers" at bounding box center [53, 104] width 106 height 18
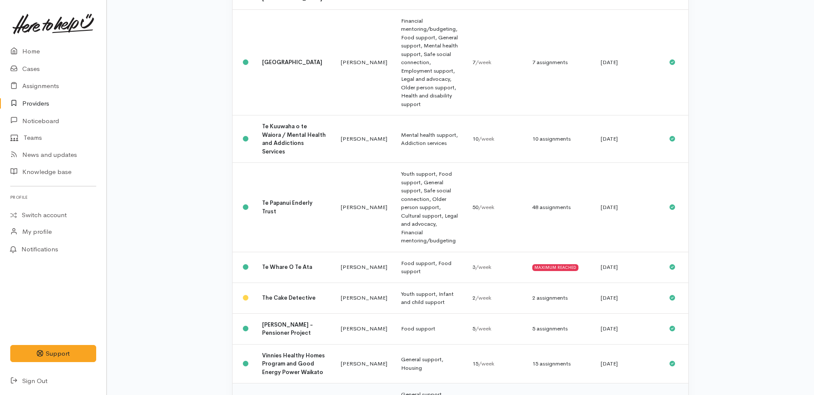
scroll to position [1184, 0]
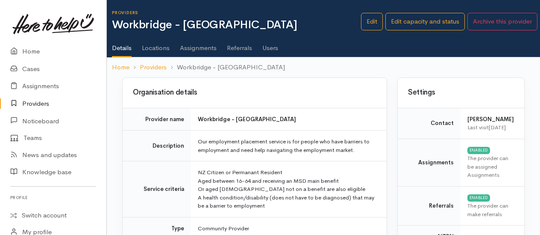
click at [279, 93] on h3 "Organisation details" at bounding box center [255, 92] width 244 height 8
click at [191, 48] on link "Assignments" at bounding box center [198, 45] width 37 height 24
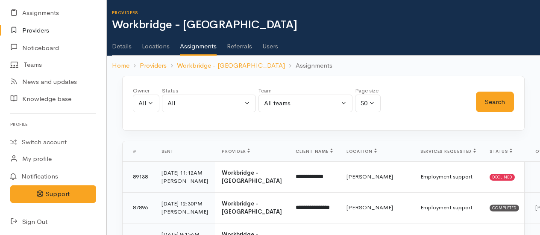
click at [121, 52] on link "Details" at bounding box center [122, 43] width 20 height 24
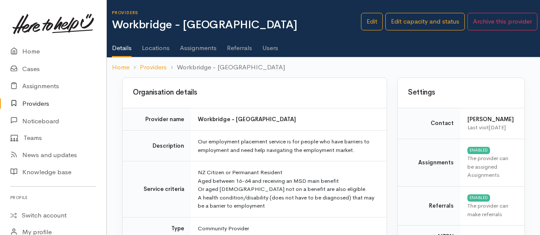
click at [197, 47] on link "Assignments" at bounding box center [198, 45] width 37 height 24
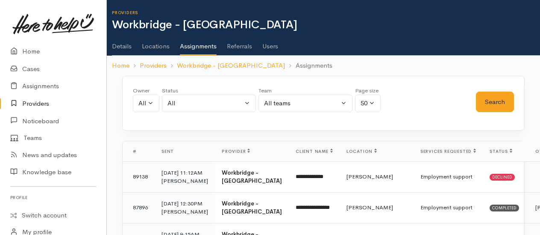
click at [271, 46] on link "Users" at bounding box center [270, 43] width 16 height 24
